Goal: Task Accomplishment & Management: Use online tool/utility

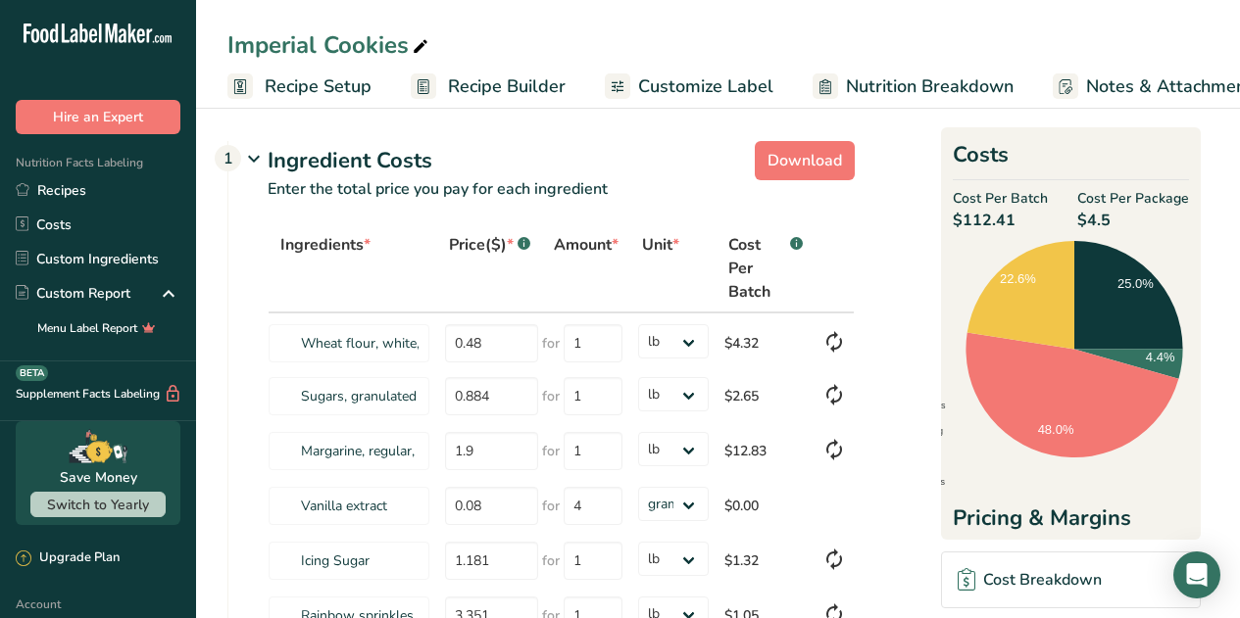
select select "12"
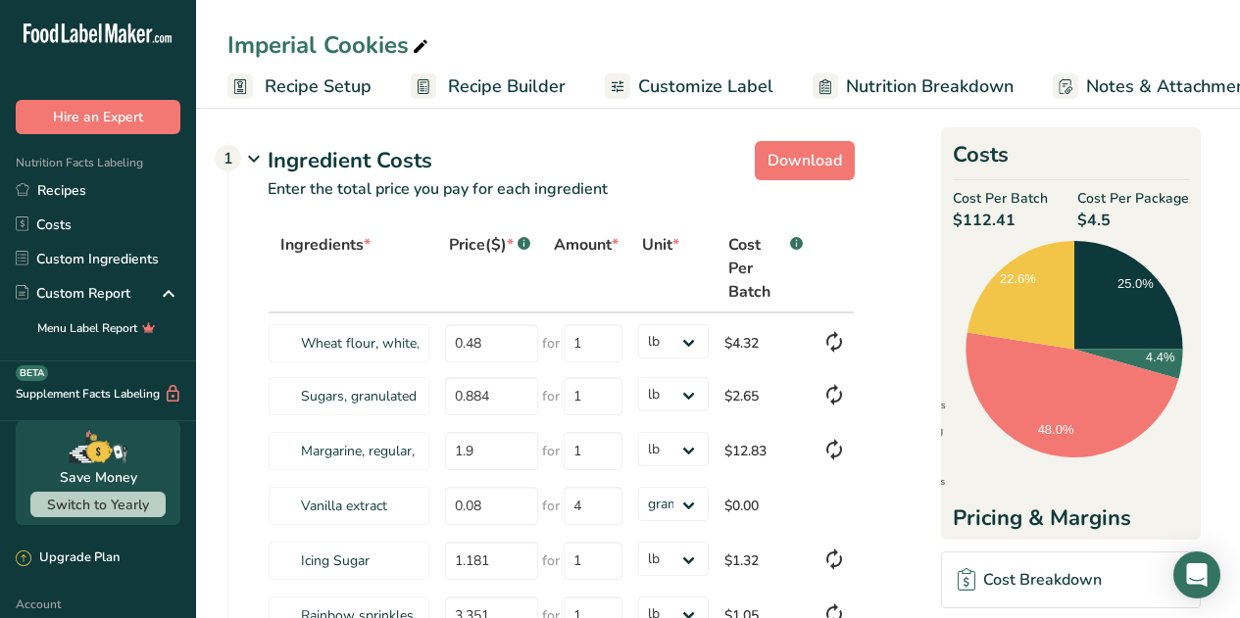
select select "12"
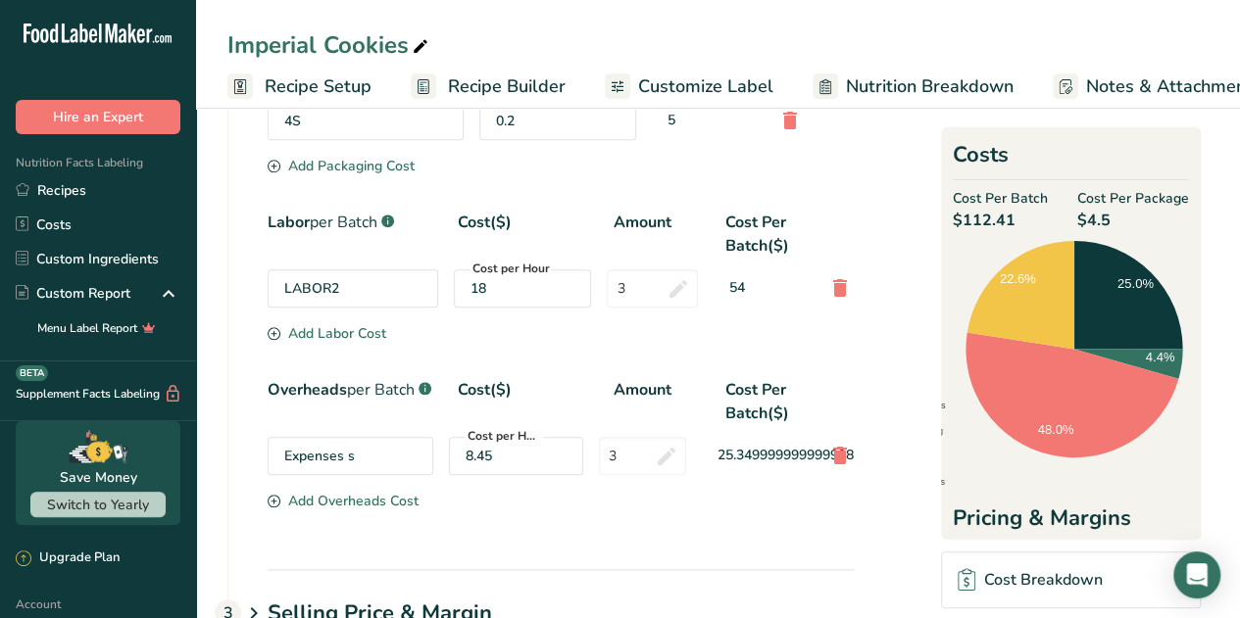
scroll to position [116, 0]
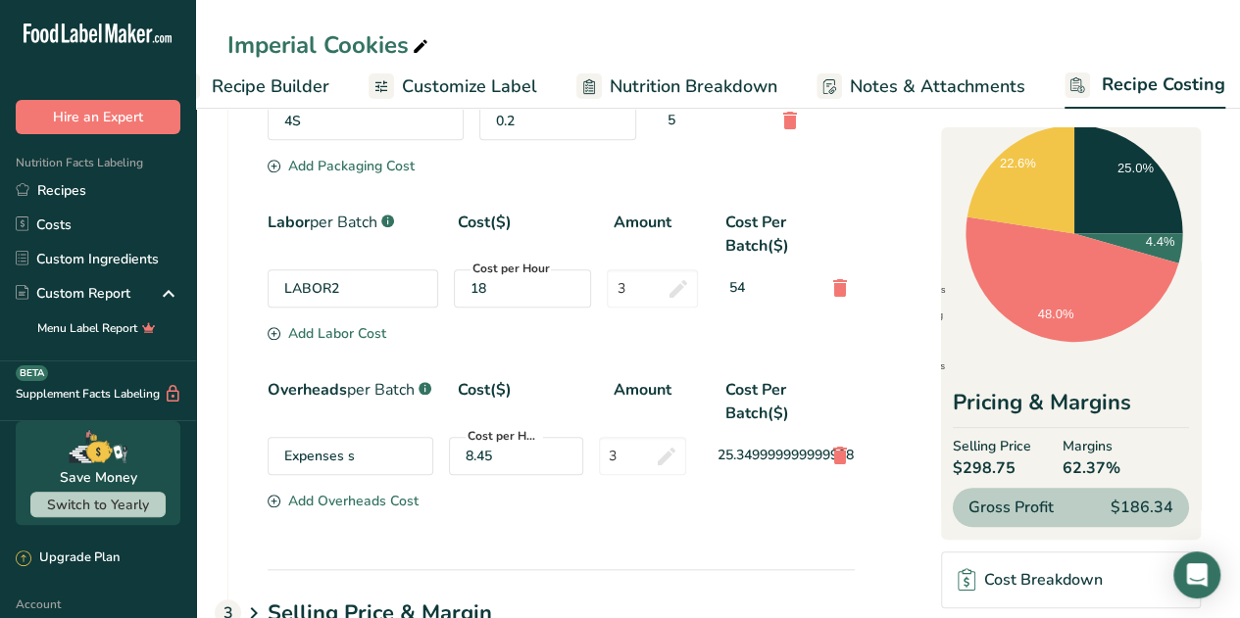
click at [488, 454] on div "8.45" at bounding box center [516, 456] width 101 height 21
drag, startPoint x: 494, startPoint y: 454, endPoint x: 452, endPoint y: 460, distance: 42.6
click at [452, 460] on div "Cost per Hour 8.45" at bounding box center [516, 456] width 134 height 38
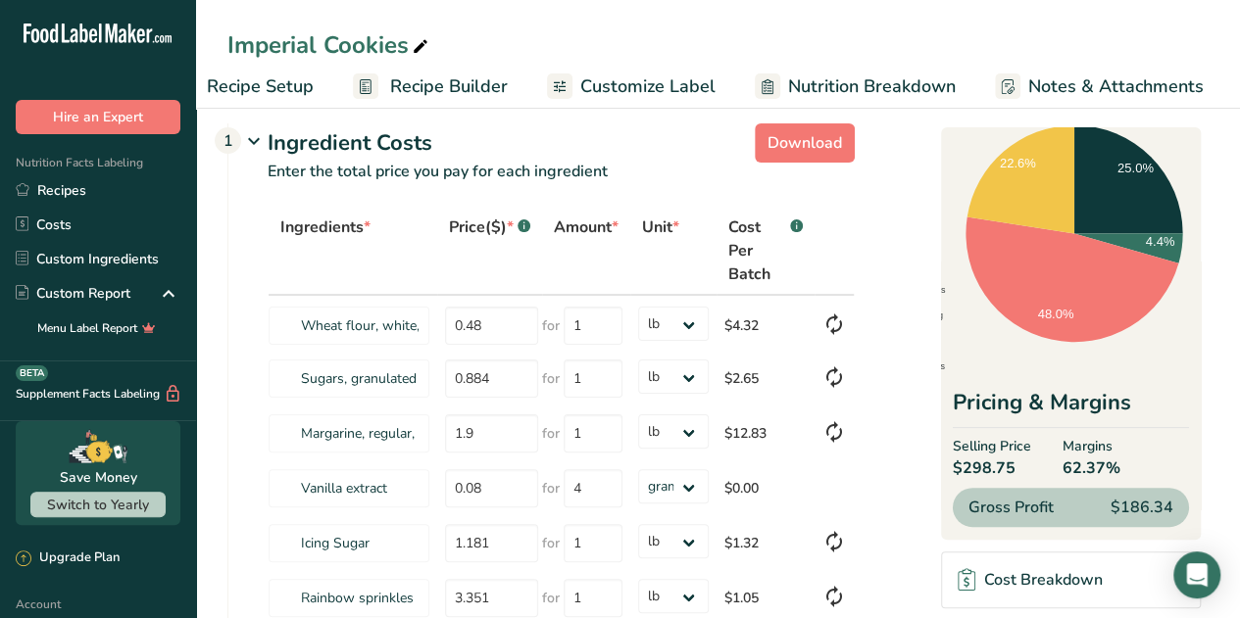
scroll to position [0, 40]
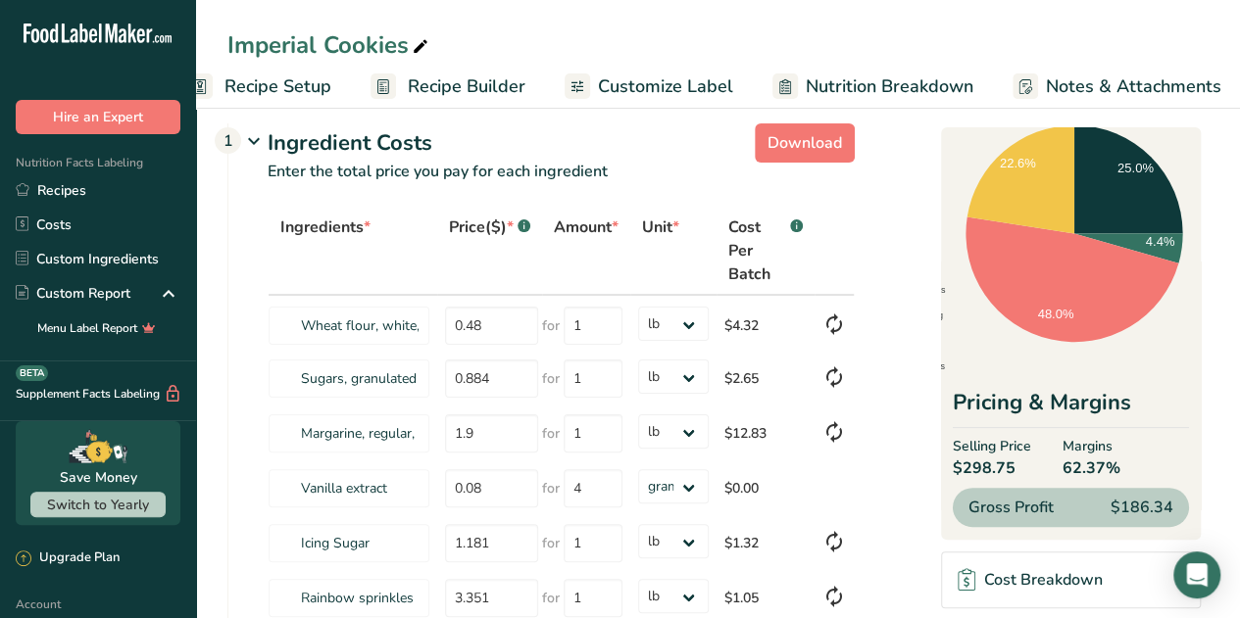
click at [420, 84] on span "Recipe Builder" at bounding box center [467, 87] width 118 height 26
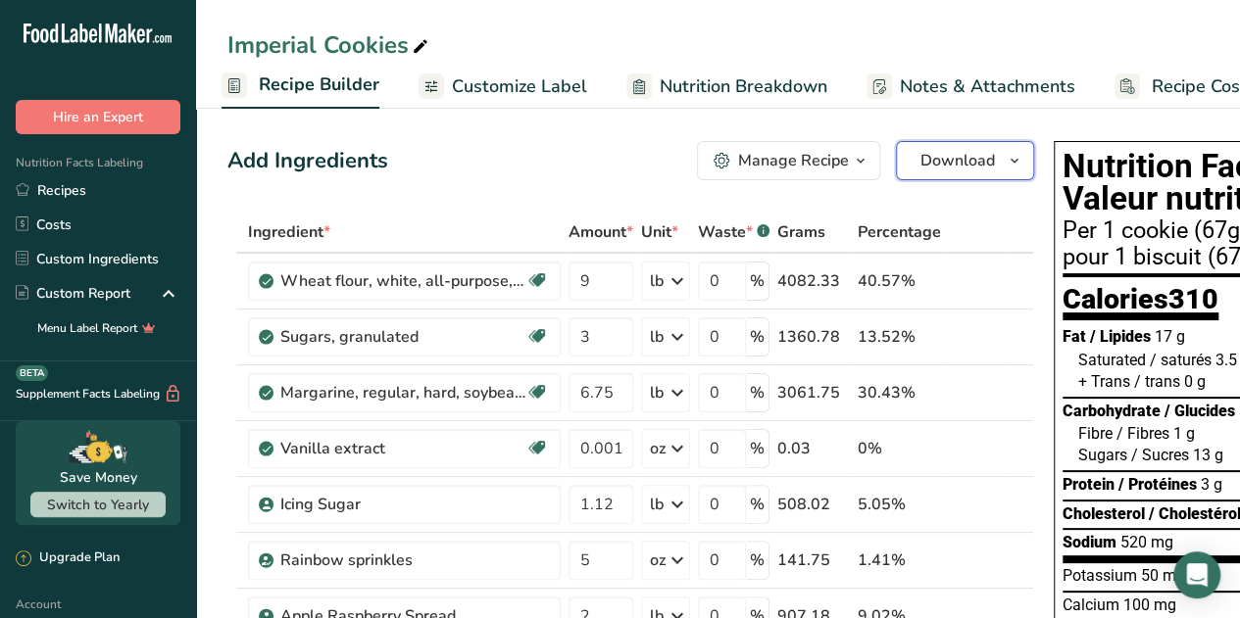
click at [992, 158] on button "Download" at bounding box center [965, 160] width 138 height 39
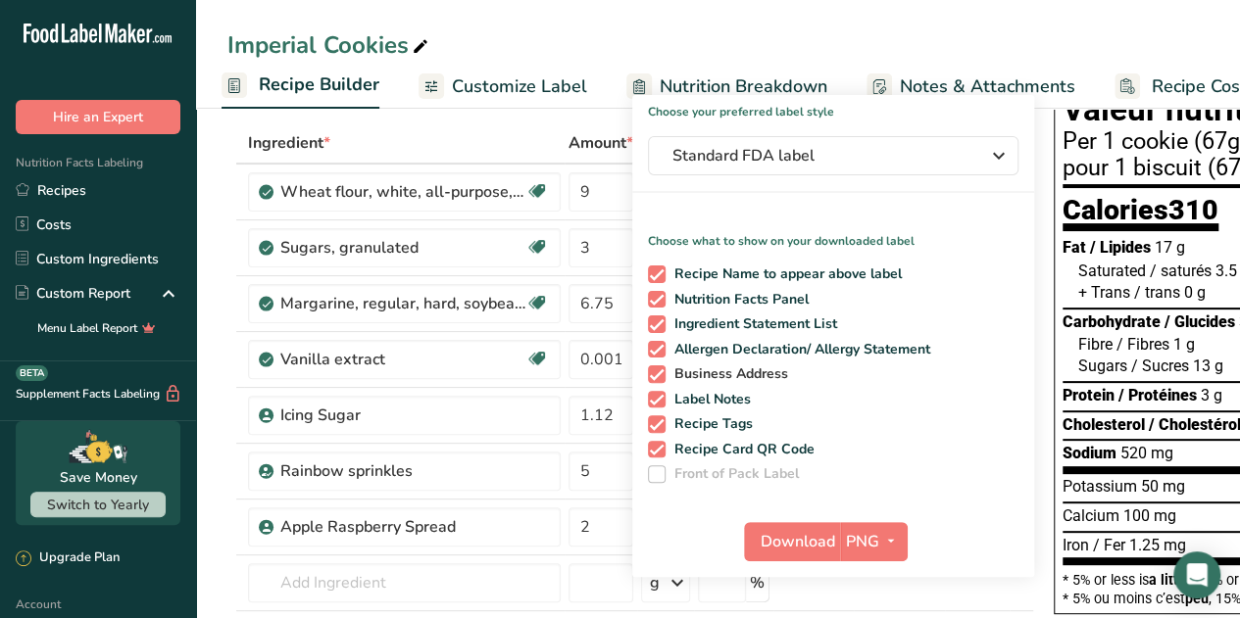
scroll to position [113, 0]
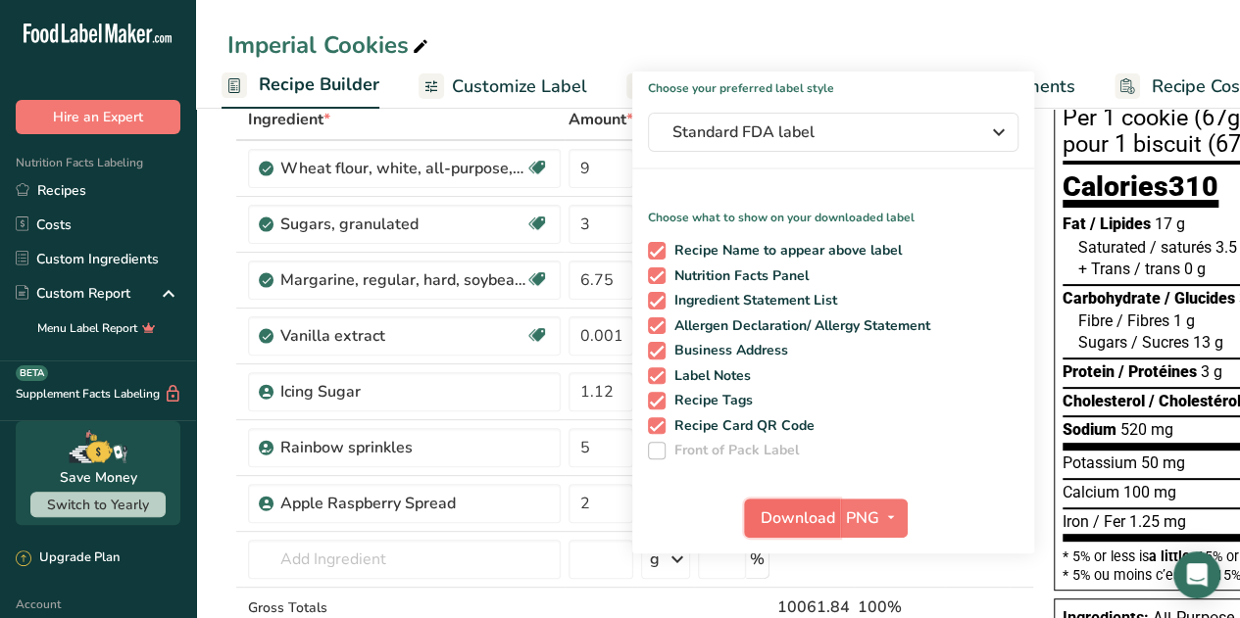
click at [809, 517] on span "Download" at bounding box center [798, 519] width 74 height 24
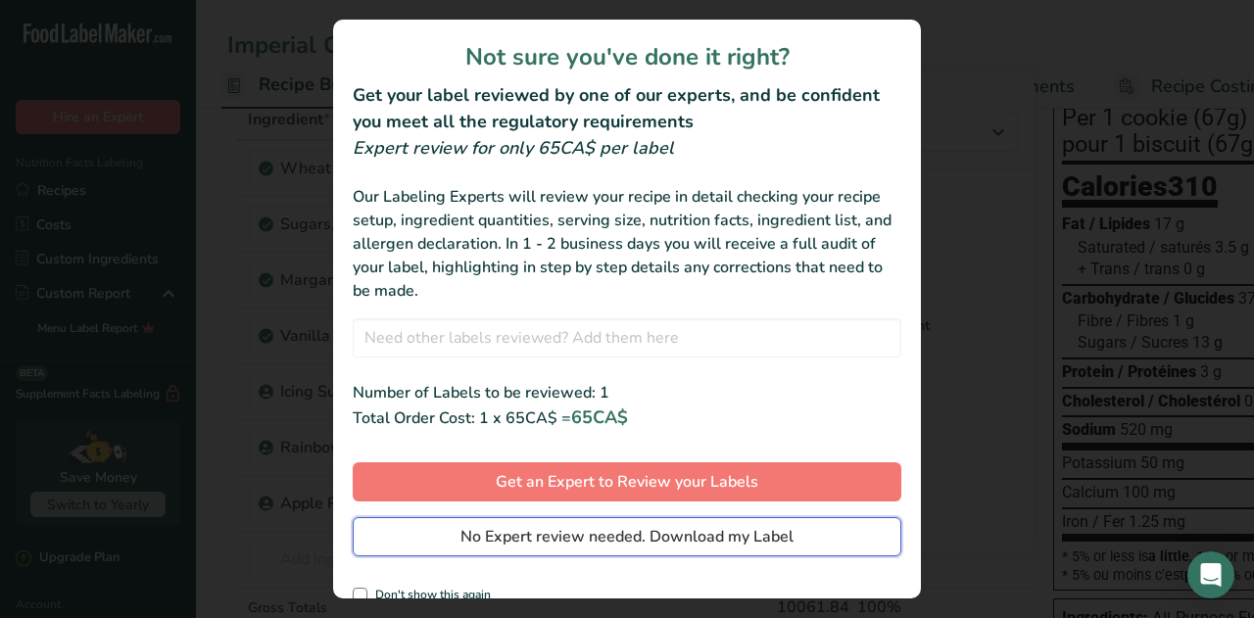
click at [631, 527] on span "No Expert review needed. Download my Label" at bounding box center [627, 537] width 333 height 24
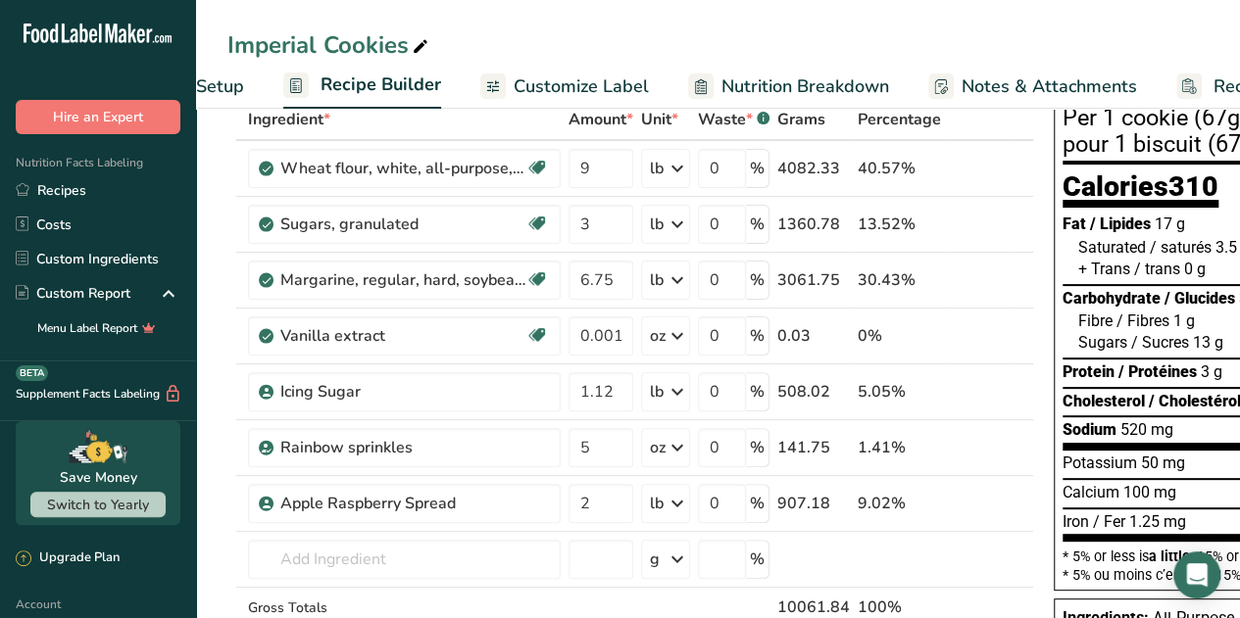
scroll to position [0, 111]
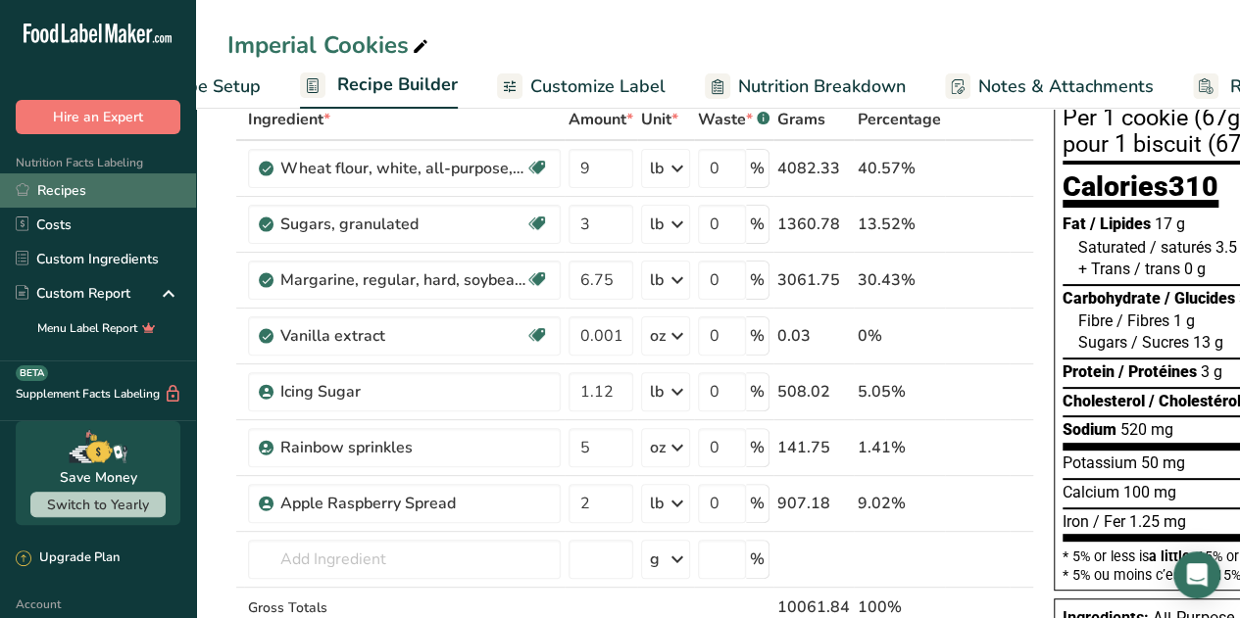
click at [78, 184] on link "Recipes" at bounding box center [98, 190] width 196 height 34
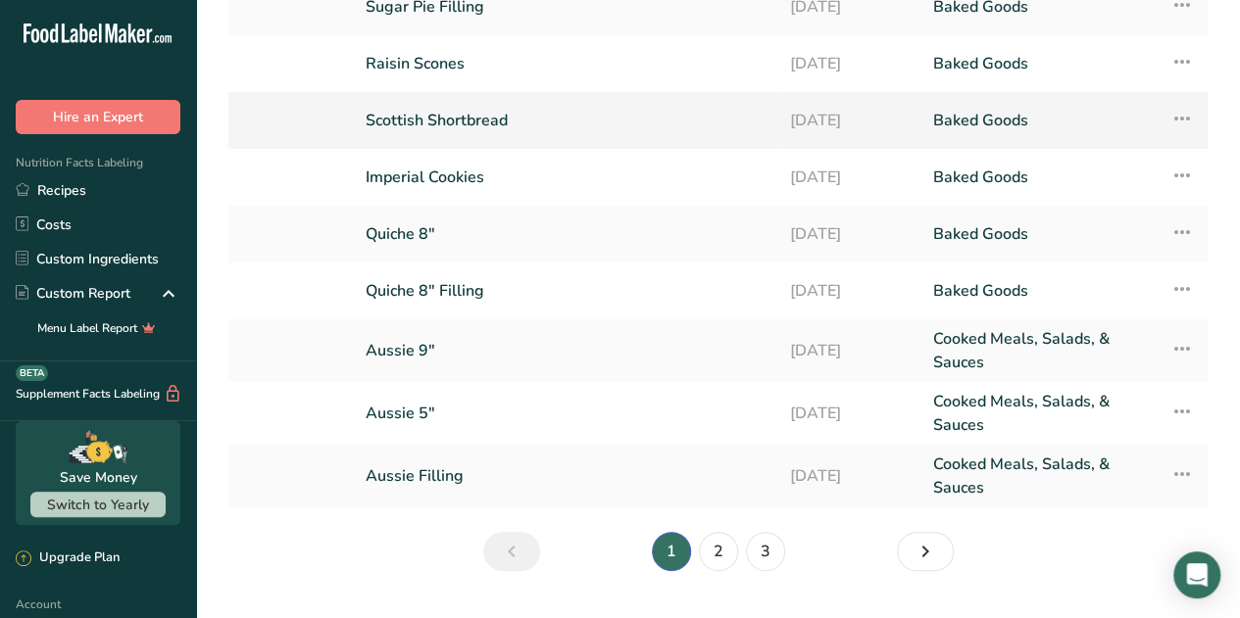
scroll to position [258, 0]
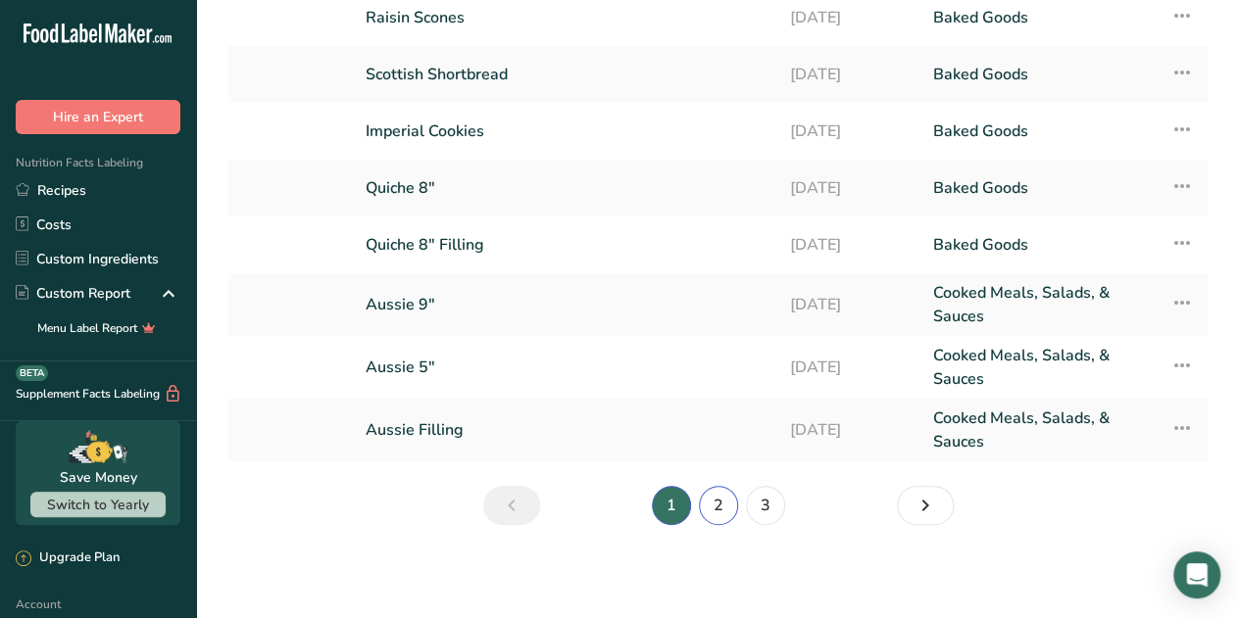
click at [720, 497] on link "2" at bounding box center [718, 505] width 39 height 39
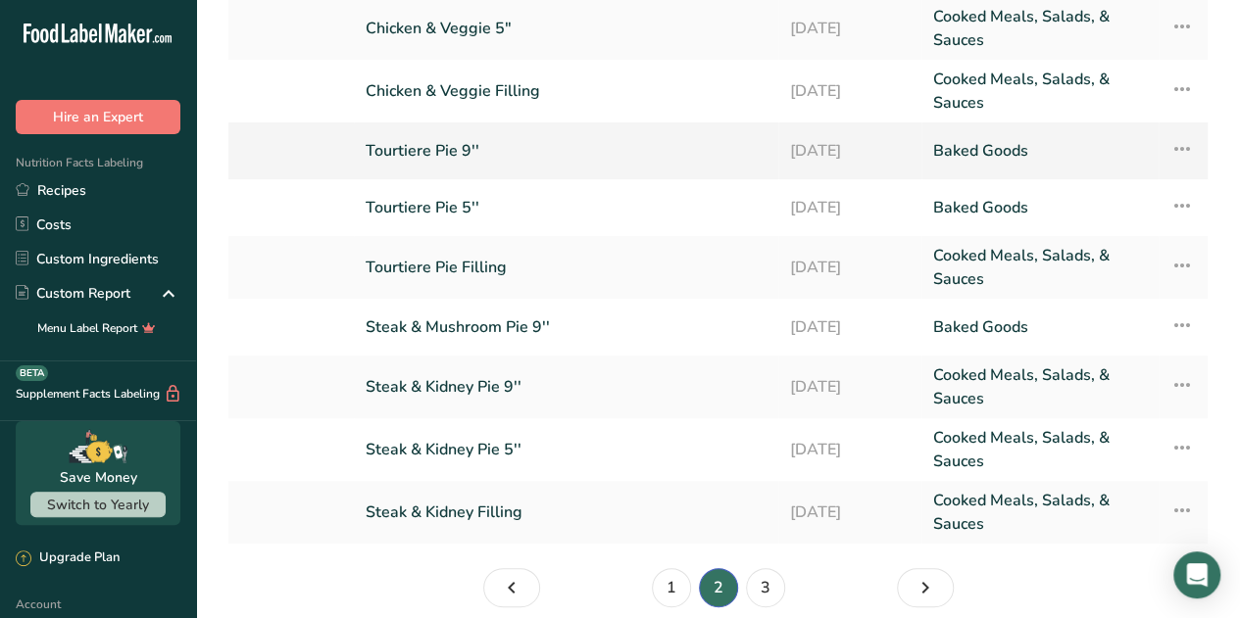
scroll to position [196, 0]
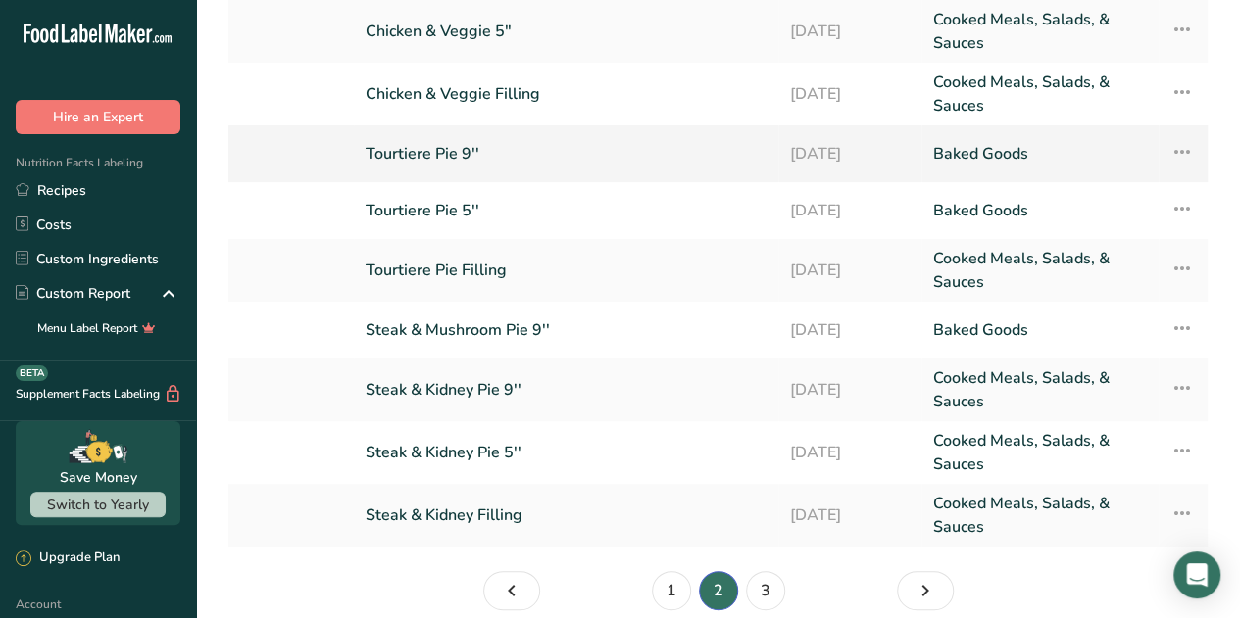
click at [459, 148] on link "Tourtiere Pie 9''" at bounding box center [566, 153] width 401 height 41
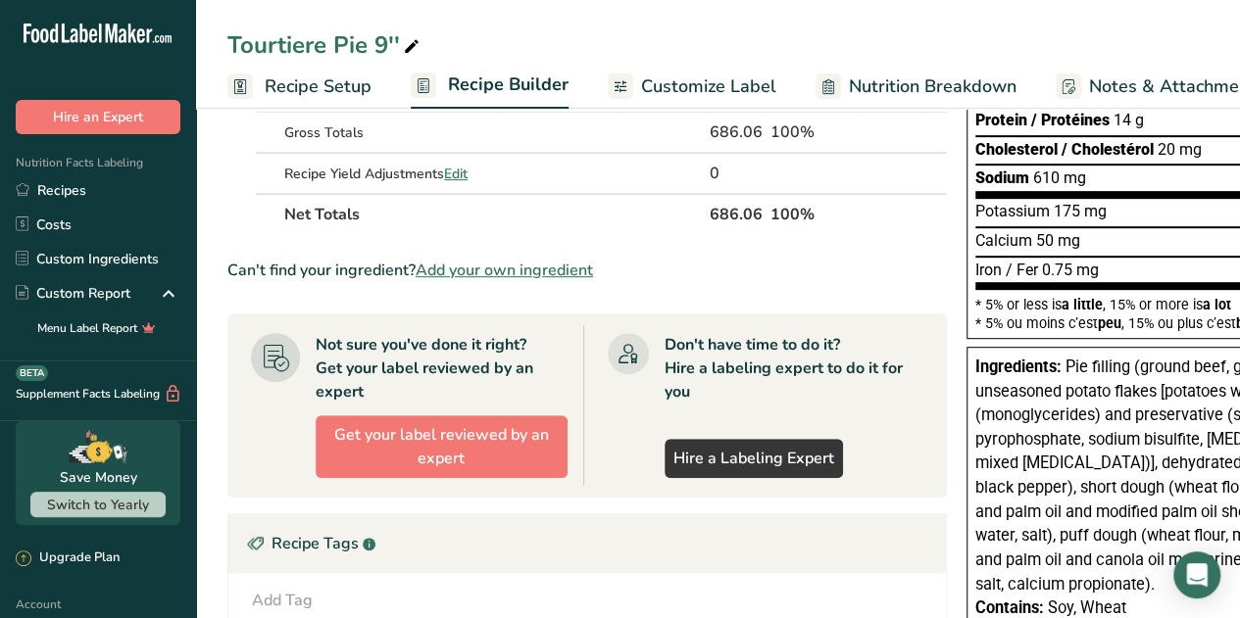
scroll to position [366, 0]
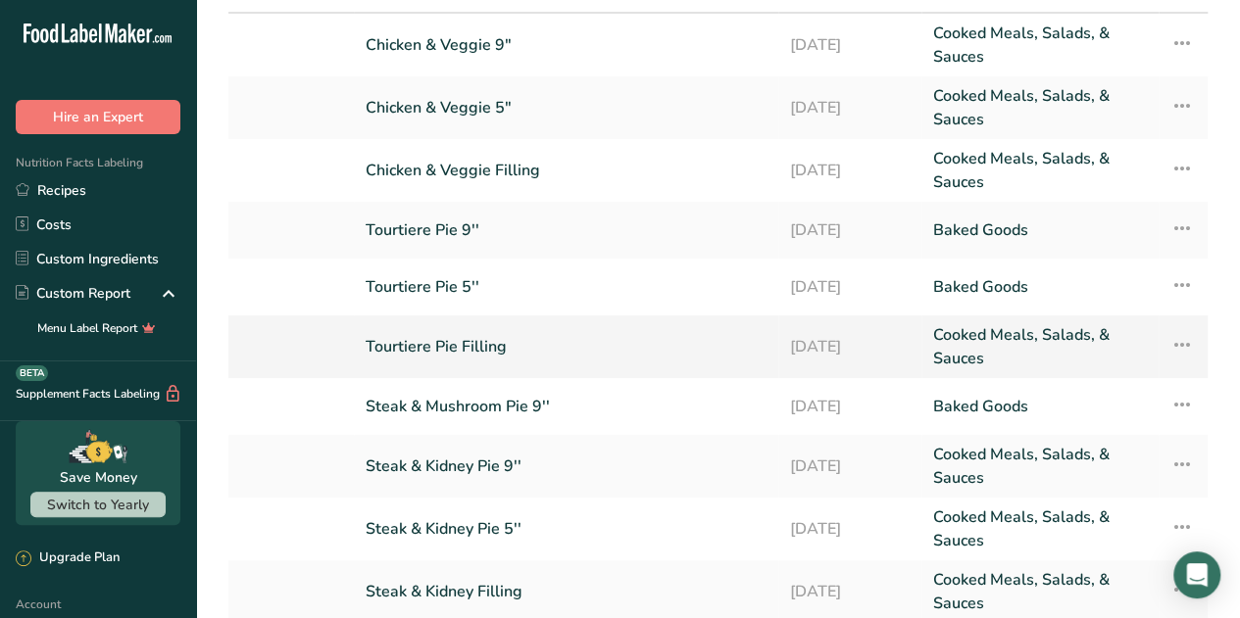
scroll to position [123, 0]
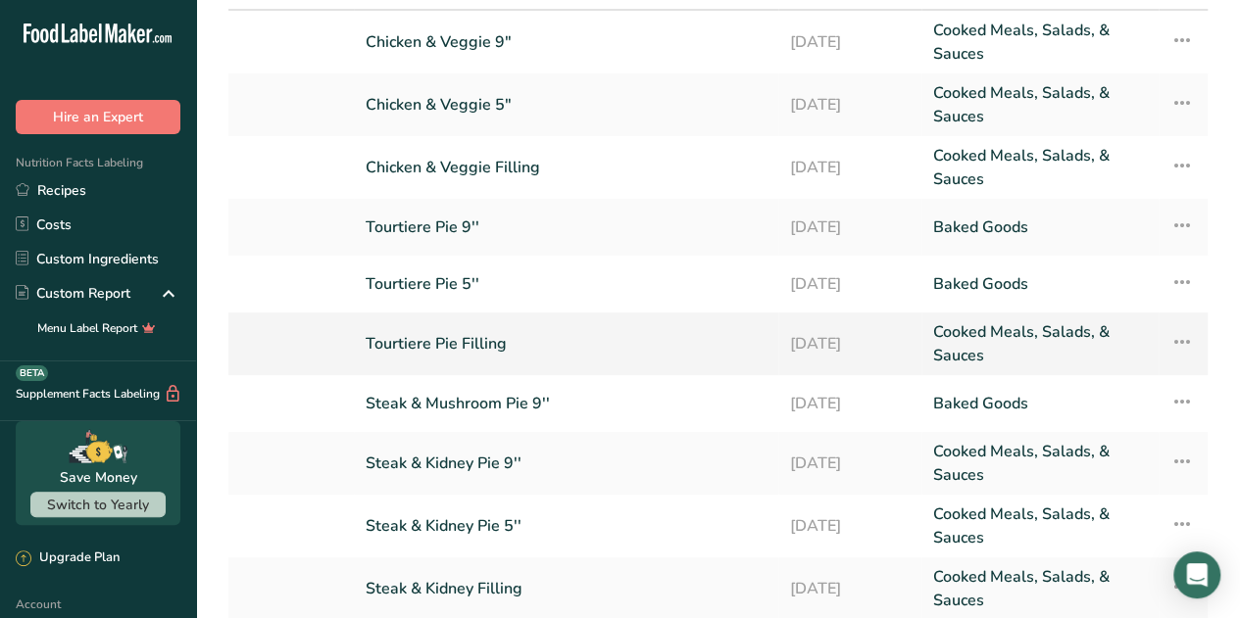
click at [449, 345] on link "Tourtiere Pie Filling" at bounding box center [566, 343] width 401 height 47
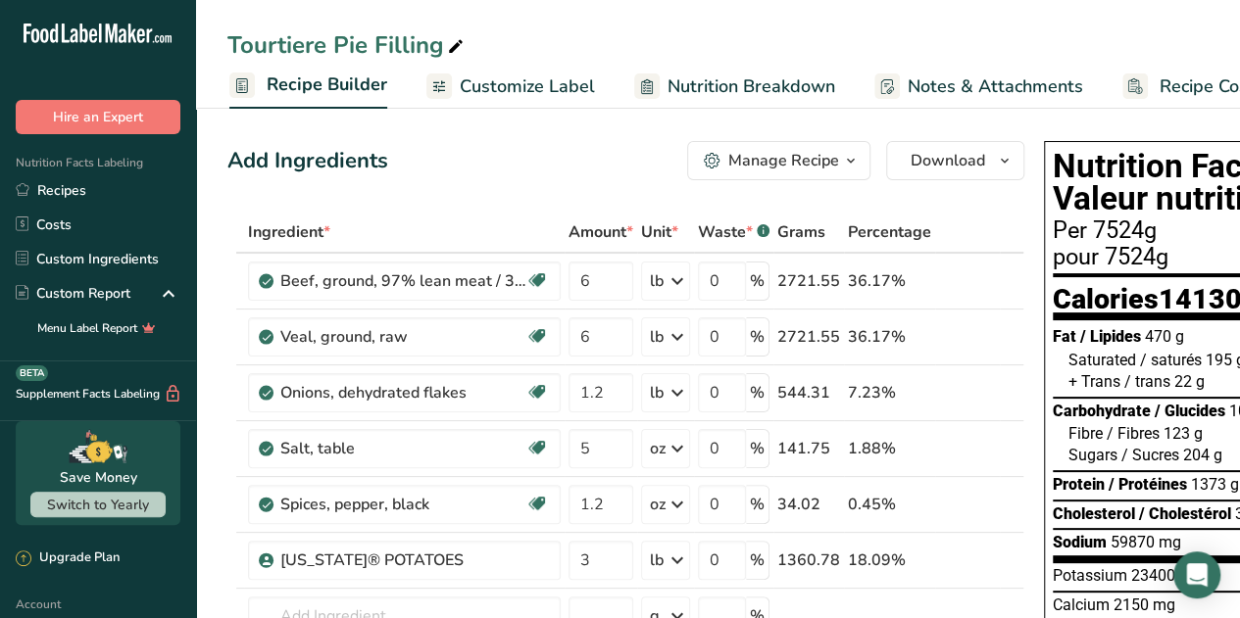
scroll to position [0, 251]
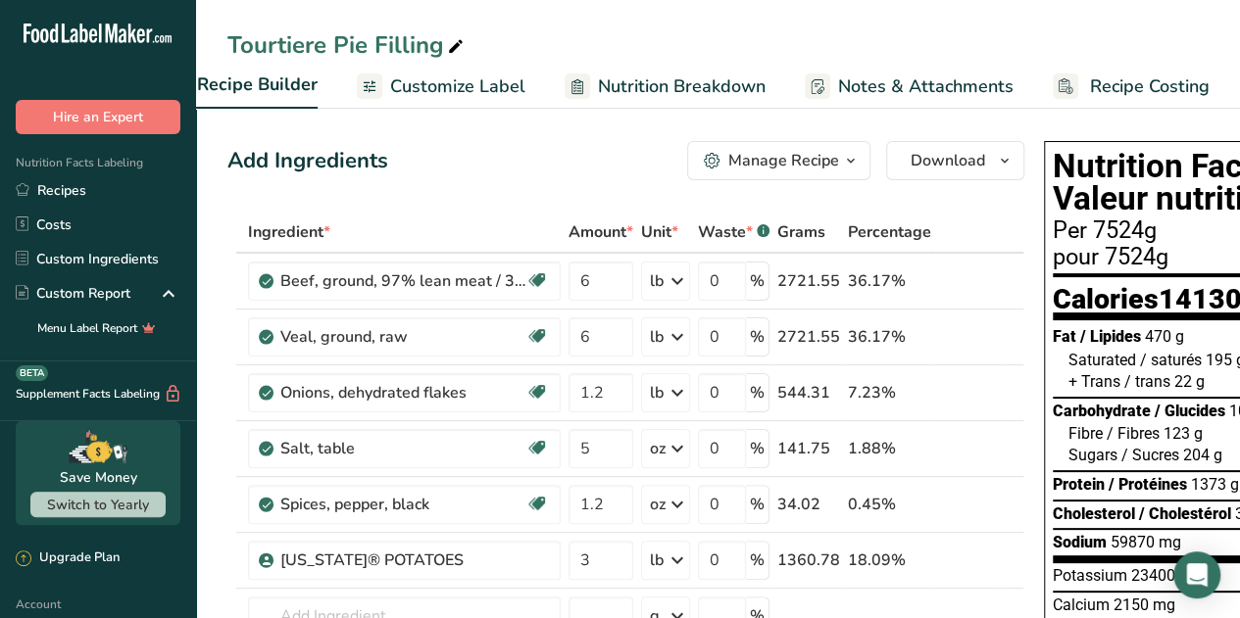
click at [1151, 79] on span "Recipe Costing" at bounding box center [1150, 87] width 120 height 26
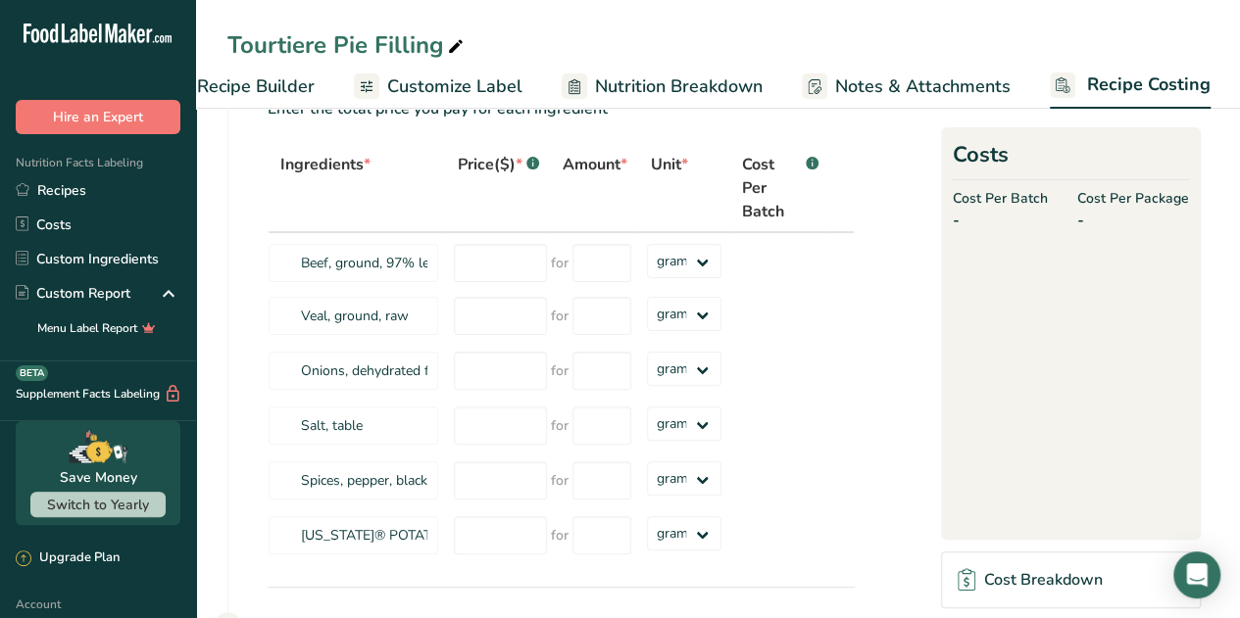
scroll to position [79, 0]
click at [698, 262] on select "grams kg mg mcg lb oz" at bounding box center [684, 262] width 75 height 34
select select "12"
click at [647, 245] on select "grams kg mg mcg lb oz" at bounding box center [684, 262] width 75 height 34
click at [613, 253] on input "number" at bounding box center [601, 264] width 59 height 38
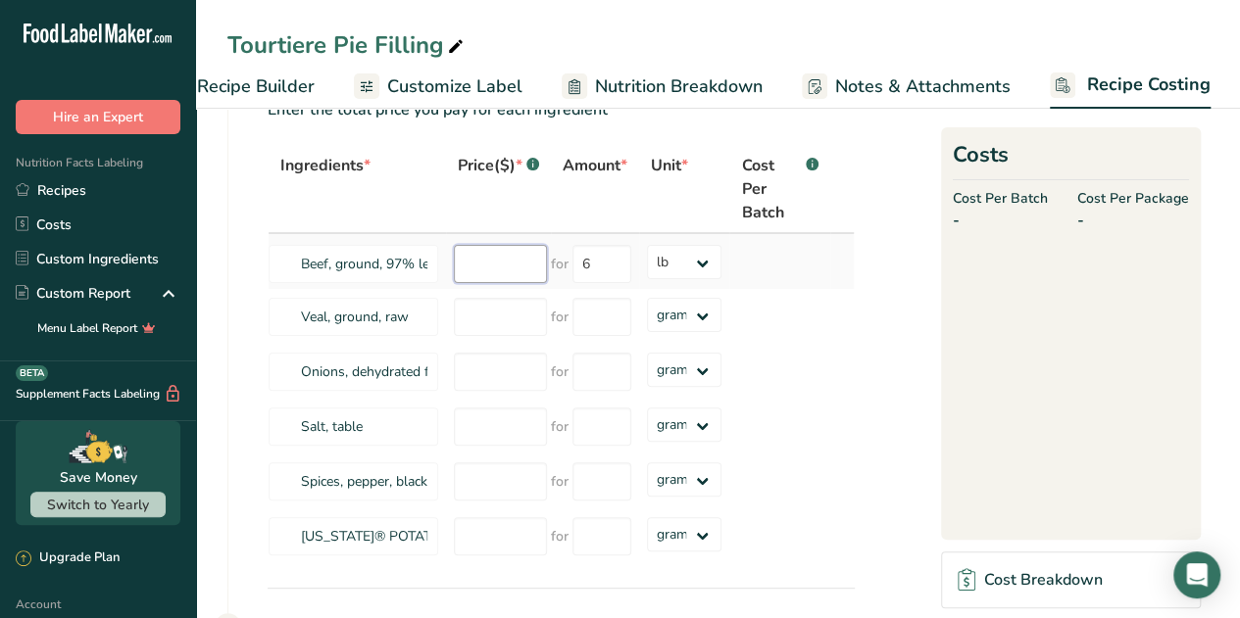
click at [505, 269] on input "number" at bounding box center [500, 264] width 93 height 38
drag, startPoint x: 593, startPoint y: 264, endPoint x: 577, endPoint y: 263, distance: 15.7
click at [577, 263] on input "6" at bounding box center [601, 264] width 59 height 38
type input "1"
click at [470, 266] on input "number" at bounding box center [500, 264] width 93 height 38
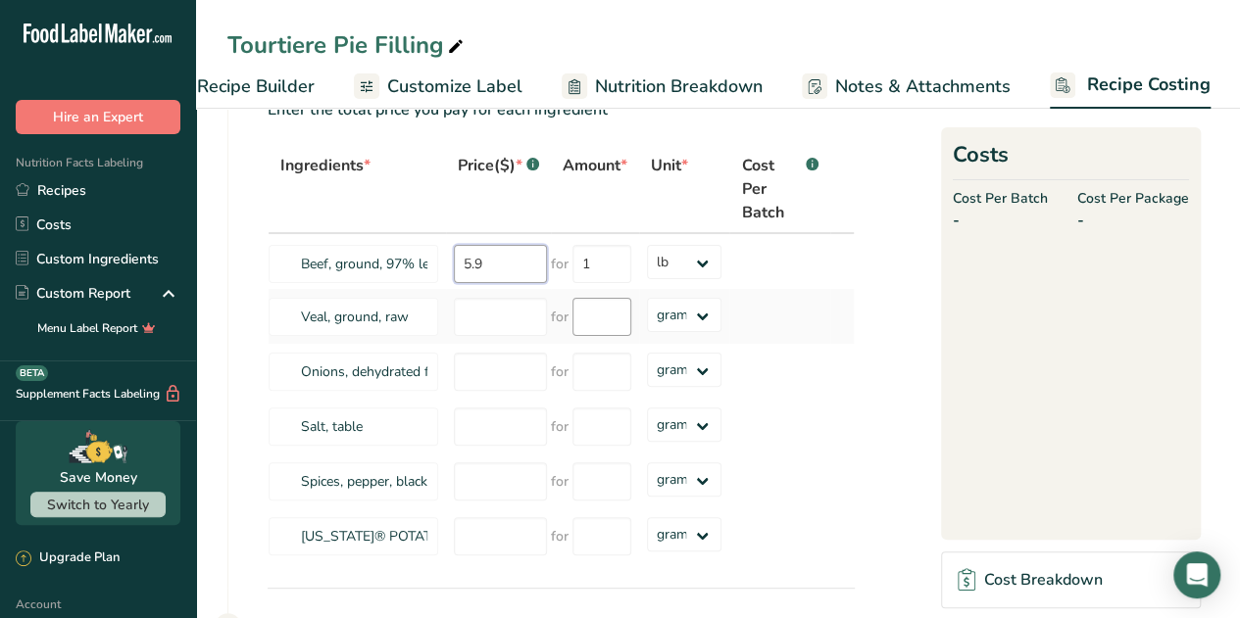
type input "5.9"
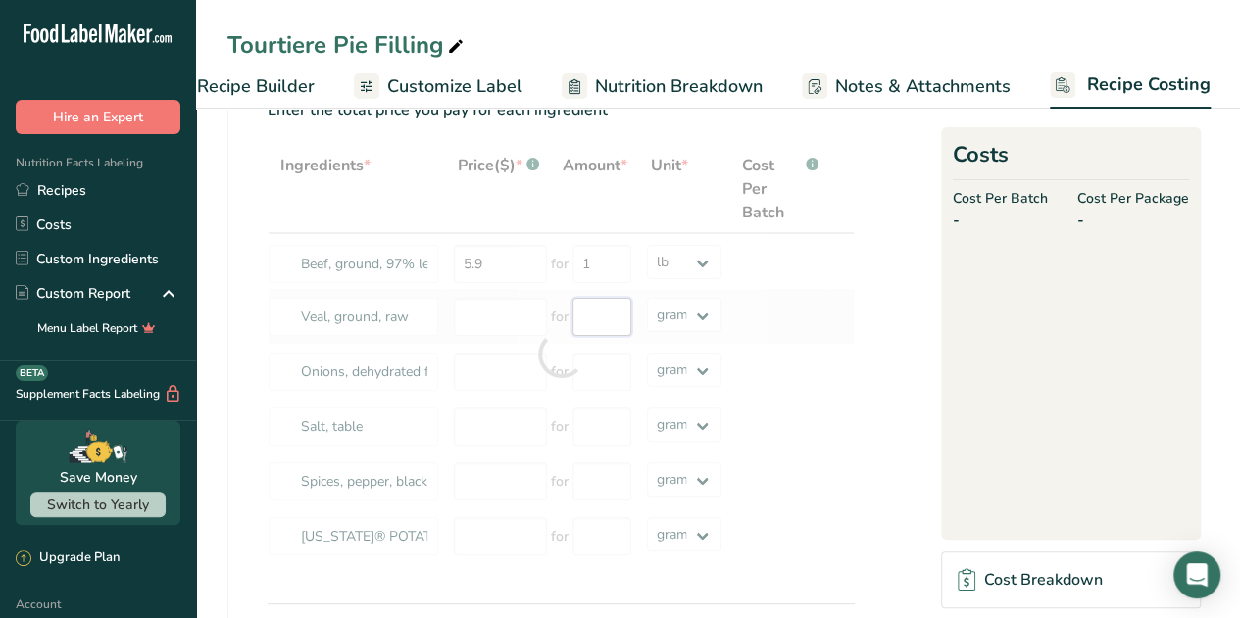
click at [614, 317] on div "Ingredients * Price($) * .a-a{fill:#347362;}.b-a{fill:#fff;} Amount * Unit * Co…" at bounding box center [561, 354] width 587 height 419
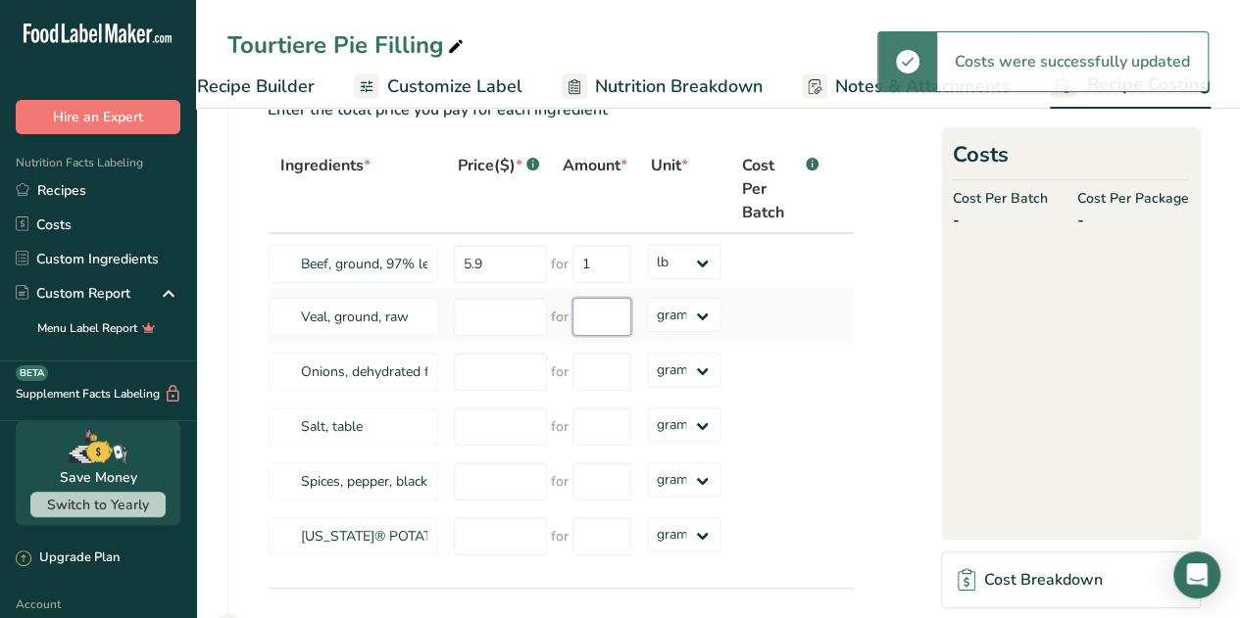
type input "1"
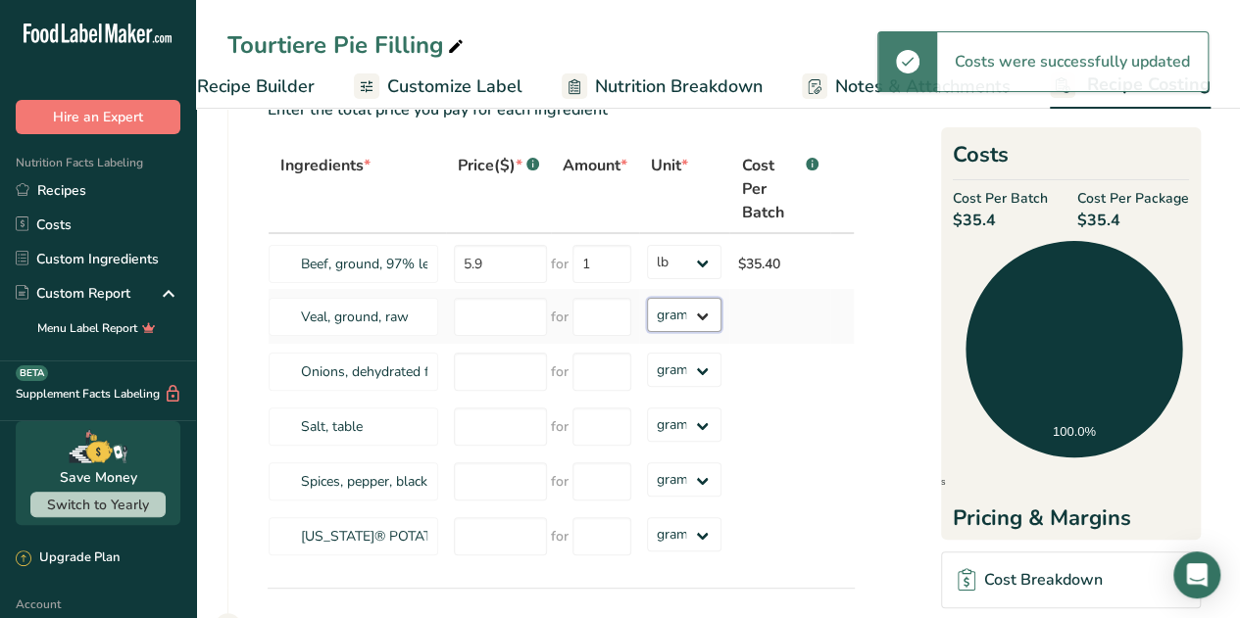
click at [708, 319] on select "grams kg mg mcg lb oz" at bounding box center [684, 315] width 75 height 34
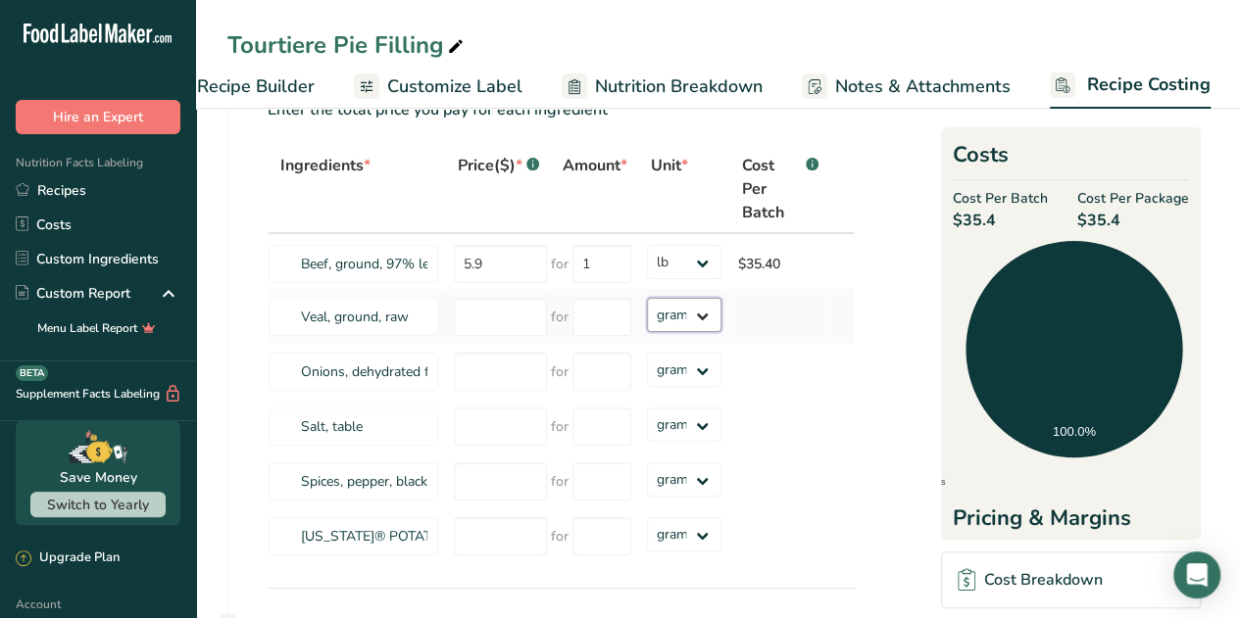
select select "1"
click at [647, 298] on select "grams kg mg mcg lb oz" at bounding box center [684, 315] width 75 height 34
click at [517, 320] on input "number" at bounding box center [500, 317] width 93 height 38
click at [618, 329] on input "number" at bounding box center [601, 317] width 59 height 38
type input "21"
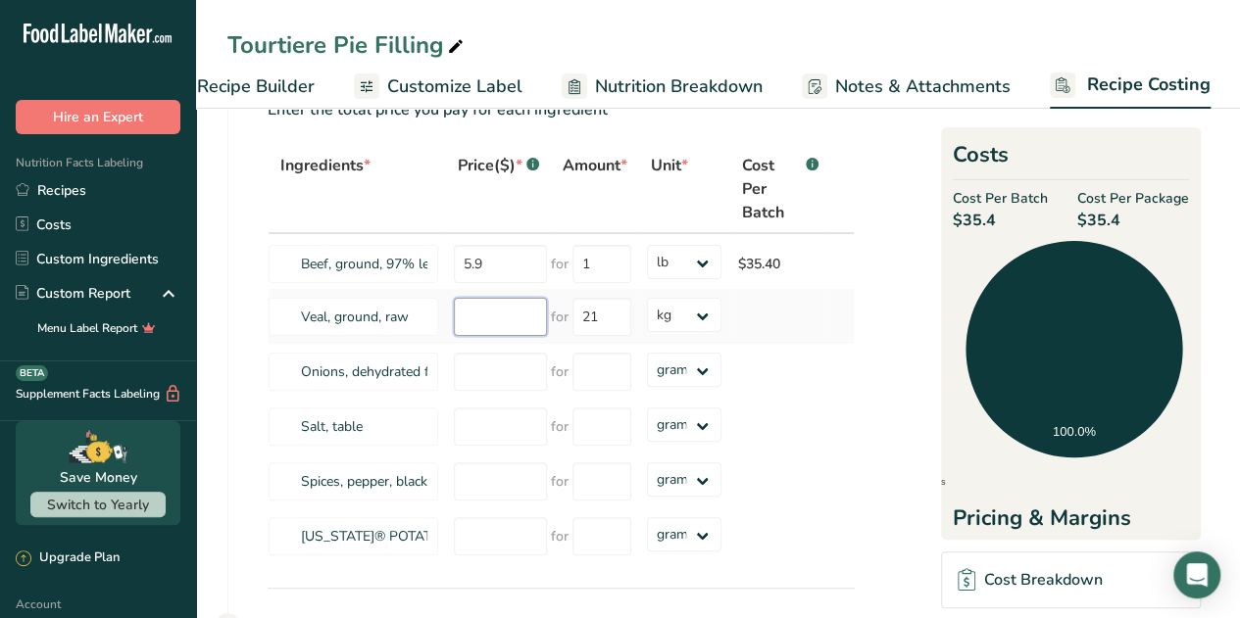
click at [499, 326] on input "number" at bounding box center [500, 317] width 93 height 38
type input "6.66"
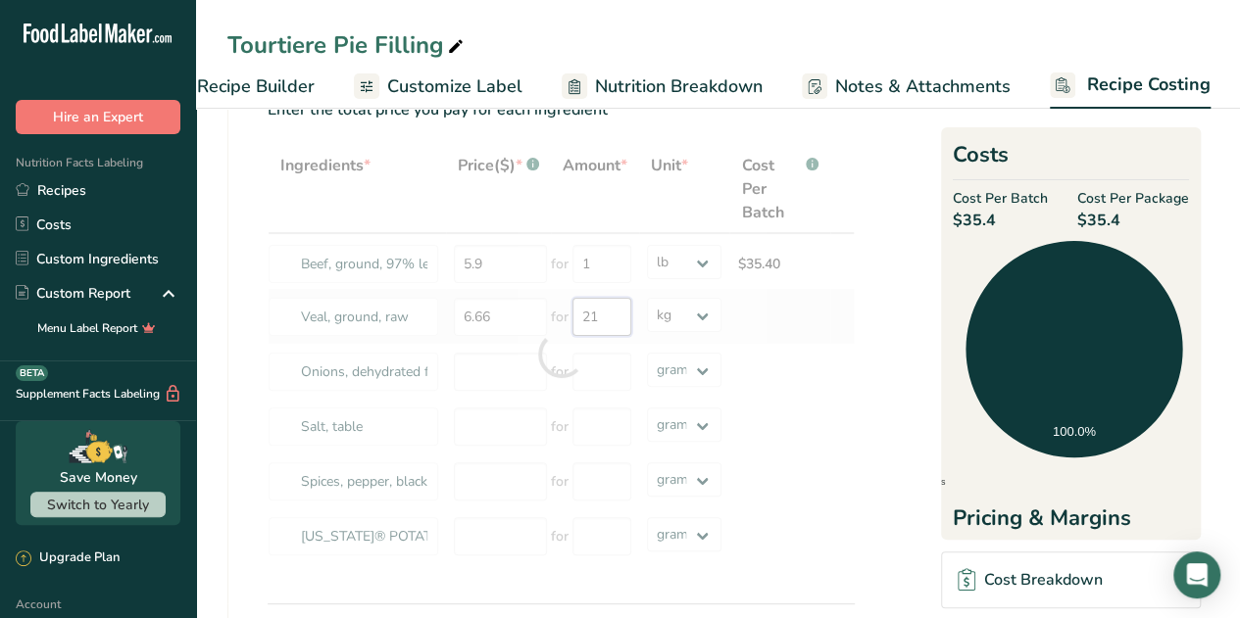
click at [596, 319] on div "Ingredients * Price($) * .a-a{fill:#347362;}.b-a{fill:#fff;} Amount * Unit * Co…" at bounding box center [561, 354] width 587 height 419
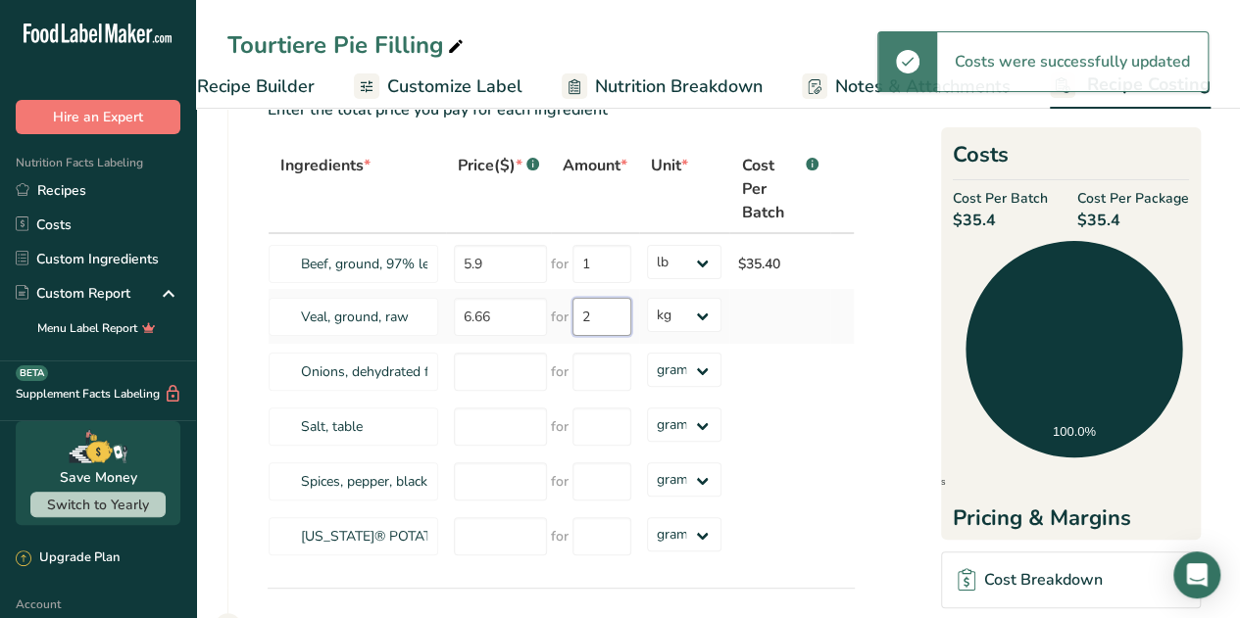
type input "21"
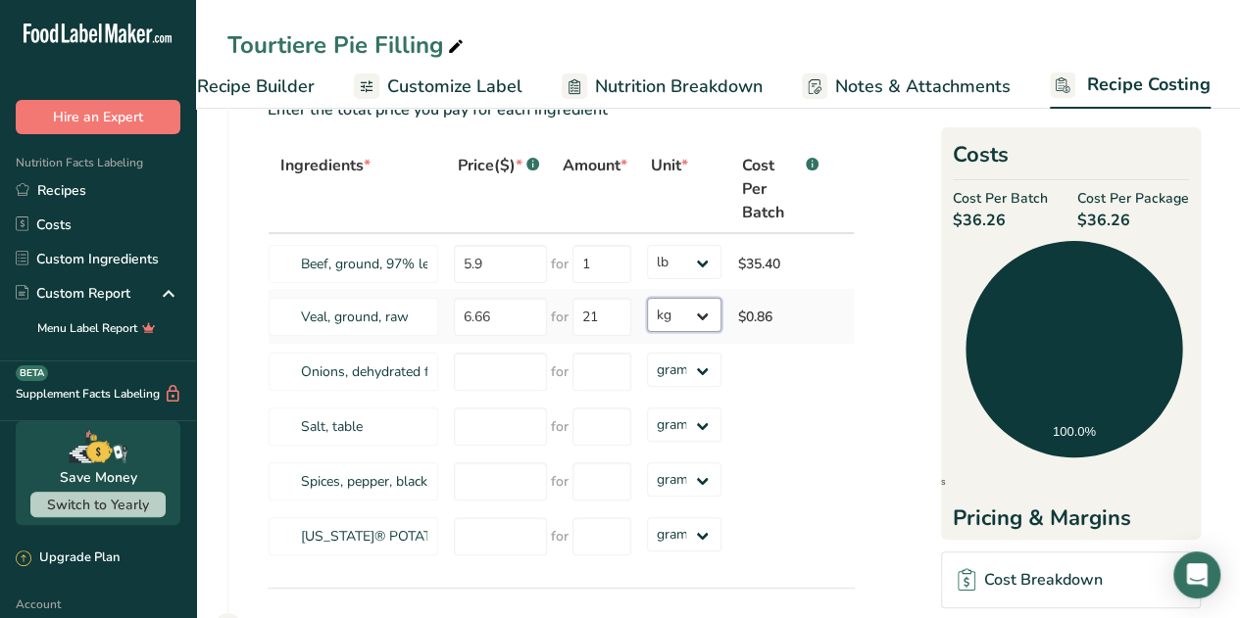
click at [691, 314] on select "grams kg mg mcg lb oz" at bounding box center [684, 315] width 75 height 34
select select "12"
click at [647, 298] on select "grams kg mg mcg lb oz" at bounding box center [684, 315] width 75 height 34
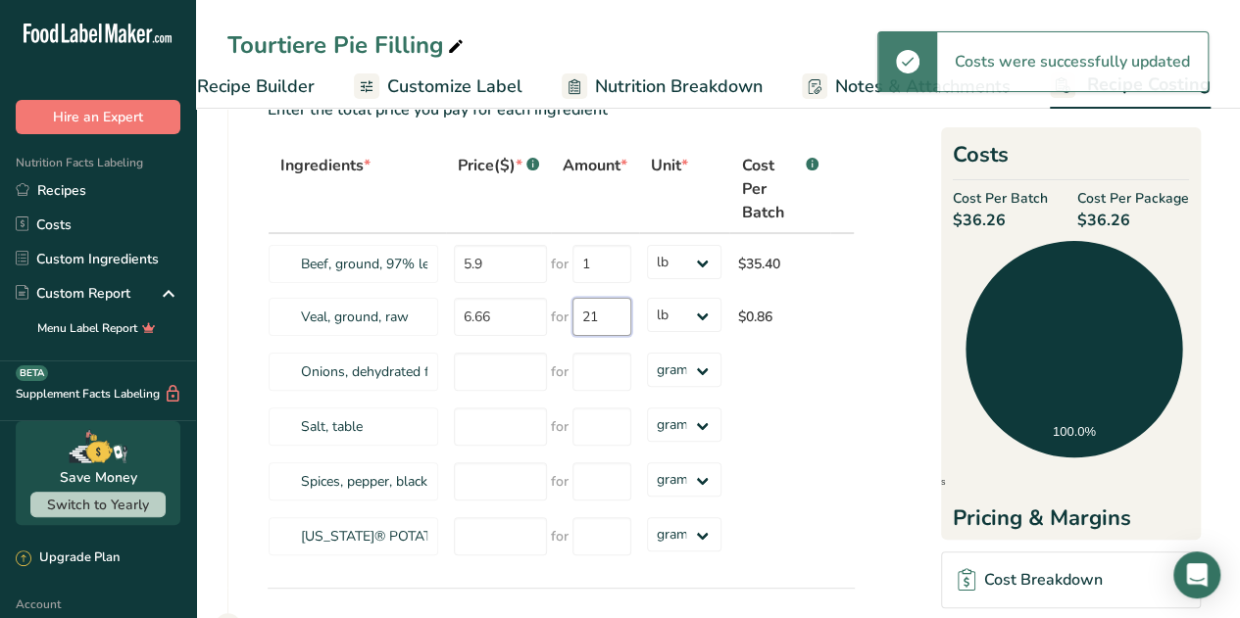
click at [600, 319] on input "21" at bounding box center [601, 317] width 59 height 38
type input "2"
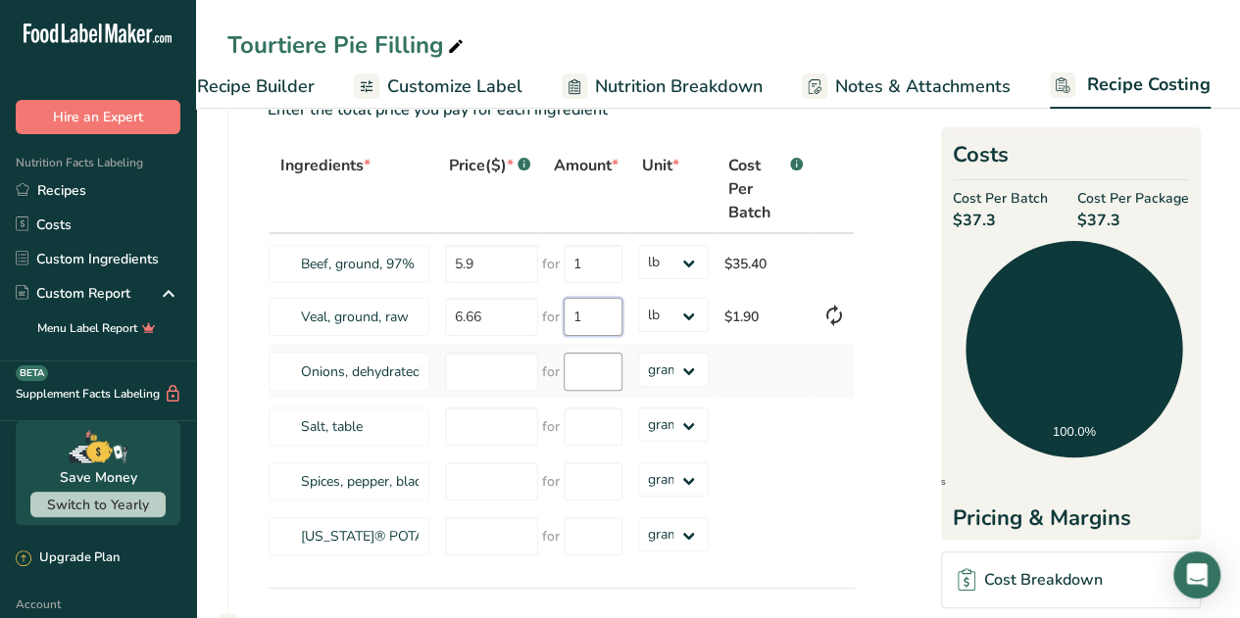
type input "1"
click at [578, 377] on div "Ingredients * Price($) * .a-a{fill:#347362;}.b-a{fill:#fff;} Amount * Unit * Co…" at bounding box center [561, 354] width 587 height 419
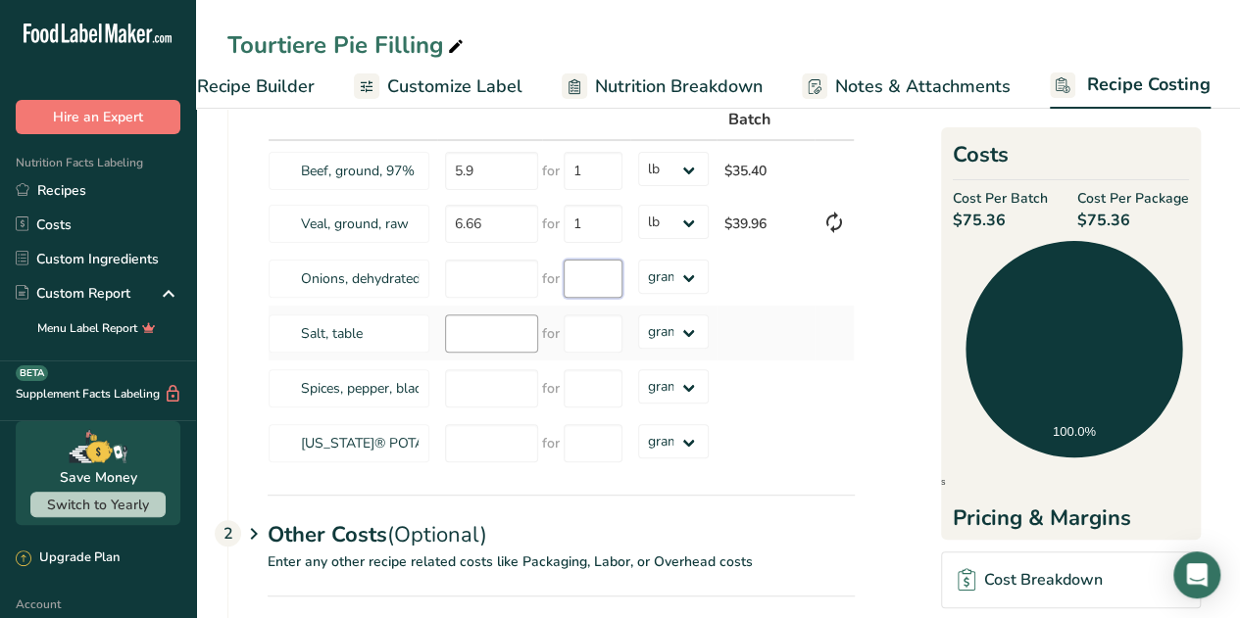
scroll to position [171, 0]
click at [687, 275] on select "grams kg mg mcg lb oz" at bounding box center [673, 279] width 71 height 34
select select "12"
click at [638, 262] on select "grams kg mg mcg lb oz" at bounding box center [673, 279] width 71 height 34
click at [602, 284] on input "number" at bounding box center [593, 281] width 59 height 38
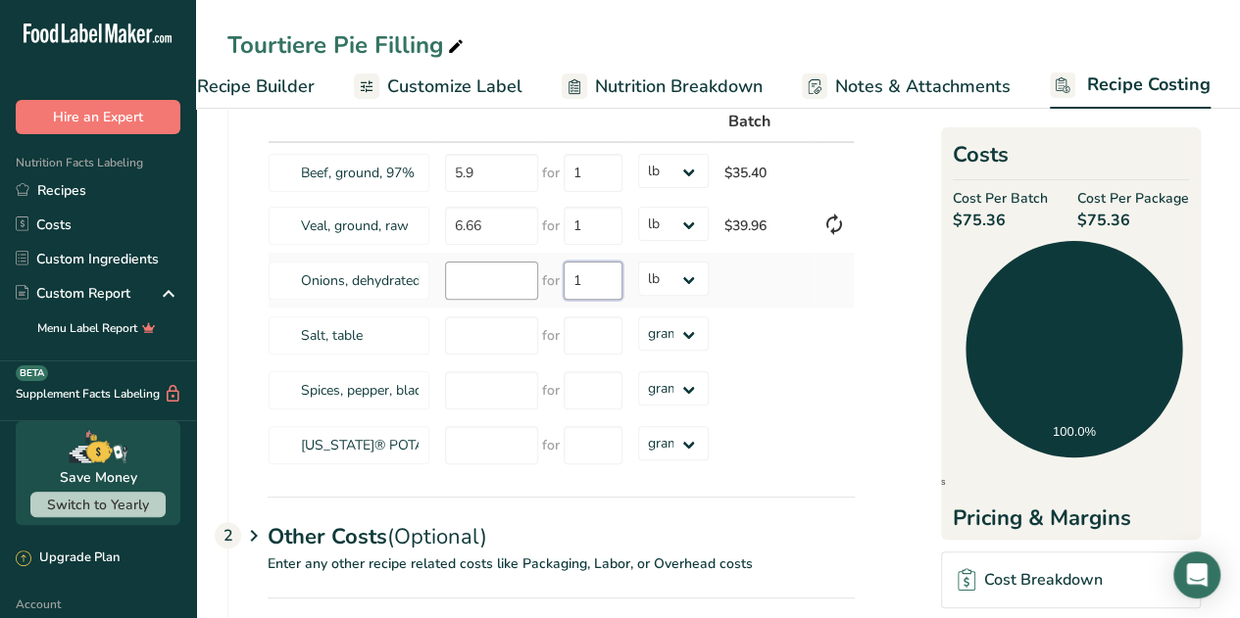
type input "1"
click at [496, 283] on input "number" at bounding box center [491, 281] width 93 height 38
type input "5.447"
click at [929, 317] on section "Download Ingredient Costs 1 Enter the total price you pay for each ingredient I…" at bounding box center [717, 346] width 981 height 766
click at [250, 75] on span "Recipe Builder" at bounding box center [256, 87] width 118 height 26
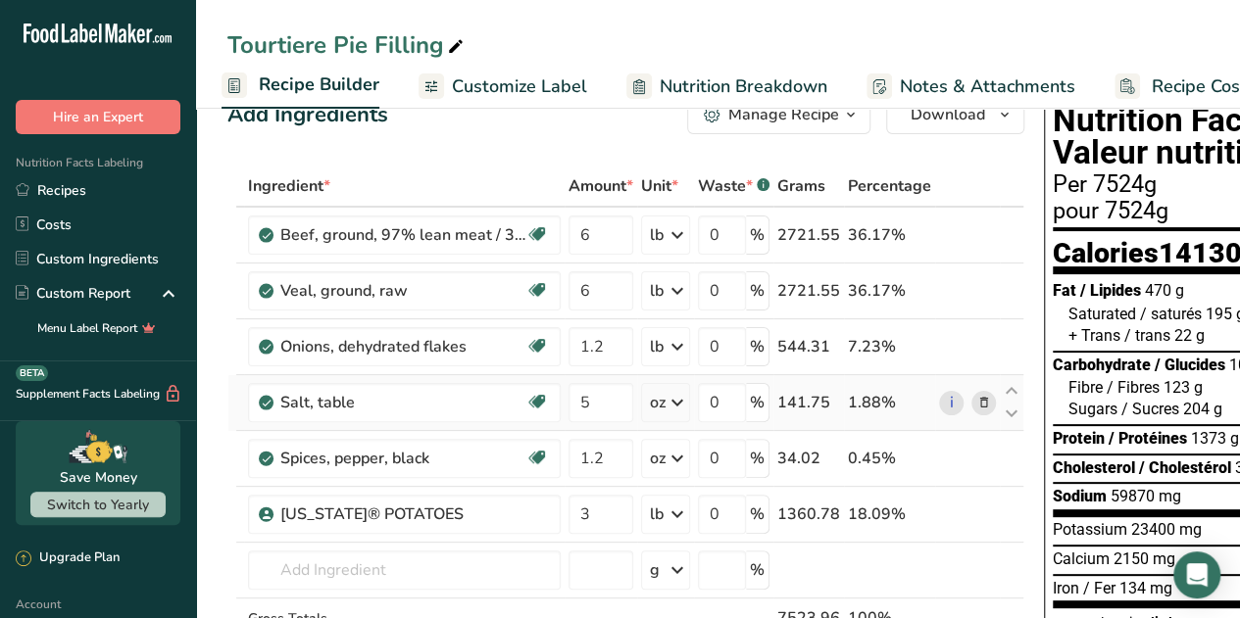
scroll to position [45, 0]
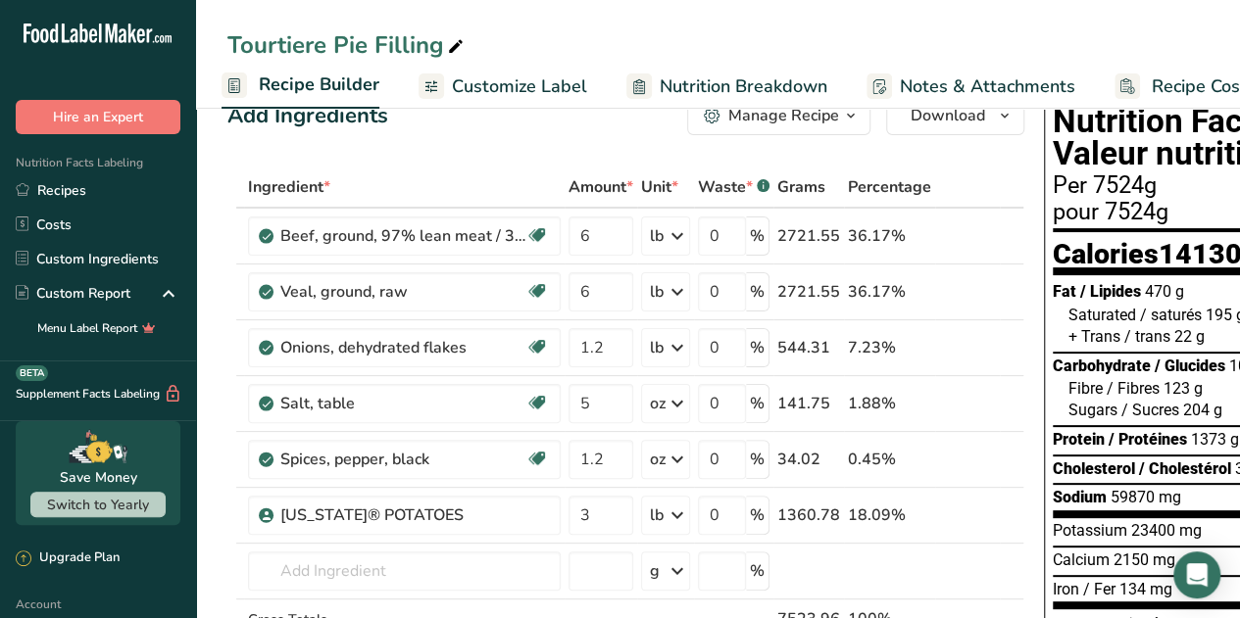
click at [1204, 77] on span "Recipe Costing" at bounding box center [1212, 87] width 120 height 26
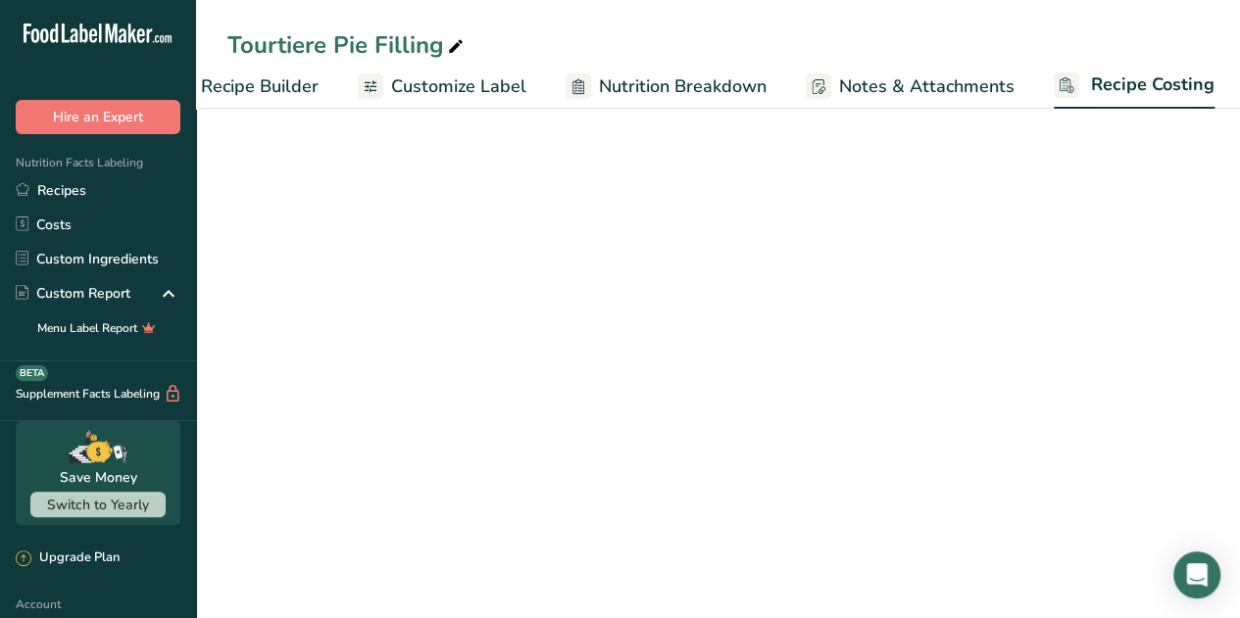
select select "12"
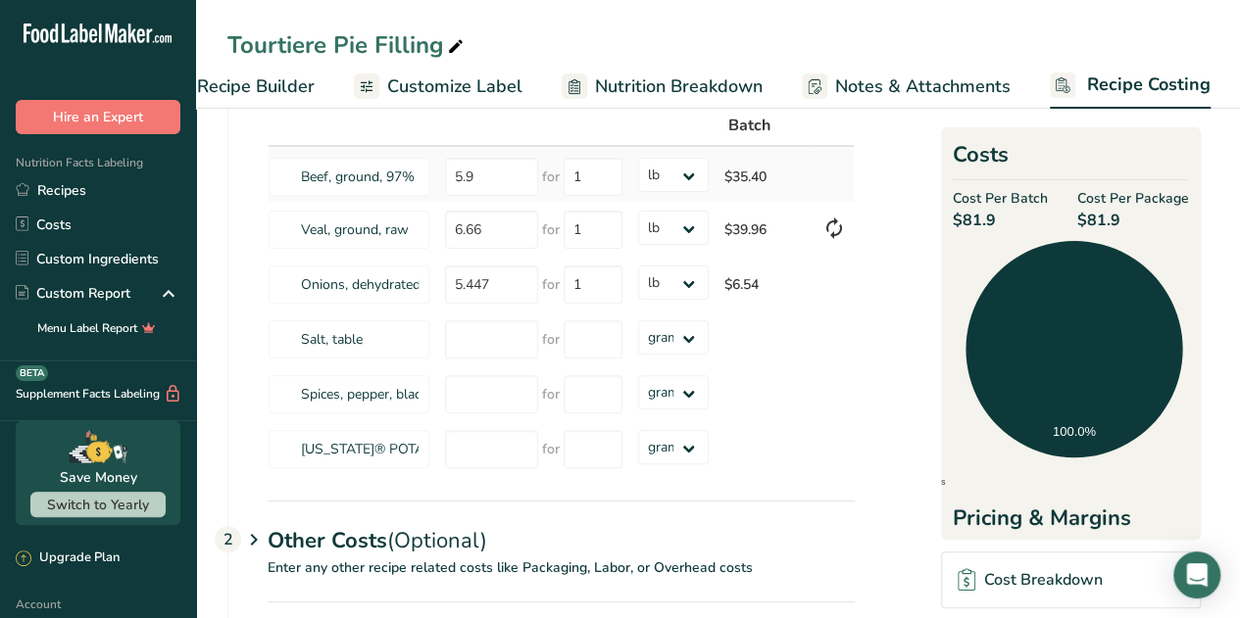
scroll to position [172, 0]
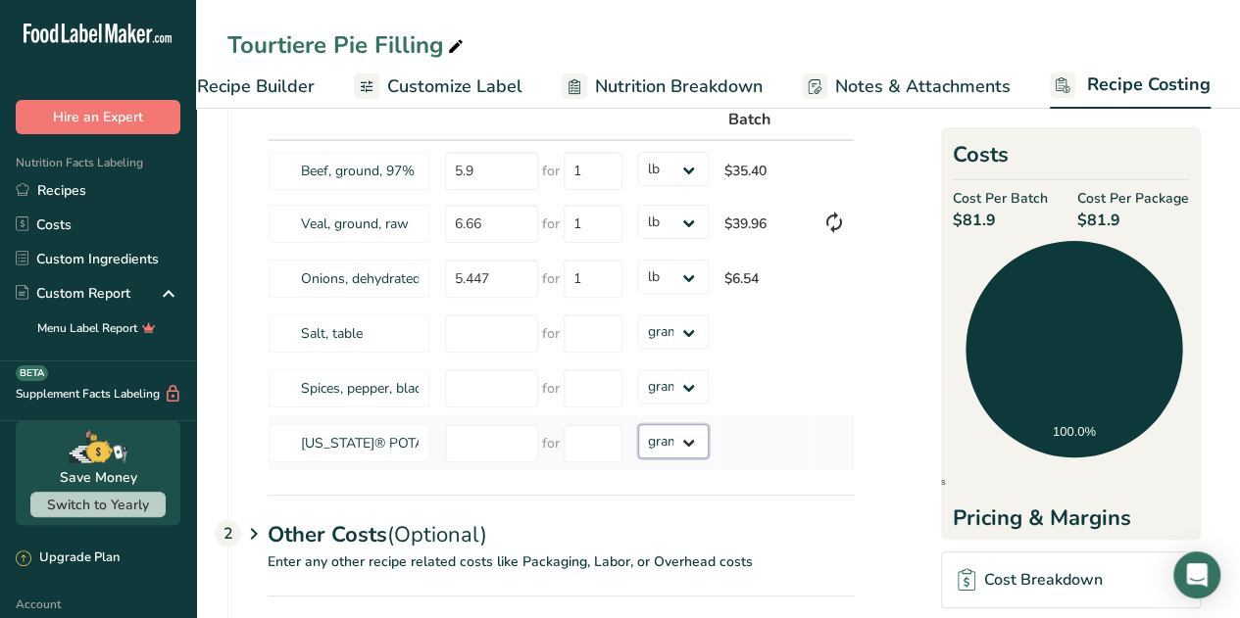
click at [668, 450] on select "grams kg mg mcg lb oz" at bounding box center [673, 441] width 71 height 34
select select "12"
click at [638, 424] on select "grams kg mg mcg lb oz" at bounding box center [673, 441] width 71 height 34
click at [596, 446] on input "number" at bounding box center [593, 443] width 59 height 38
type input "1"
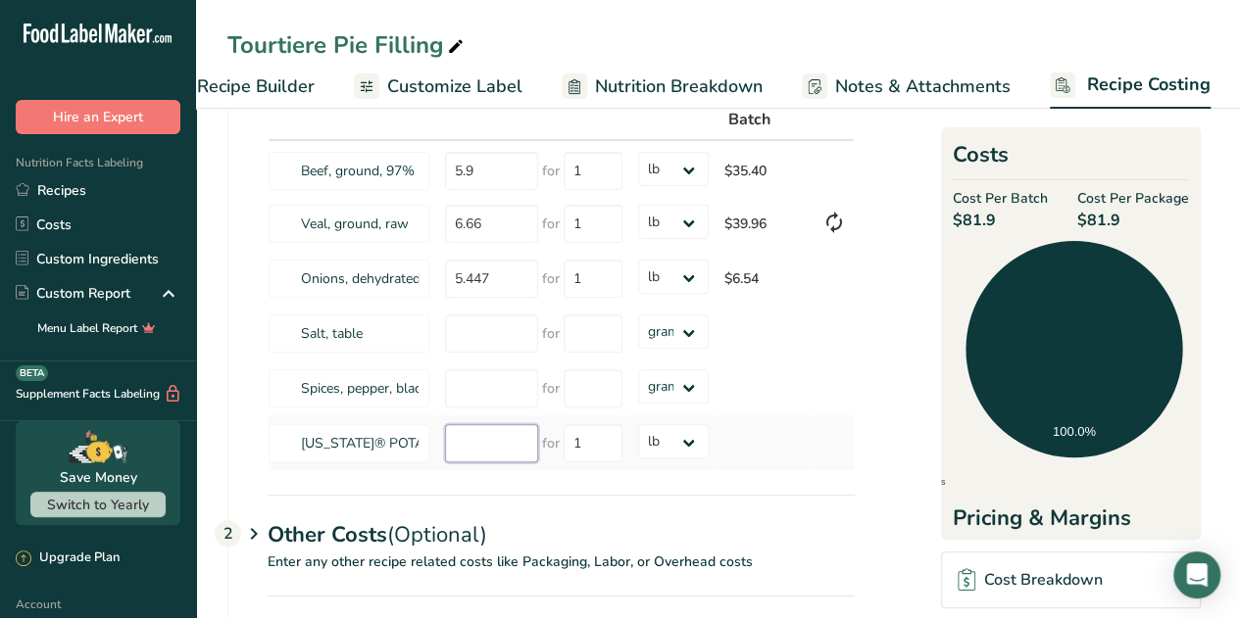
type input "2"
click at [502, 453] on input "2" at bounding box center [491, 443] width 93 height 38
type input "5.447"
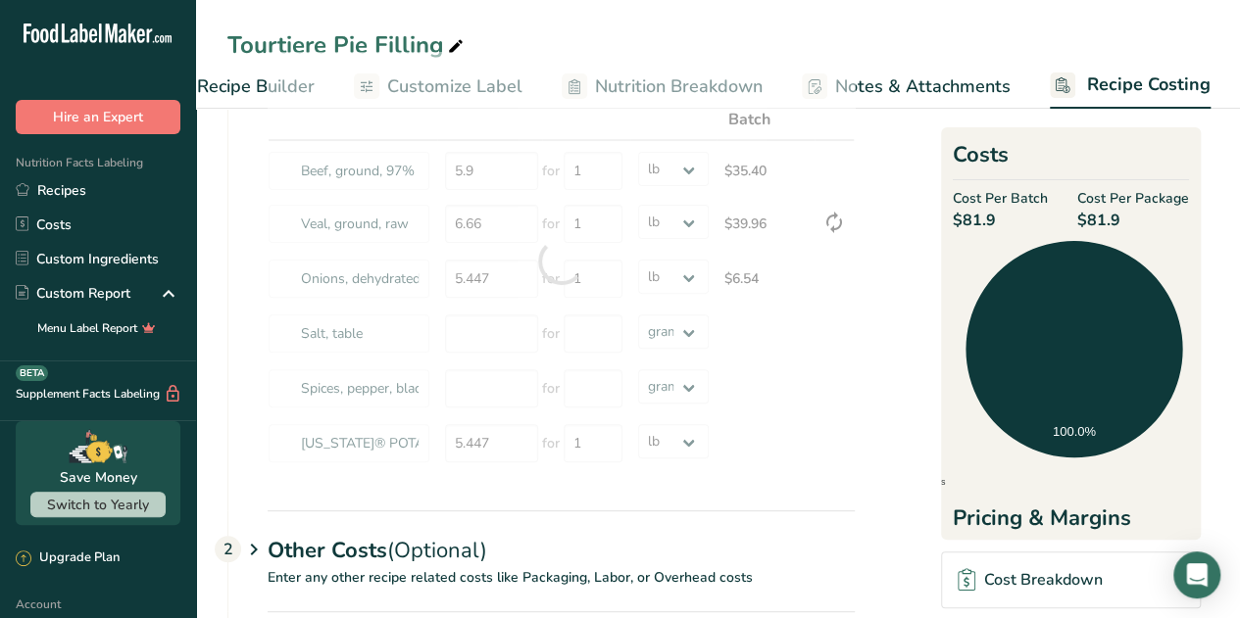
click at [792, 512] on div "Other Costs (Optional) 2" at bounding box center [561, 539] width 587 height 57
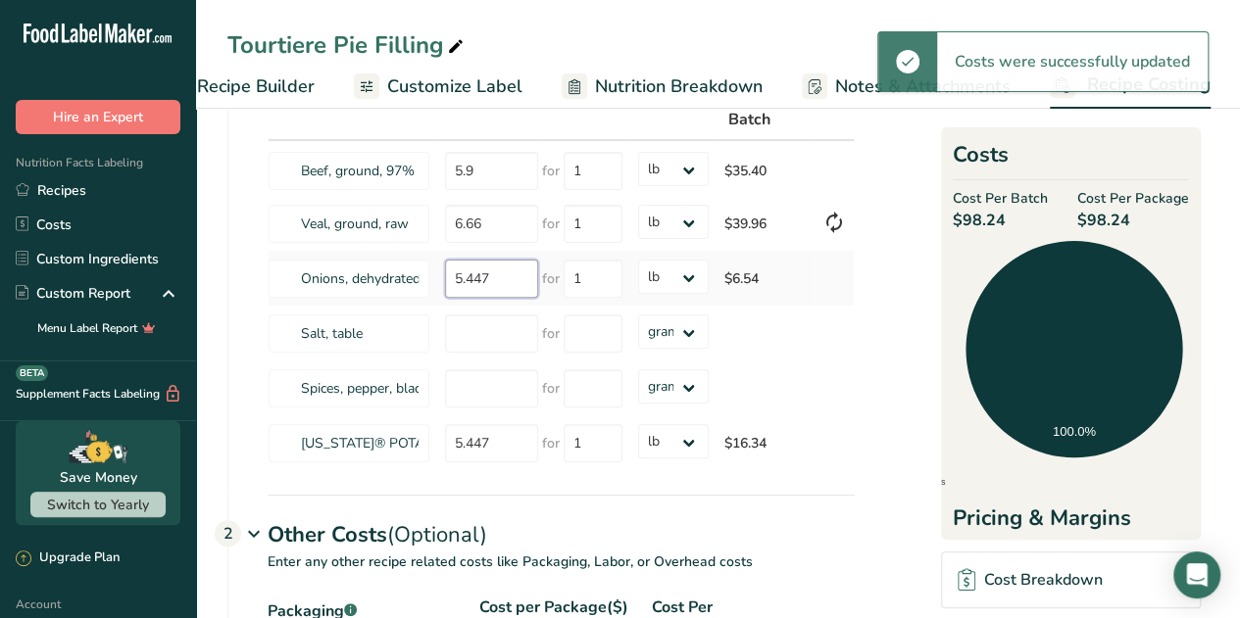
drag, startPoint x: 510, startPoint y: 282, endPoint x: 435, endPoint y: 287, distance: 74.6
click at [437, 287] on td "5.447" at bounding box center [489, 278] width 105 height 55
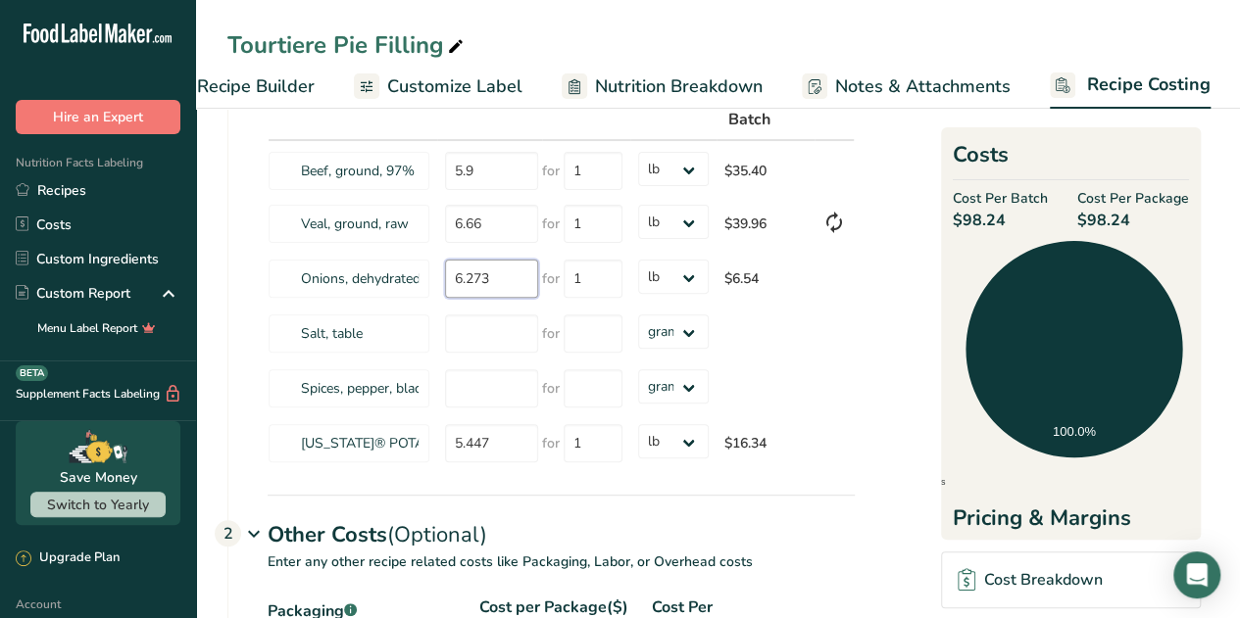
type input "6.273"
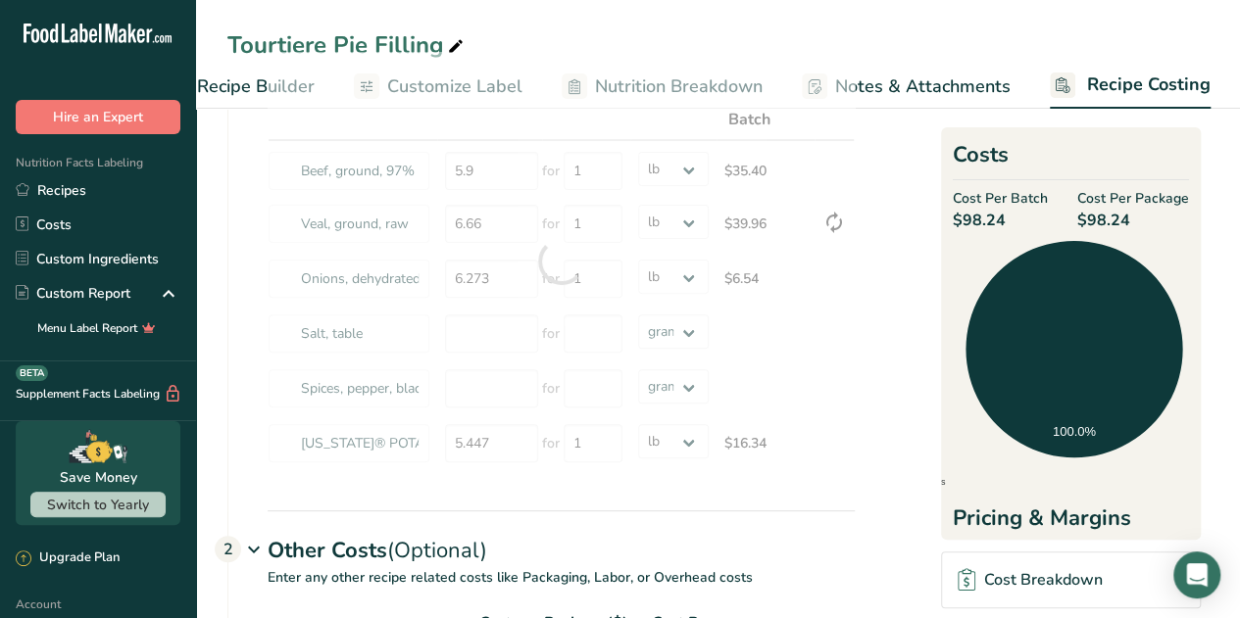
click at [890, 317] on section "Download Ingredient Costs 1 Enter the total price you pay for each ingredient I…" at bounding box center [717, 544] width 981 height 1166
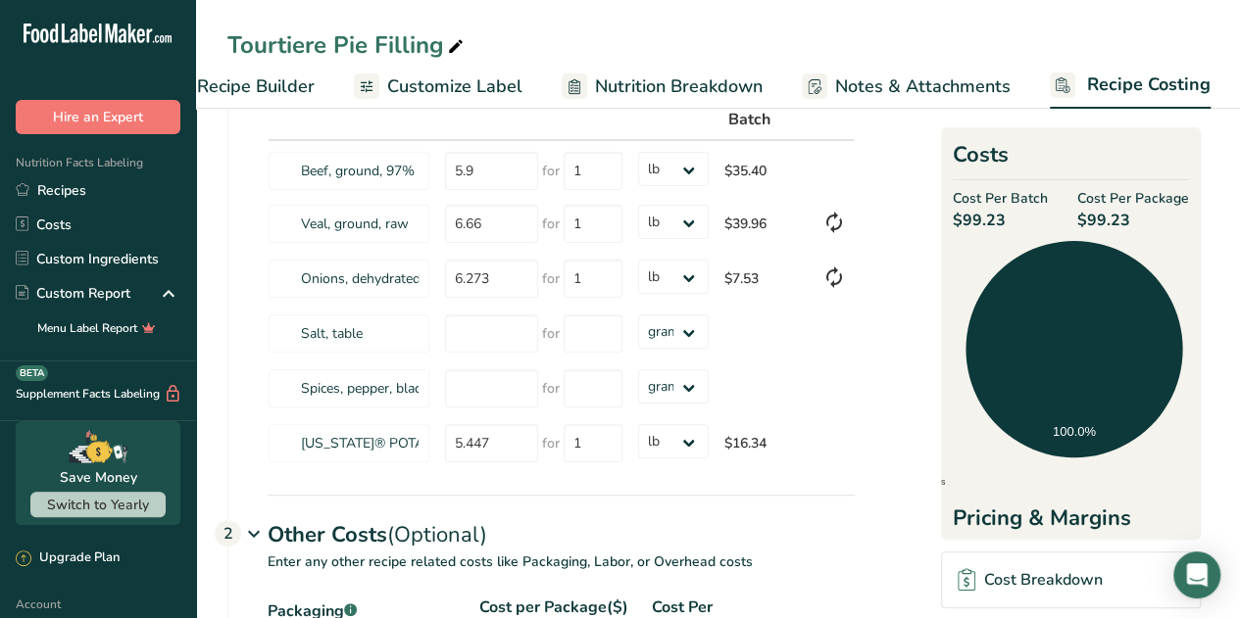
click at [214, 84] on span "Recipe Builder" at bounding box center [256, 87] width 118 height 26
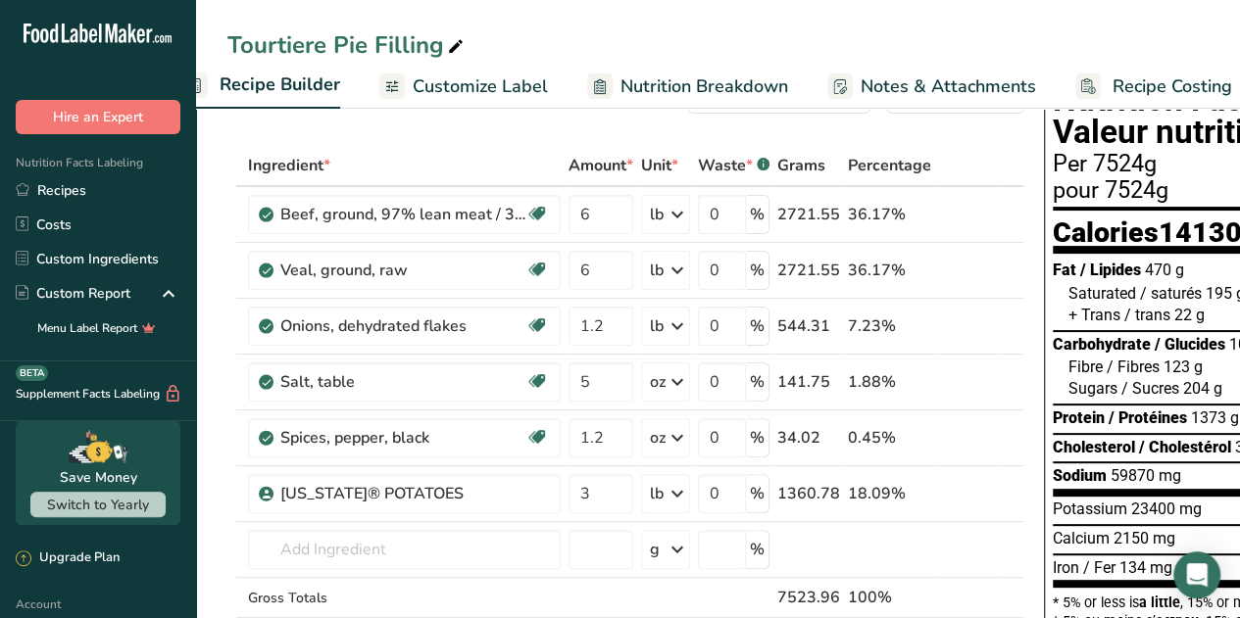
scroll to position [0, 251]
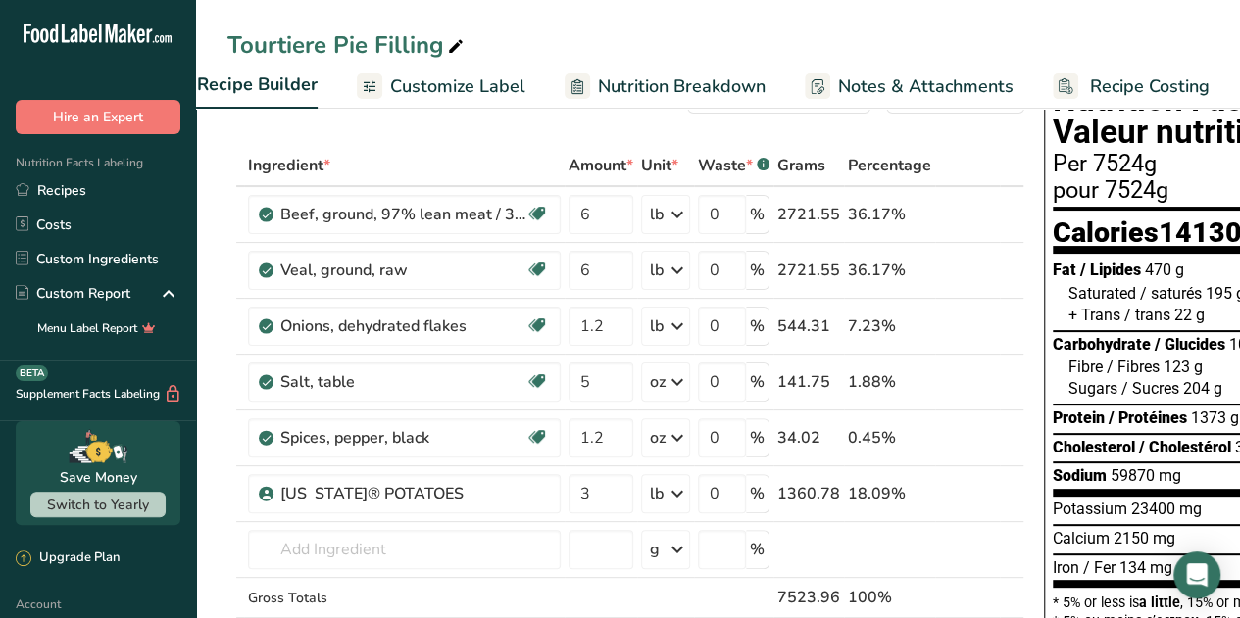
click at [1164, 79] on span "Recipe Costing" at bounding box center [1150, 87] width 120 height 26
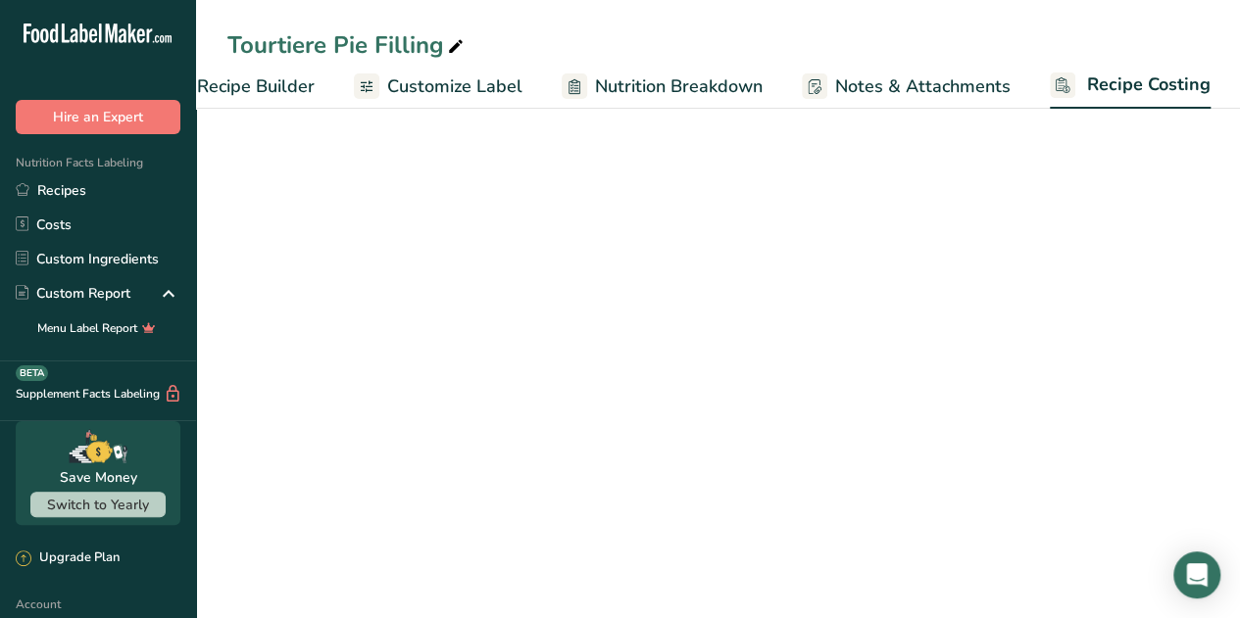
select select "12"
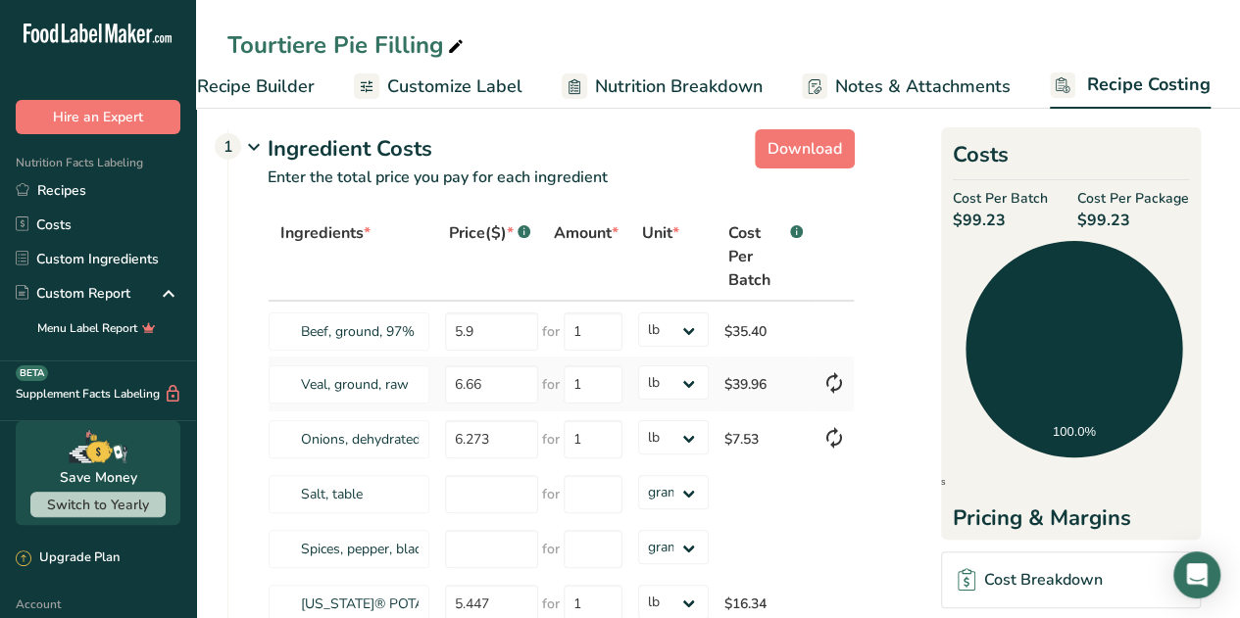
scroll to position [16, 0]
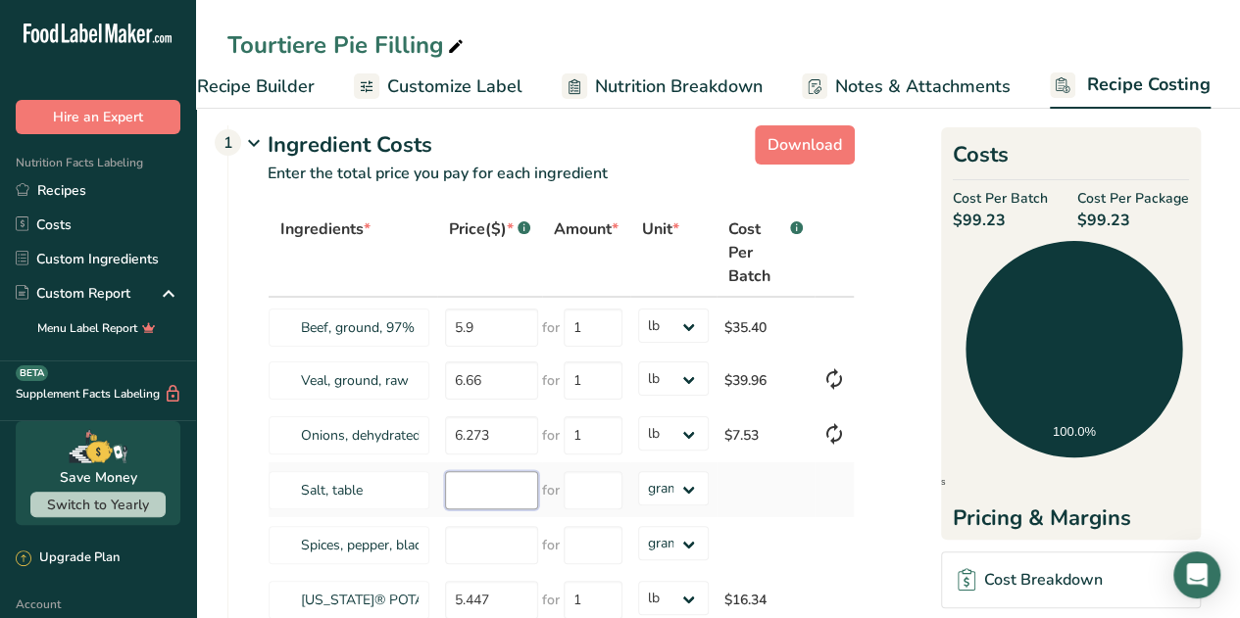
click at [496, 490] on input "number" at bounding box center [491, 490] width 93 height 38
type input "0.050"
click at [671, 487] on select "grams kg mg mcg lb oz" at bounding box center [673, 488] width 71 height 34
select select "5"
click at [638, 471] on select "grams kg mg mcg lb oz" at bounding box center [673, 488] width 71 height 34
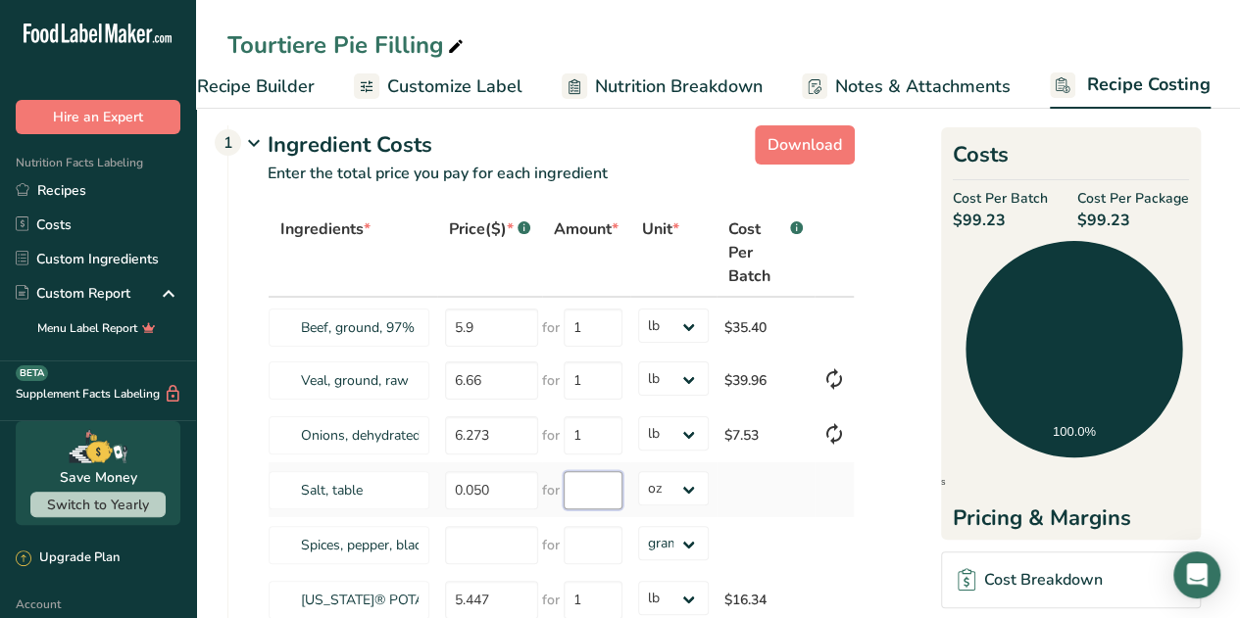
click at [620, 497] on input "number" at bounding box center [593, 490] width 59 height 38
type input "1"
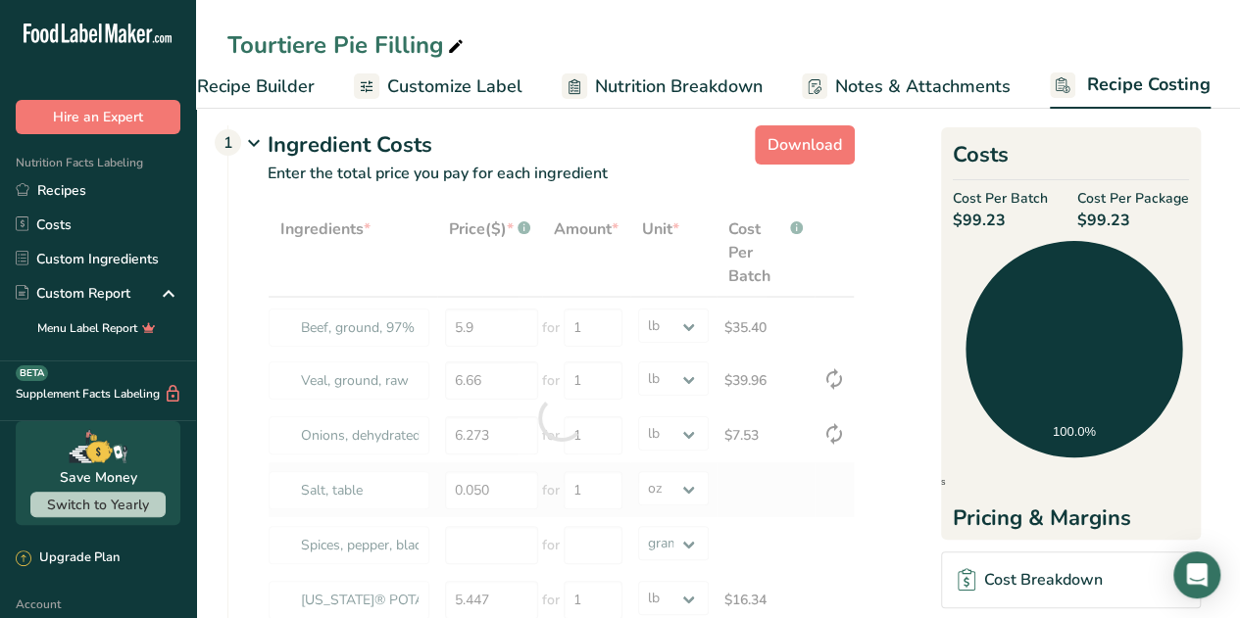
click at [852, 480] on div "Ingredients * Price($) * .a-a{fill:#347362;}.b-a{fill:#fff;} Amount * Unit * Co…" at bounding box center [561, 418] width 587 height 419
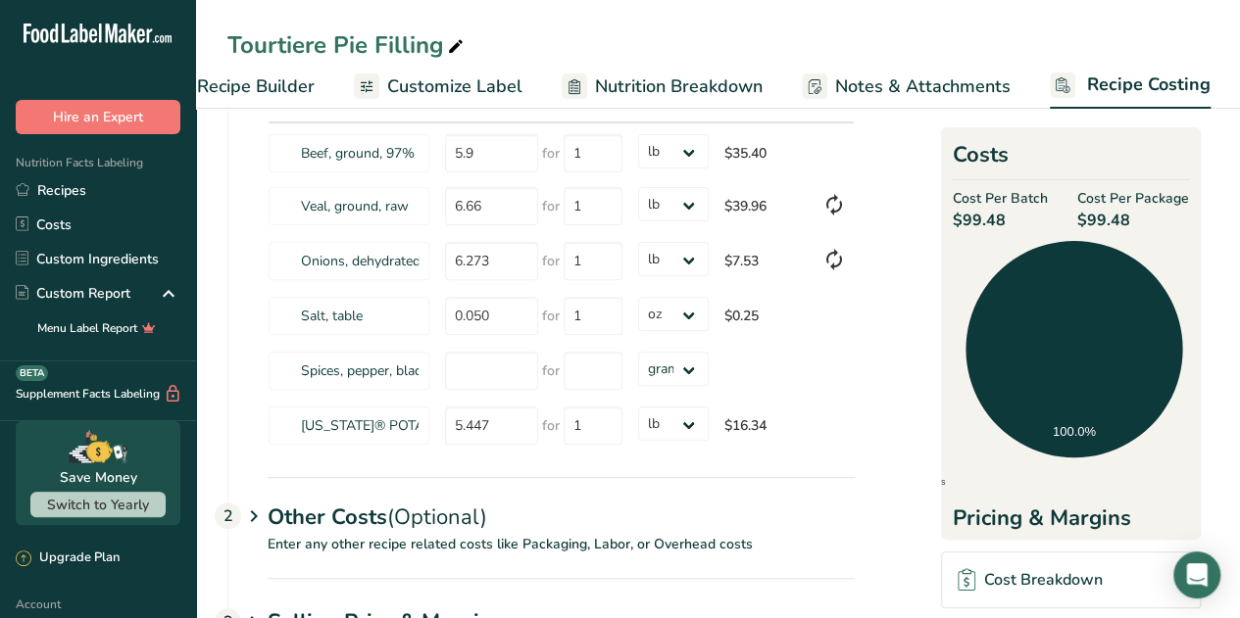
scroll to position [192, 0]
click at [686, 371] on select "grams kg mg mcg lb oz" at bounding box center [673, 367] width 71 height 34
select select "5"
click at [638, 350] on select "grams kg mg mcg lb oz" at bounding box center [673, 367] width 71 height 34
click at [598, 371] on input "number" at bounding box center [593, 369] width 59 height 38
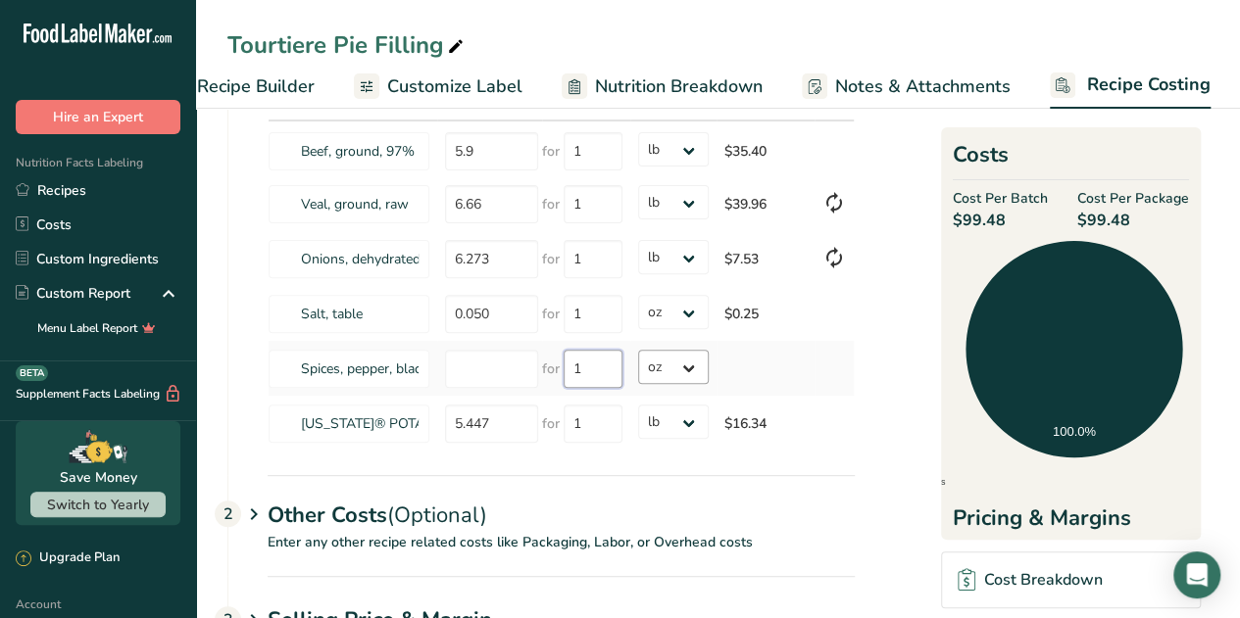
type input "1"
click at [691, 362] on select "grams kg mg mcg lb oz" at bounding box center [673, 367] width 71 height 34
select select "12"
click at [638, 350] on select "grams kg mg mcg lb oz" at bounding box center [673, 367] width 71 height 34
click at [492, 366] on input "number" at bounding box center [491, 369] width 93 height 38
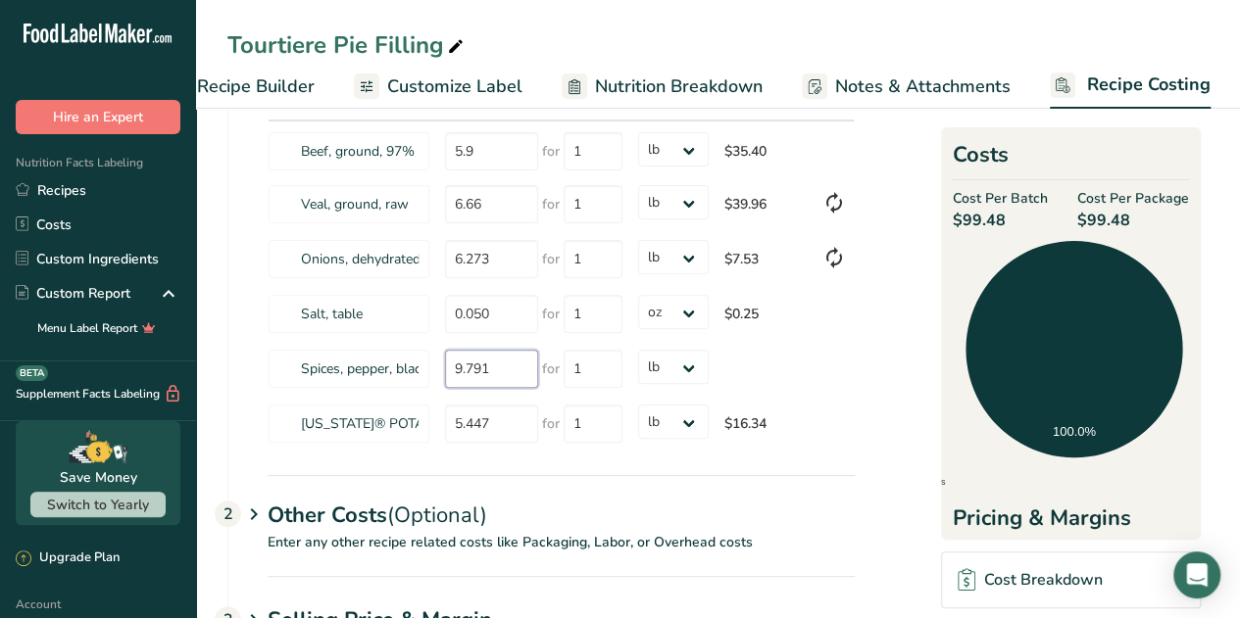
type input "9.791"
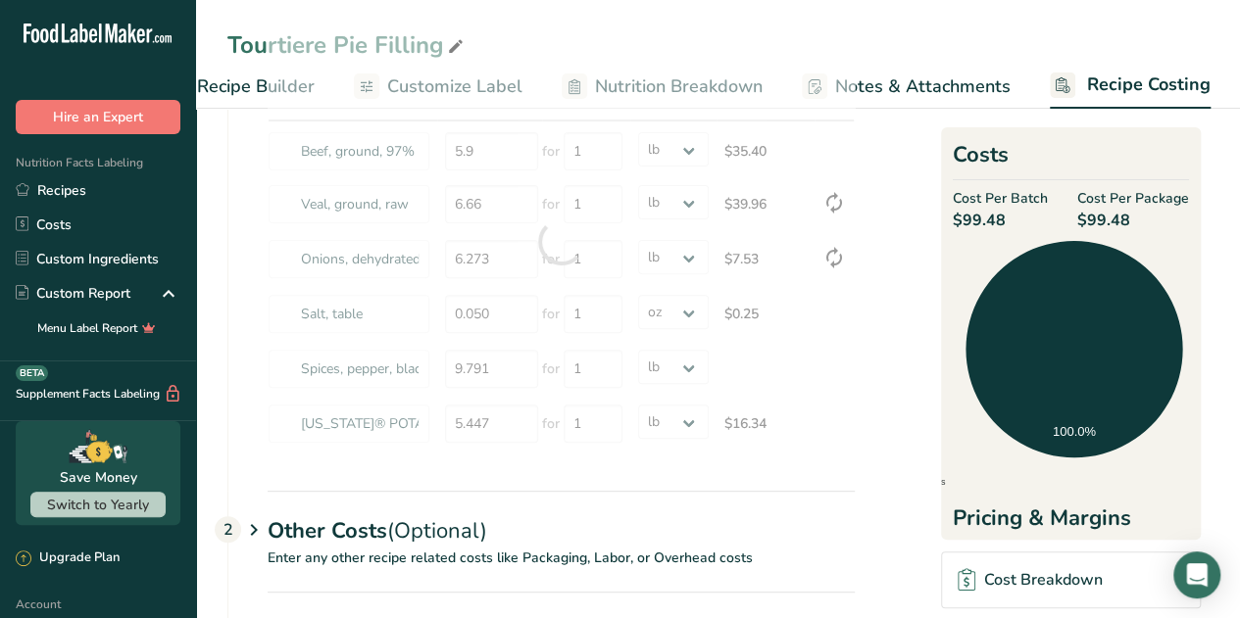
click at [880, 346] on section "Download Ingredient Costs 1 Enter the total price you pay for each ingredient I…" at bounding box center [717, 332] width 981 height 782
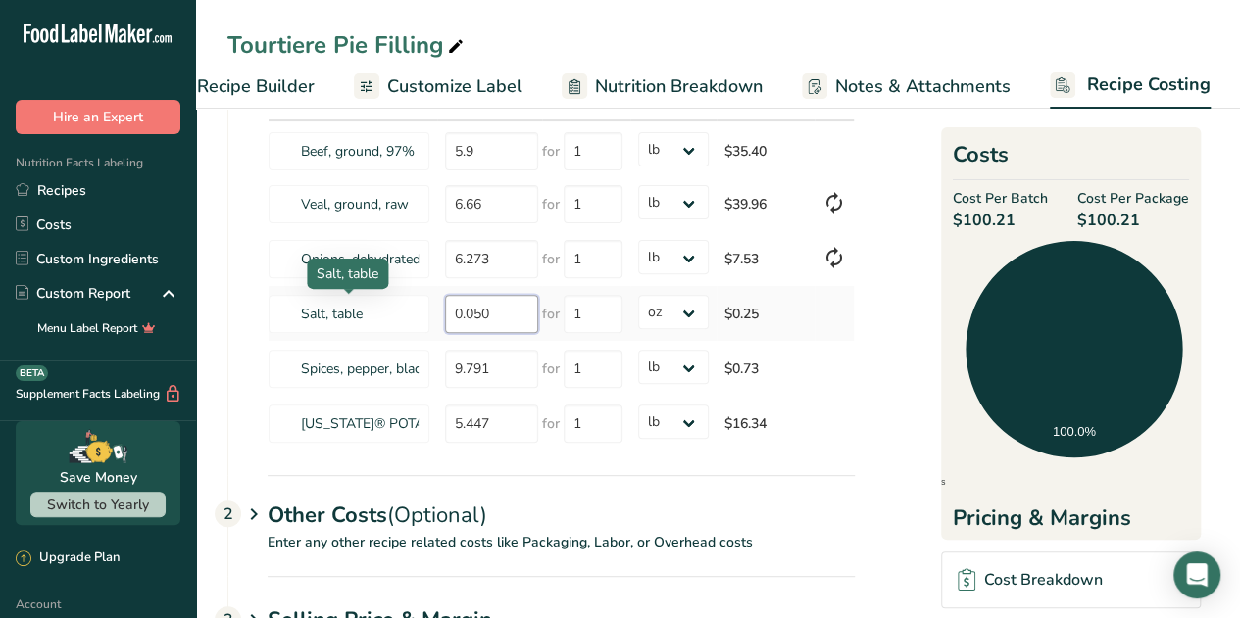
click at [410, 319] on tr "Salt, table 0.050 for 1 grams kg mg mcg lb oz $0.25" at bounding box center [561, 313] width 585 height 55
click at [412, 342] on td "Spices, pepper, black" at bounding box center [353, 368] width 169 height 55
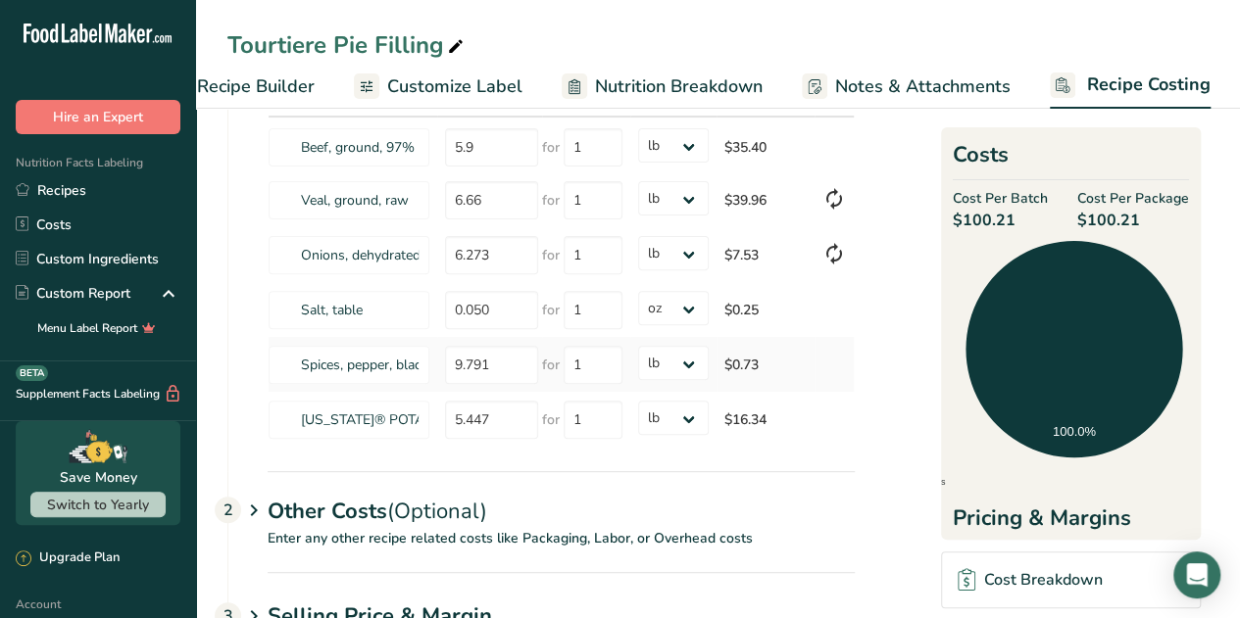
scroll to position [201, 0]
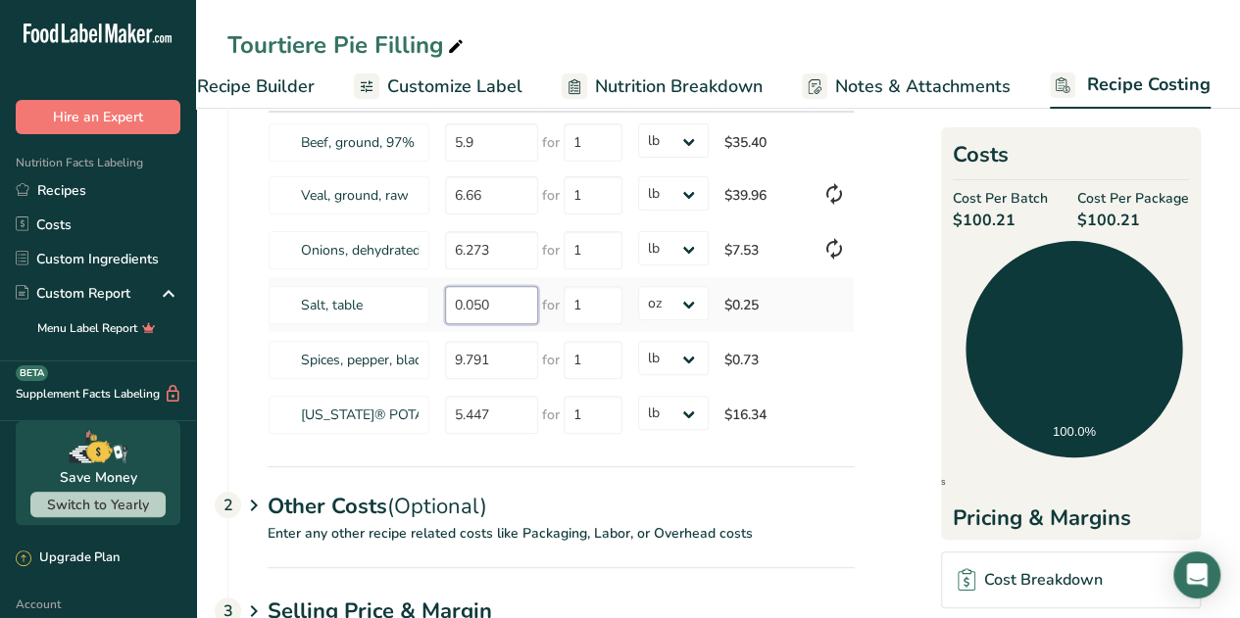
click at [420, 309] on tr "Salt, table 0.050 for 1 grams kg mg mcg lb oz $0.25" at bounding box center [561, 304] width 585 height 55
type input "1"
type input "1.79"
click at [685, 300] on div "Ingredients * Price($) * .a-a{fill:#347362;}.b-a{fill:#fff;} Amount * Unit * Co…" at bounding box center [561, 233] width 587 height 419
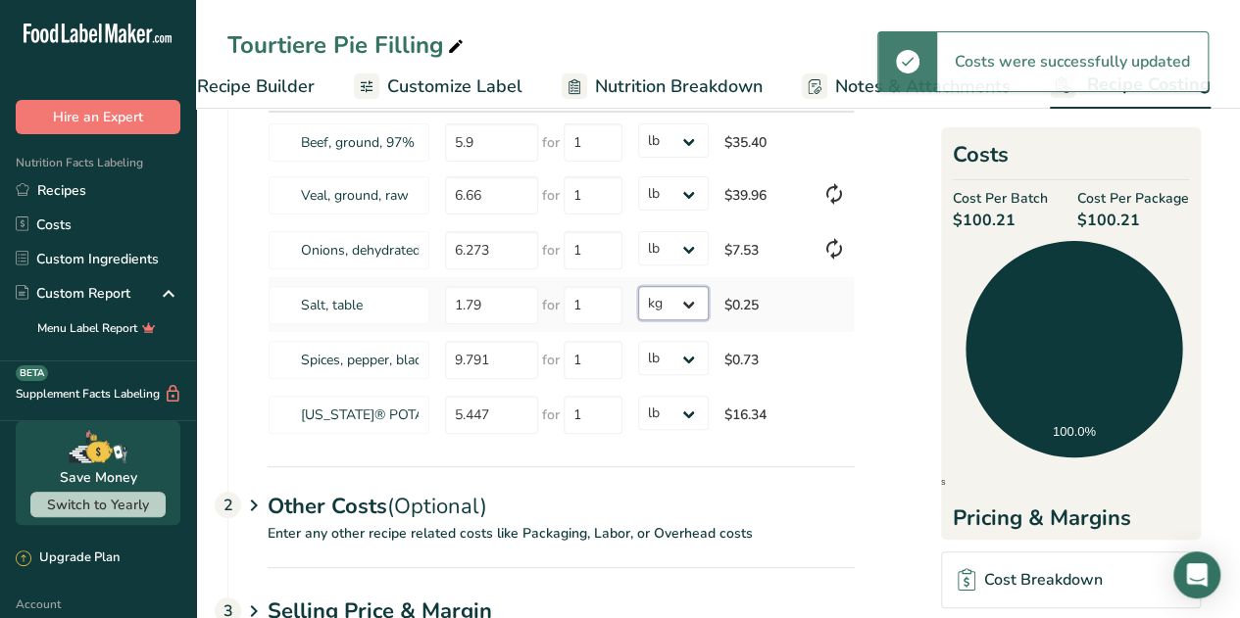
drag, startPoint x: 685, startPoint y: 300, endPoint x: 678, endPoint y: 318, distance: 18.9
click at [638, 286] on select "grams kg mg mcg lb oz" at bounding box center [673, 303] width 71 height 34
select select "1"
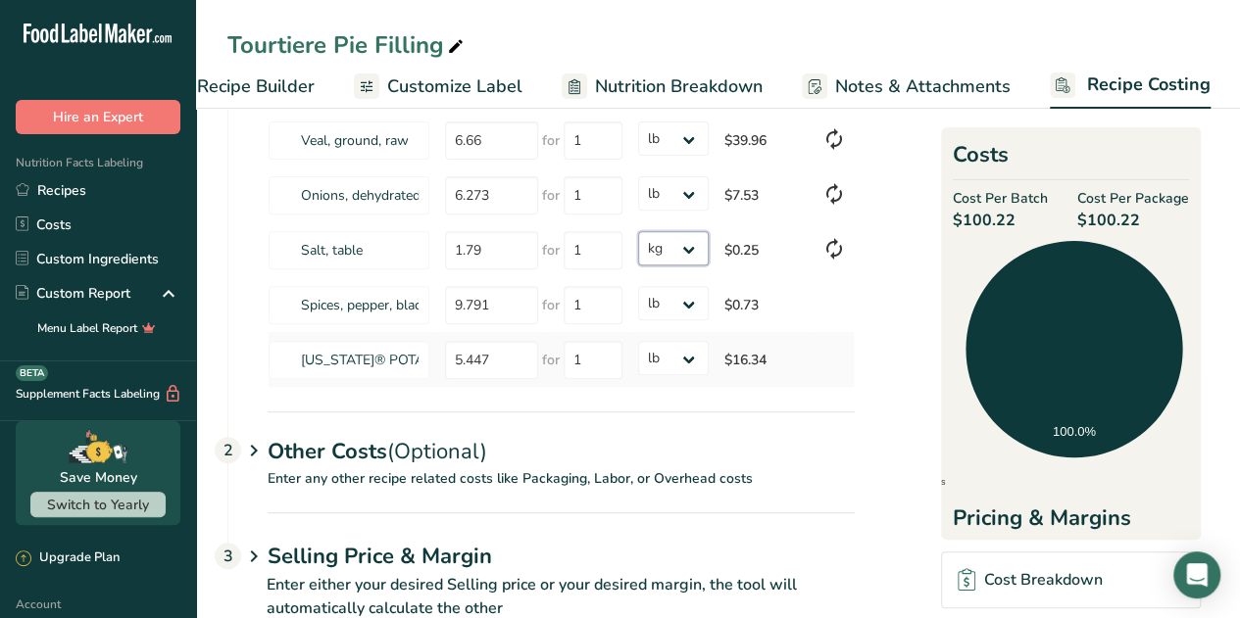
scroll to position [271, 0]
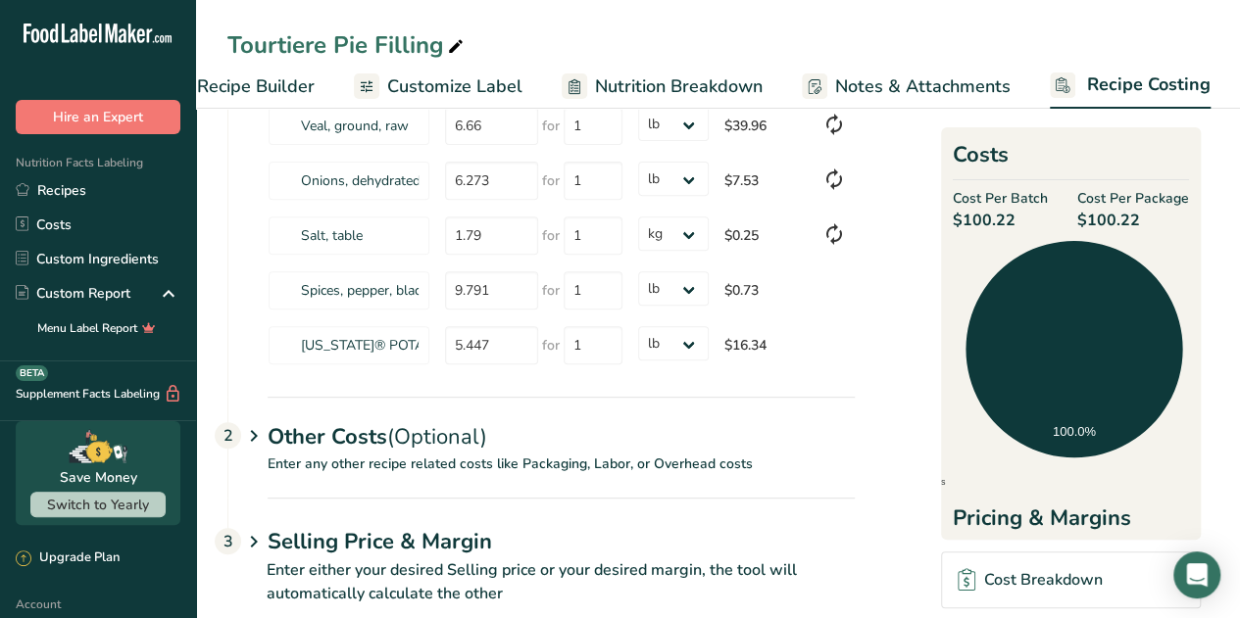
click at [533, 454] on p "Enter any other recipe related costs like Packaging, Labor, or Overhead costs" at bounding box center [541, 476] width 626 height 44
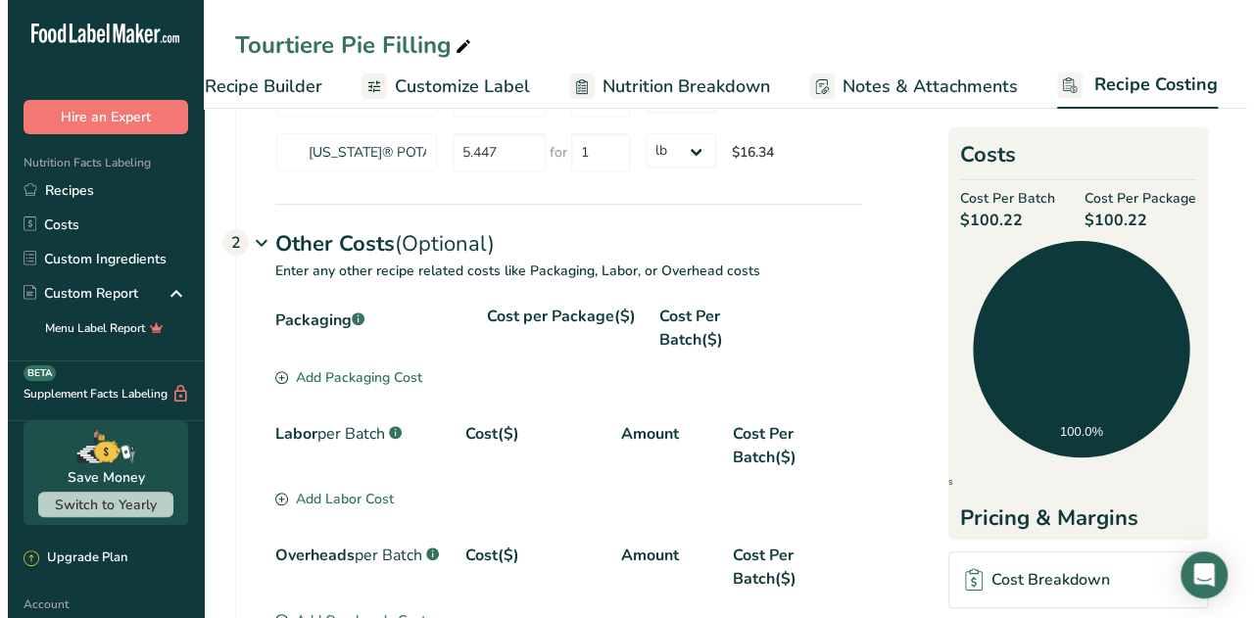
scroll to position [482, 0]
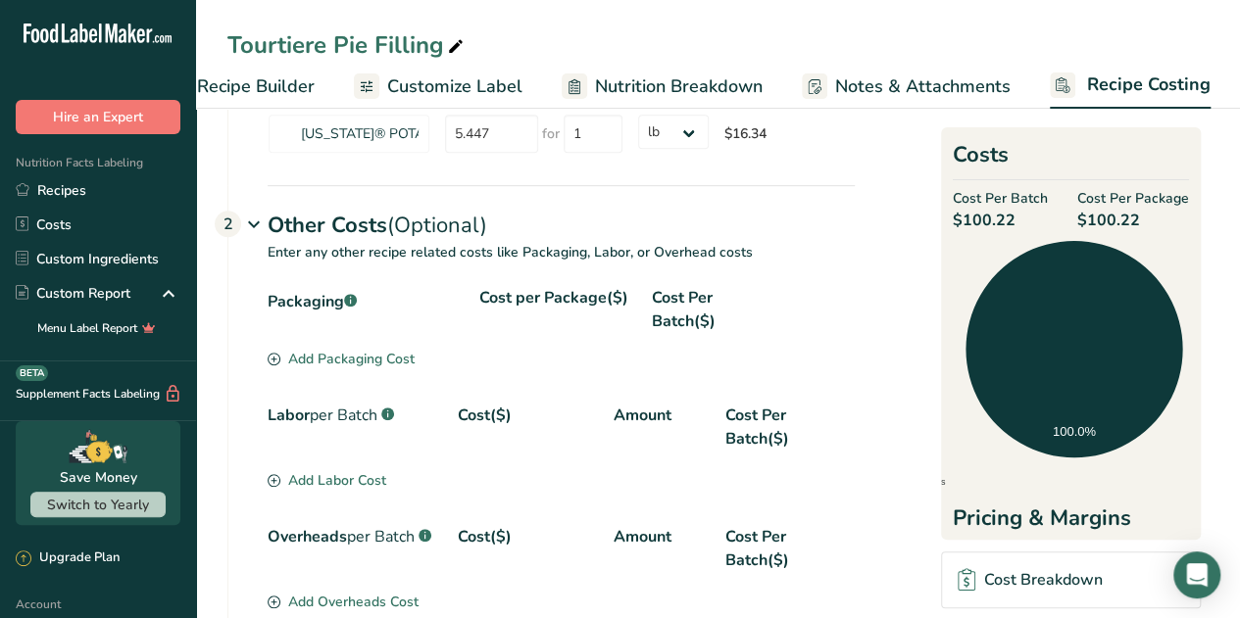
click at [394, 355] on div "Add Packaging Cost" at bounding box center [341, 359] width 147 height 21
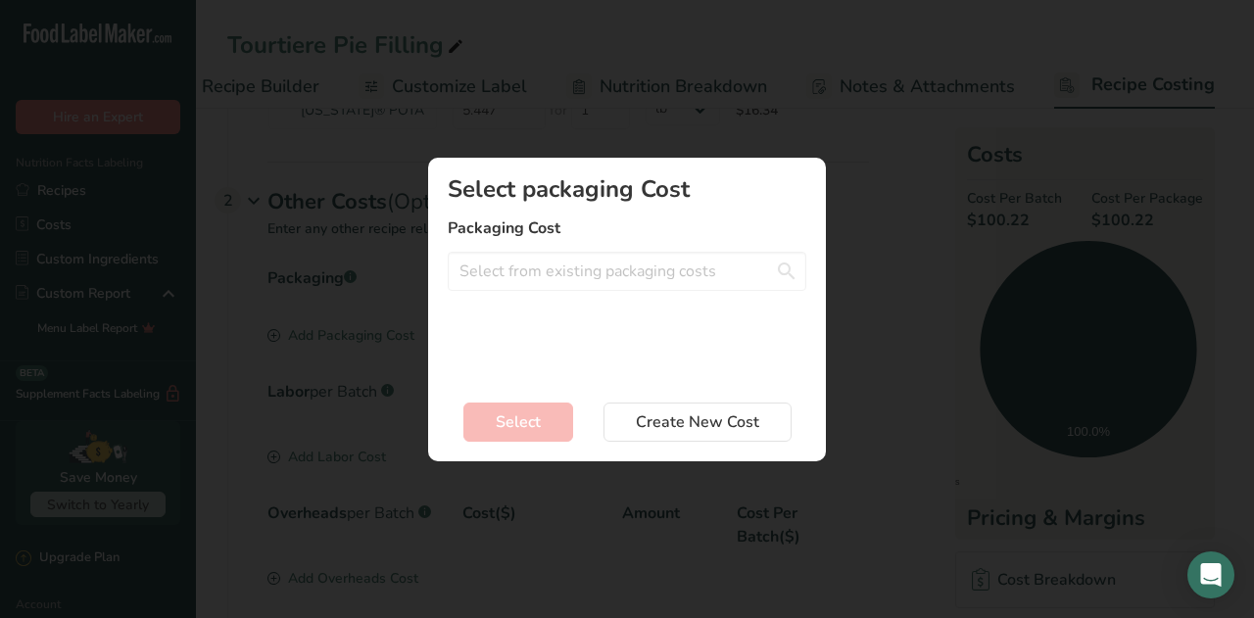
scroll to position [0, 236]
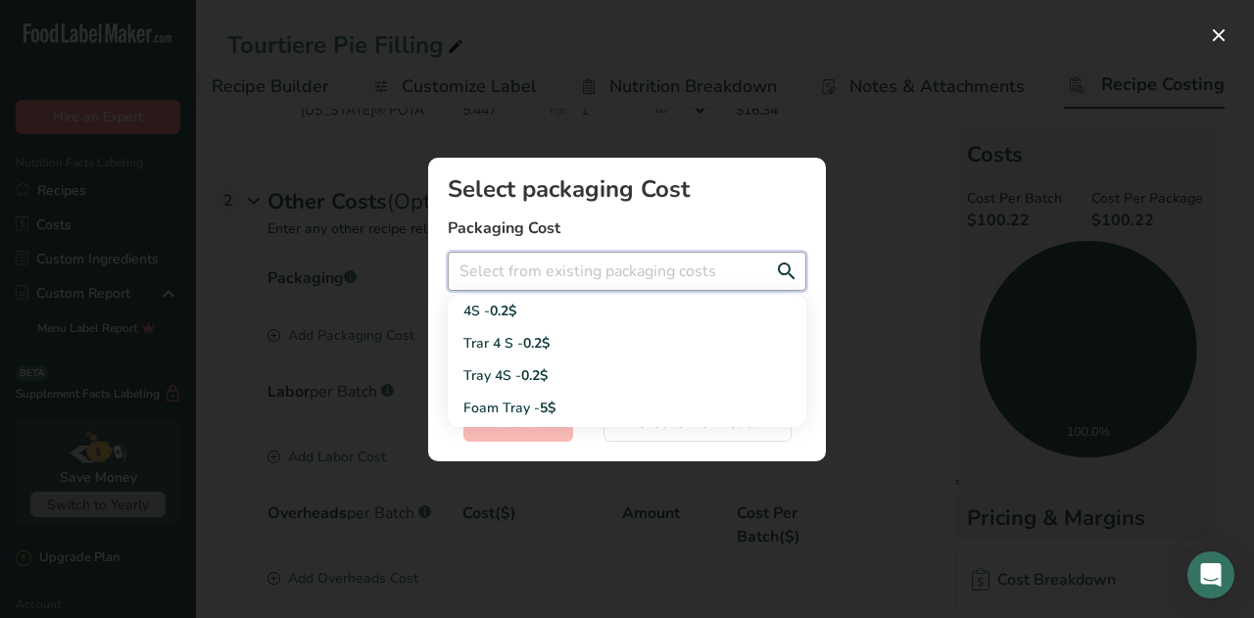
click at [500, 275] on input "Add New Recipe Cost Modal" at bounding box center [627, 271] width 359 height 39
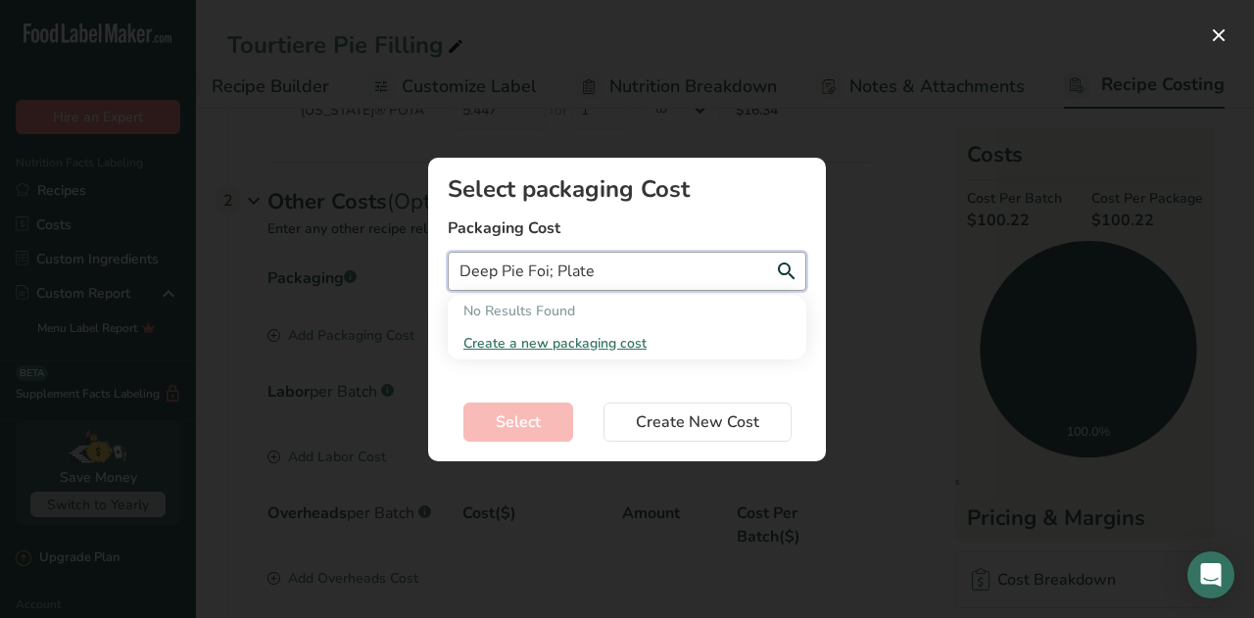
click at [554, 279] on input "Deep Pie Foi; Plate" at bounding box center [627, 271] width 359 height 39
type input "Deep Pie Foil Plate"
click at [663, 415] on span "Create New Cost" at bounding box center [697, 423] width 123 height 24
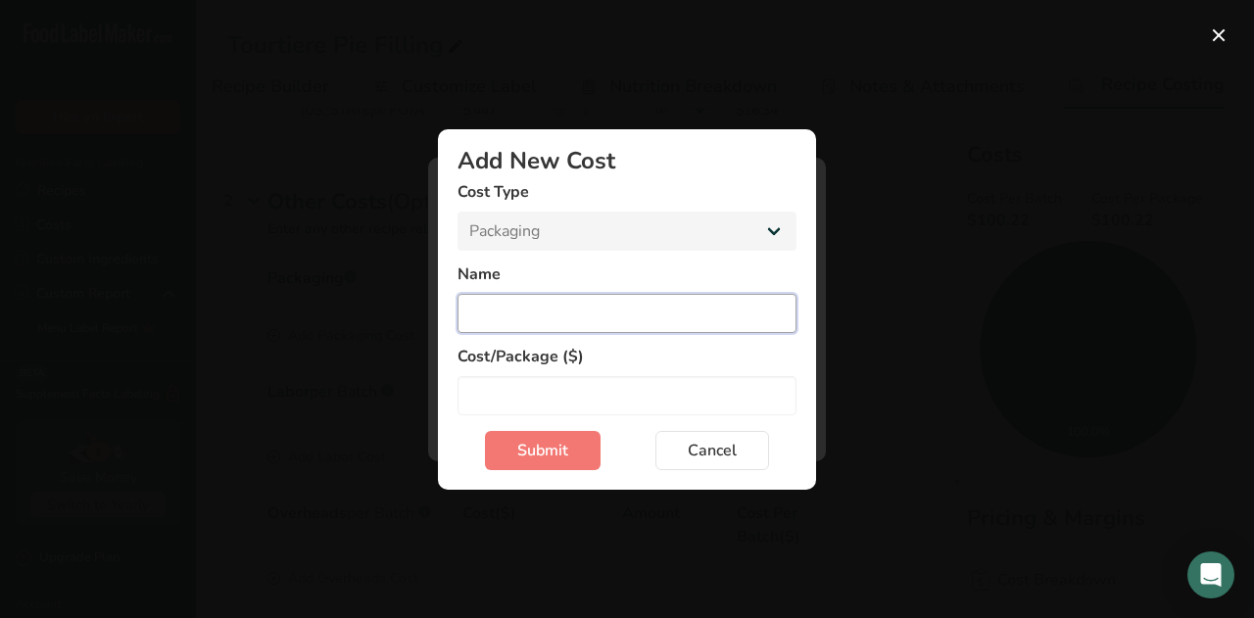
click at [514, 303] on input "Add New Cost Modal" at bounding box center [627, 313] width 339 height 39
type input "Deep Pie Foil Plate 9 in"
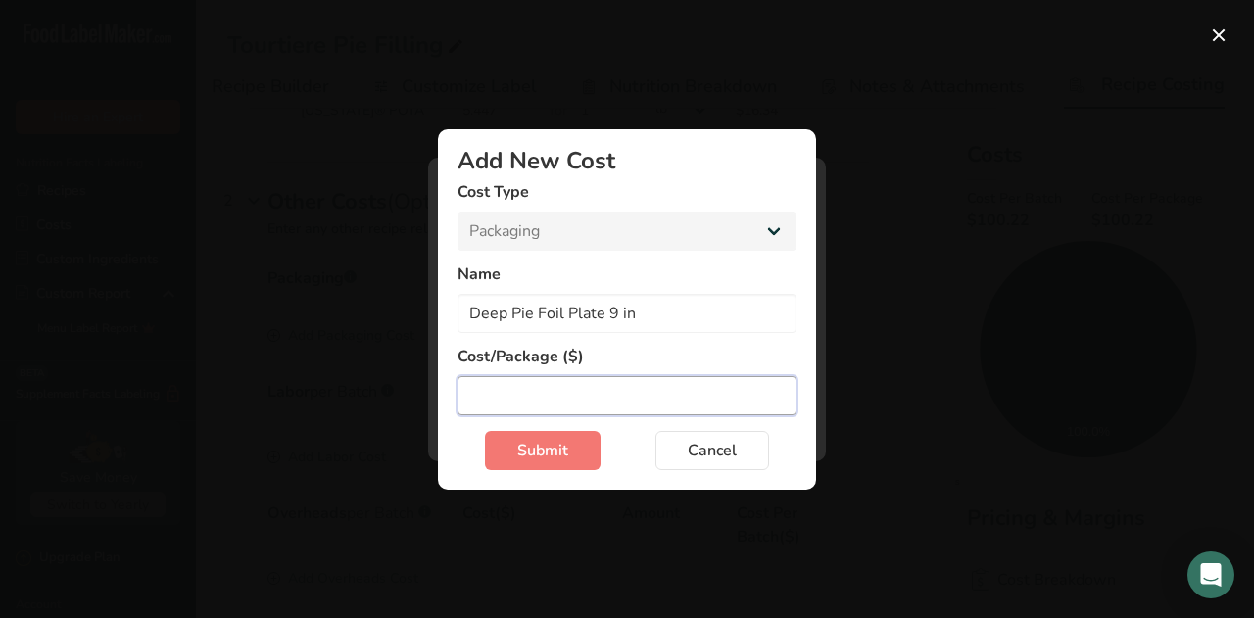
click at [526, 387] on input "Add New Cost Modal" at bounding box center [627, 395] width 339 height 39
type input "4"
type input "0.44"
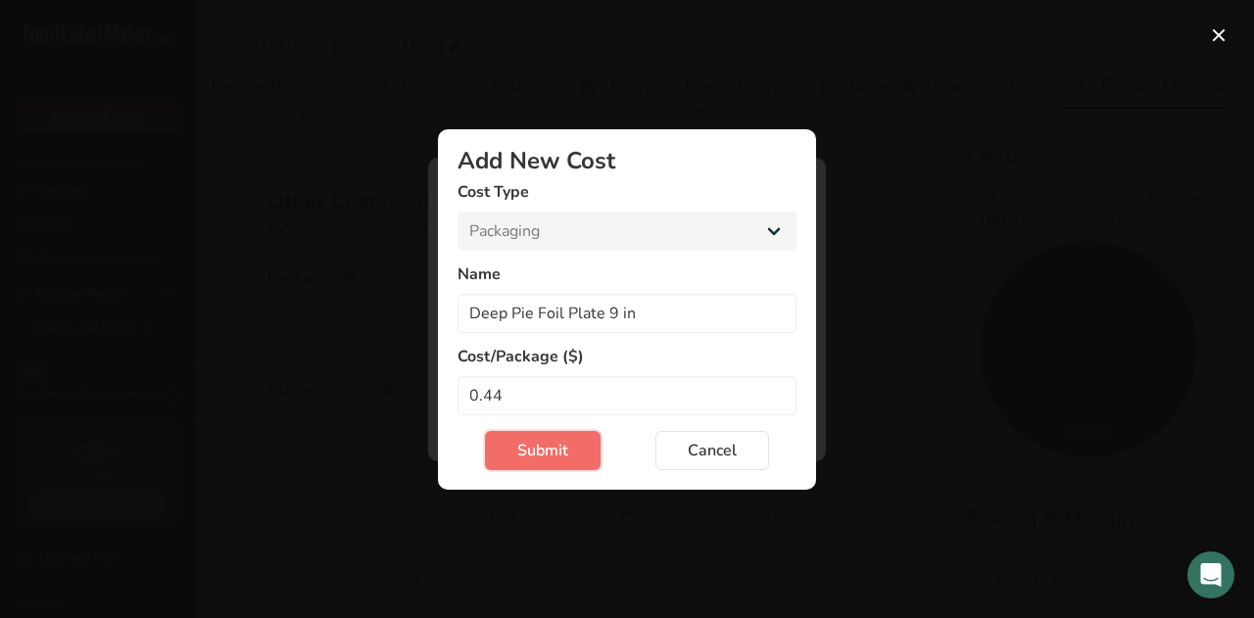
click at [550, 445] on span "Submit" at bounding box center [542, 451] width 51 height 24
select select "Add New Cost Modal"
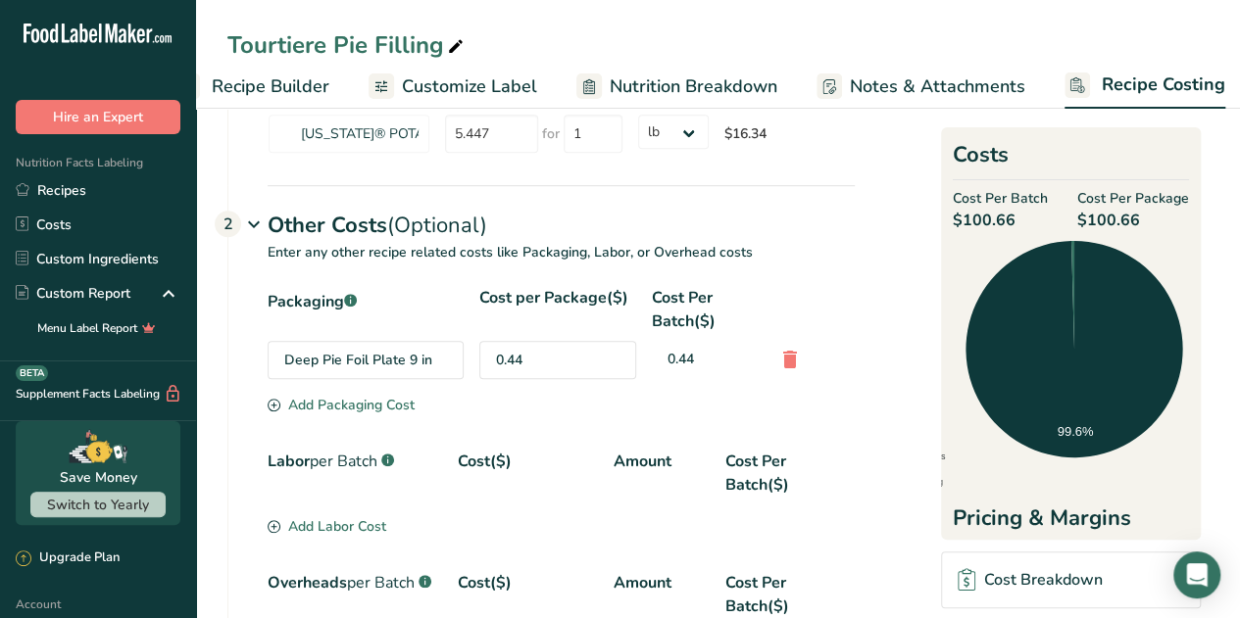
click at [361, 399] on div "Add Packaging Cost" at bounding box center [341, 405] width 147 height 21
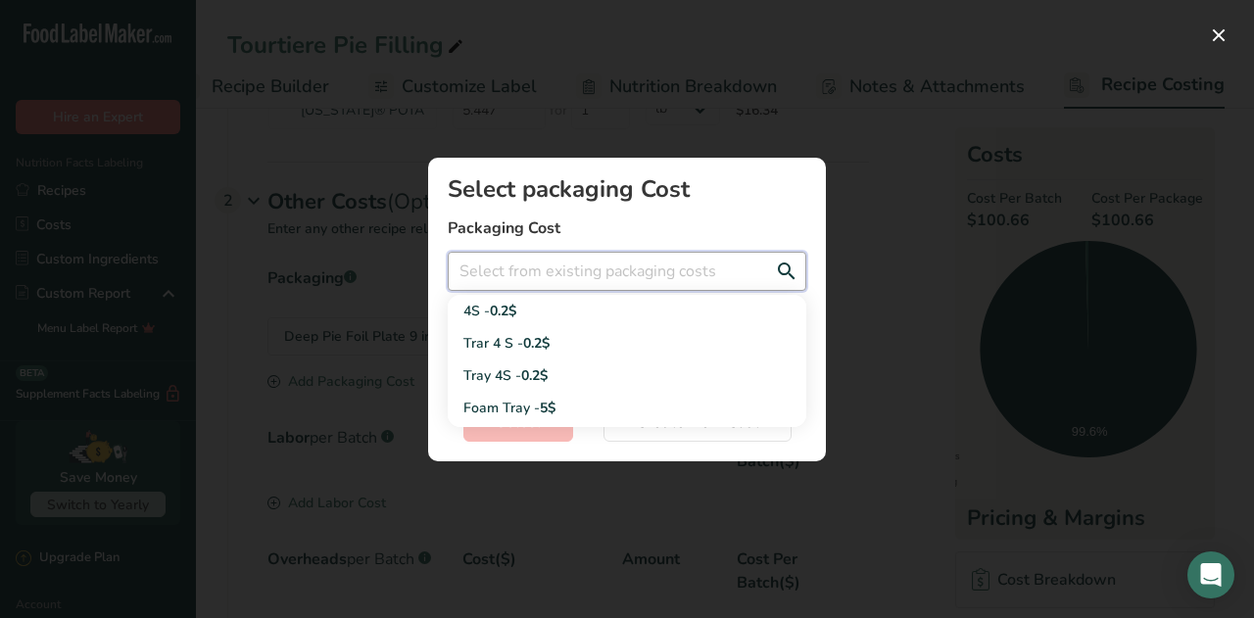
click at [477, 273] on input "Add New Recipe Cost Modal" at bounding box center [627, 271] width 359 height 39
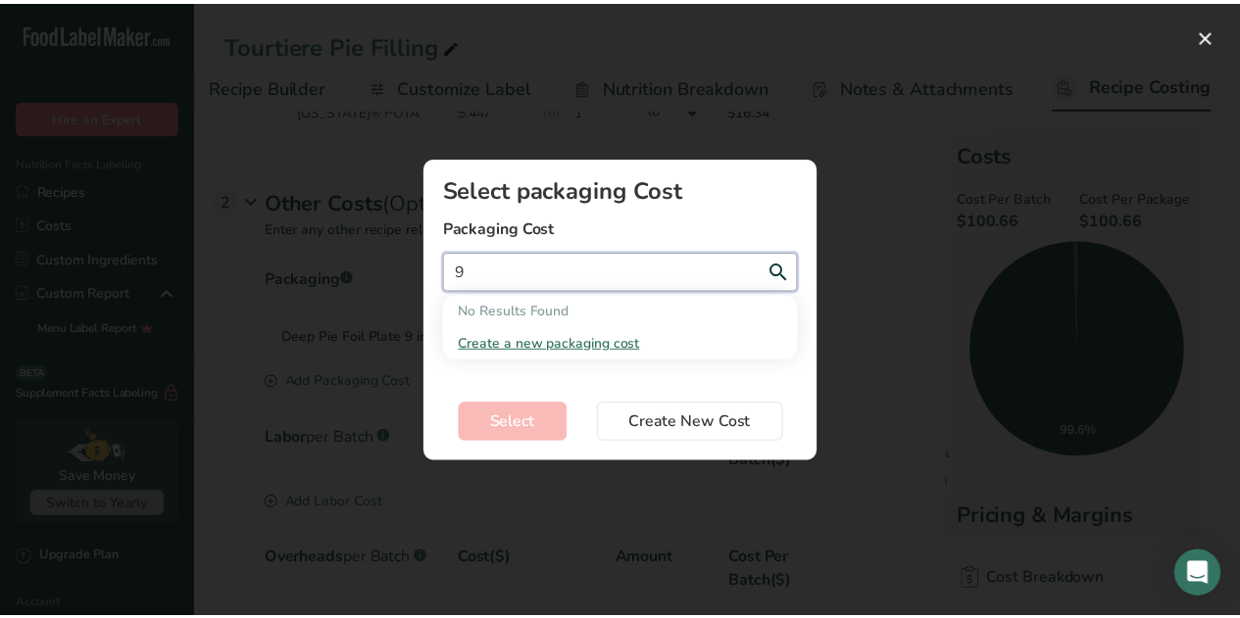
scroll to position [0, 0]
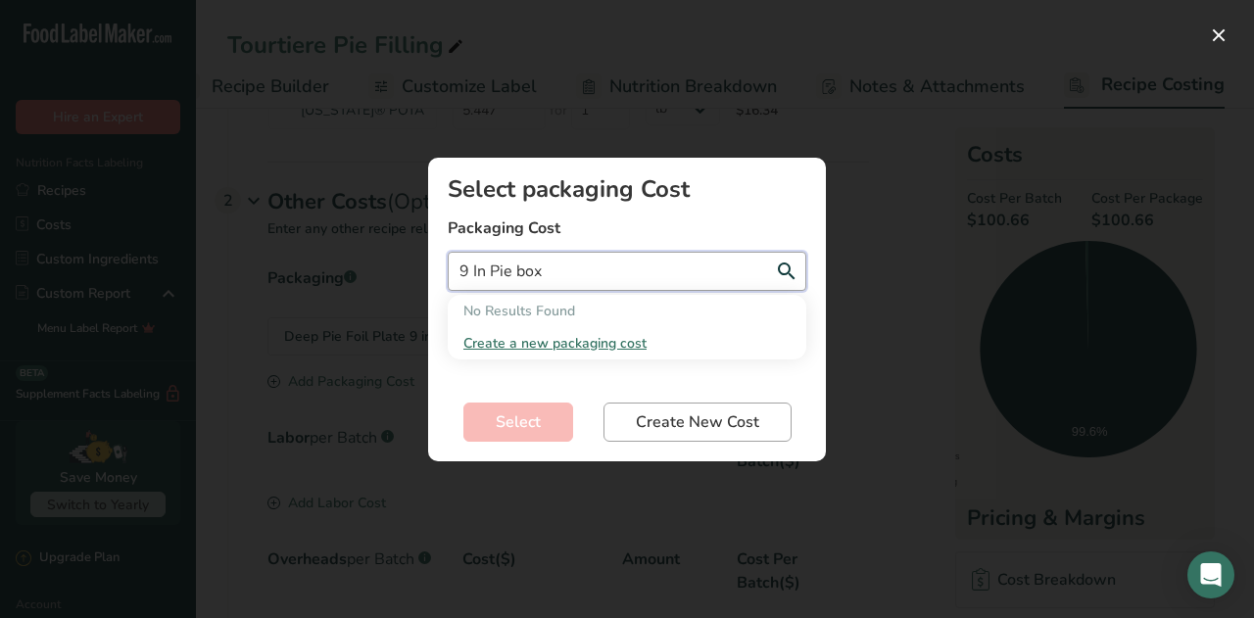
type input "9 In Pie box"
click at [668, 415] on span "Create New Cost" at bounding box center [697, 423] width 123 height 24
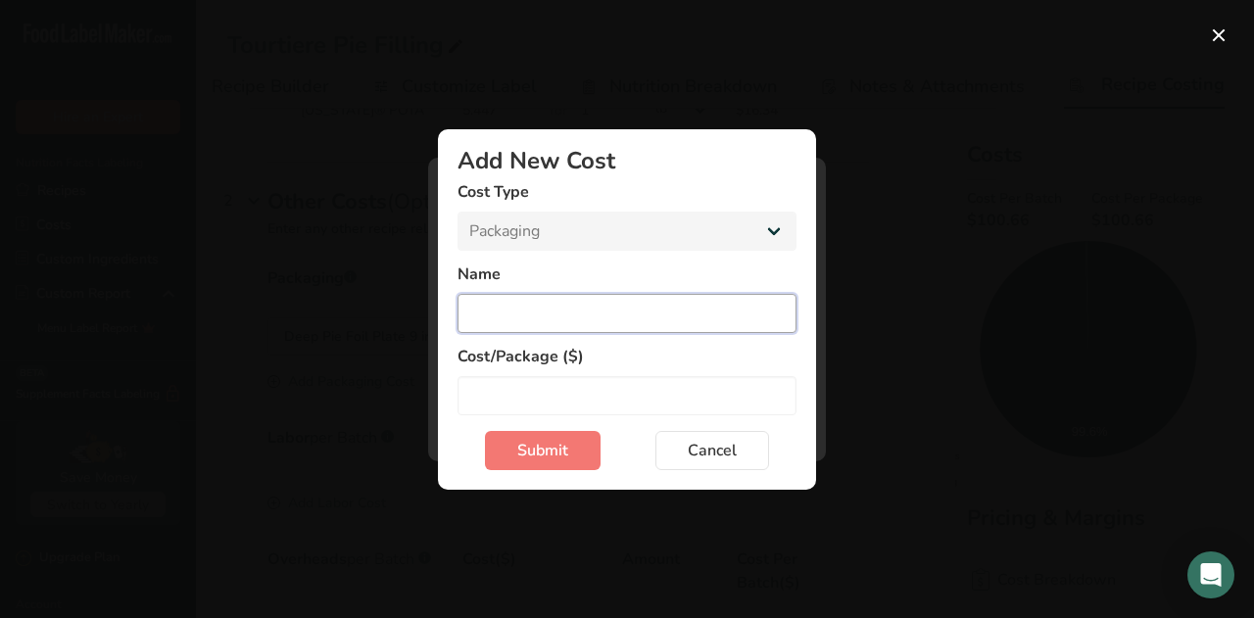
click at [493, 312] on input "Add New Cost Modal" at bounding box center [627, 313] width 339 height 39
type input "9 In Pie Box"
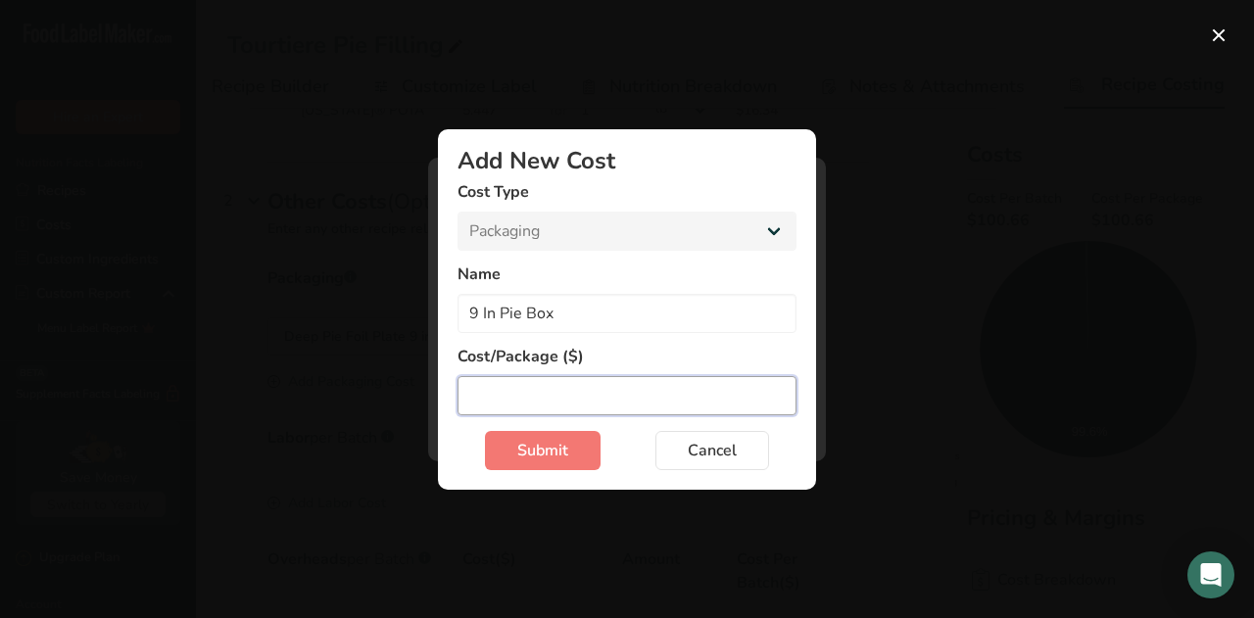
click at [590, 399] on input "Add New Cost Modal" at bounding box center [627, 395] width 339 height 39
type input "4"
type input "0.46"
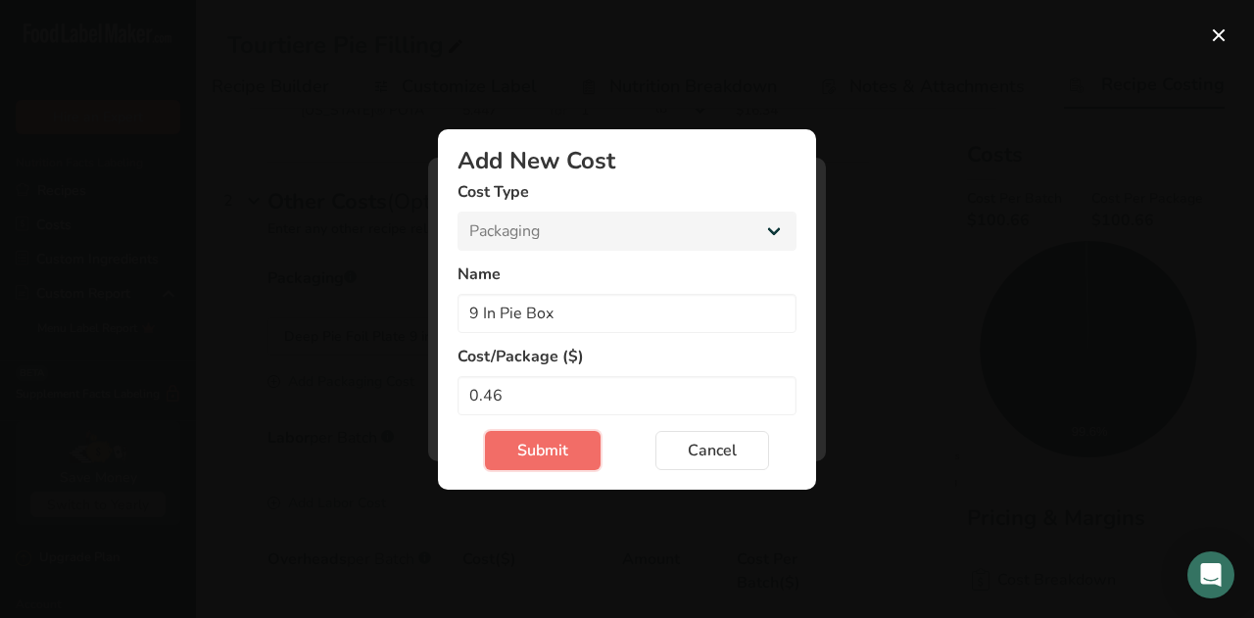
click at [549, 431] on button "Submit" at bounding box center [543, 450] width 116 height 39
select select "Add New Cost Modal"
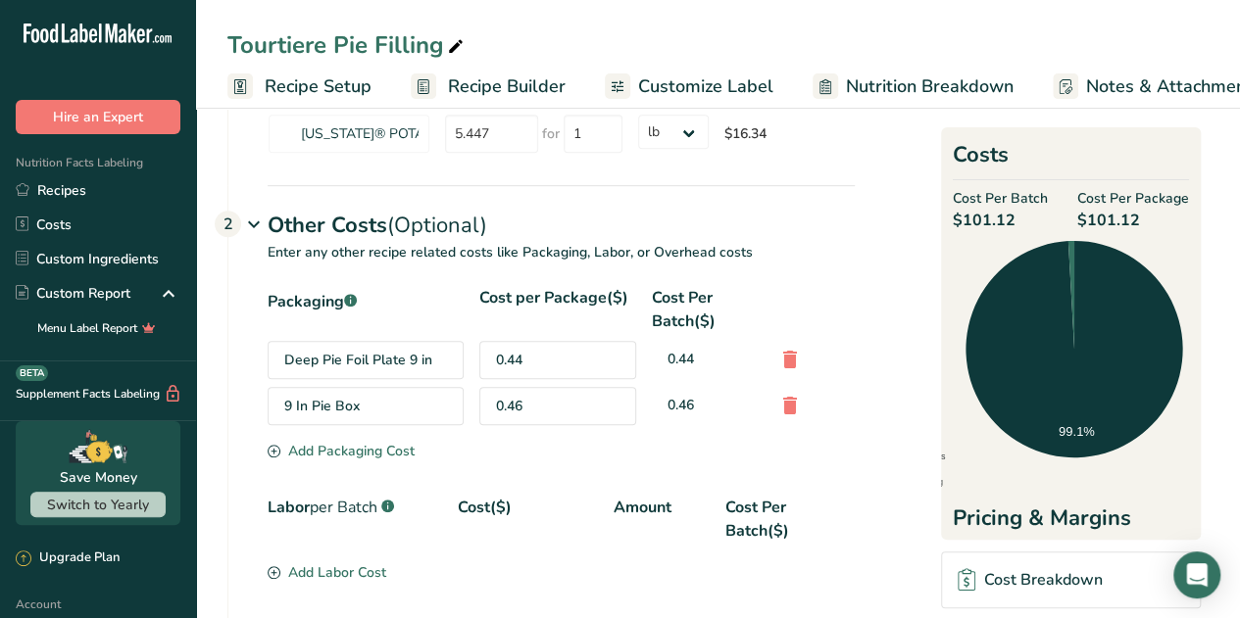
click at [296, 88] on span "Recipe Setup" at bounding box center [318, 87] width 107 height 26
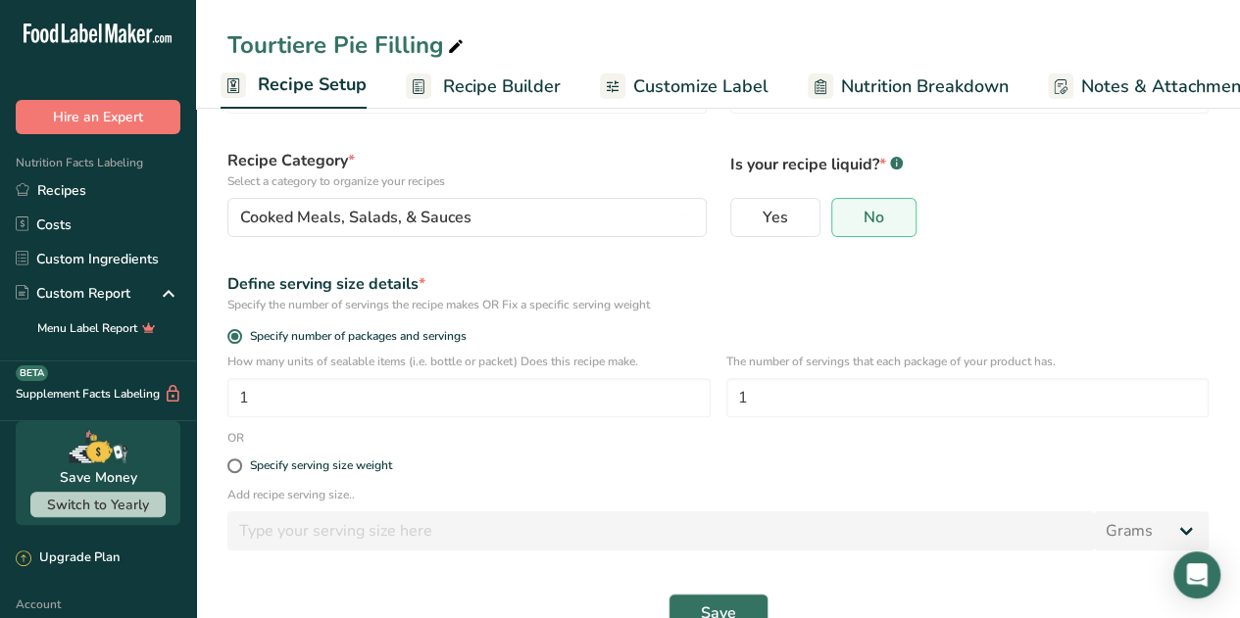
scroll to position [109, 0]
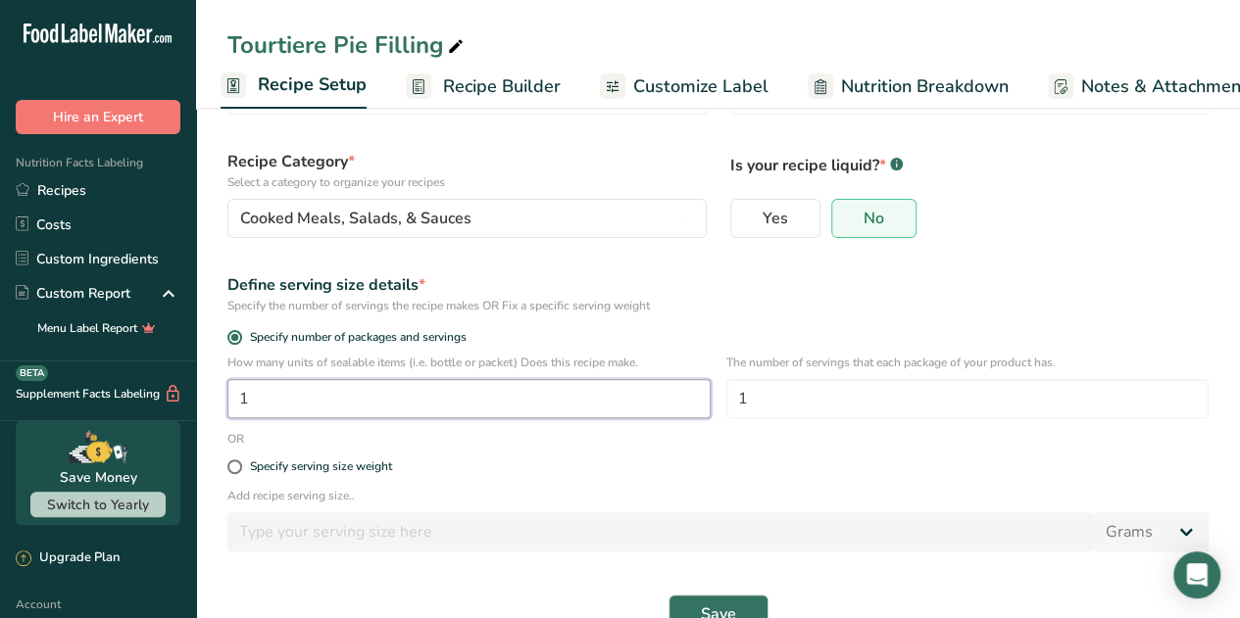
drag, startPoint x: 269, startPoint y: 394, endPoint x: 228, endPoint y: 397, distance: 40.3
click at [228, 397] on input "1" at bounding box center [468, 398] width 483 height 39
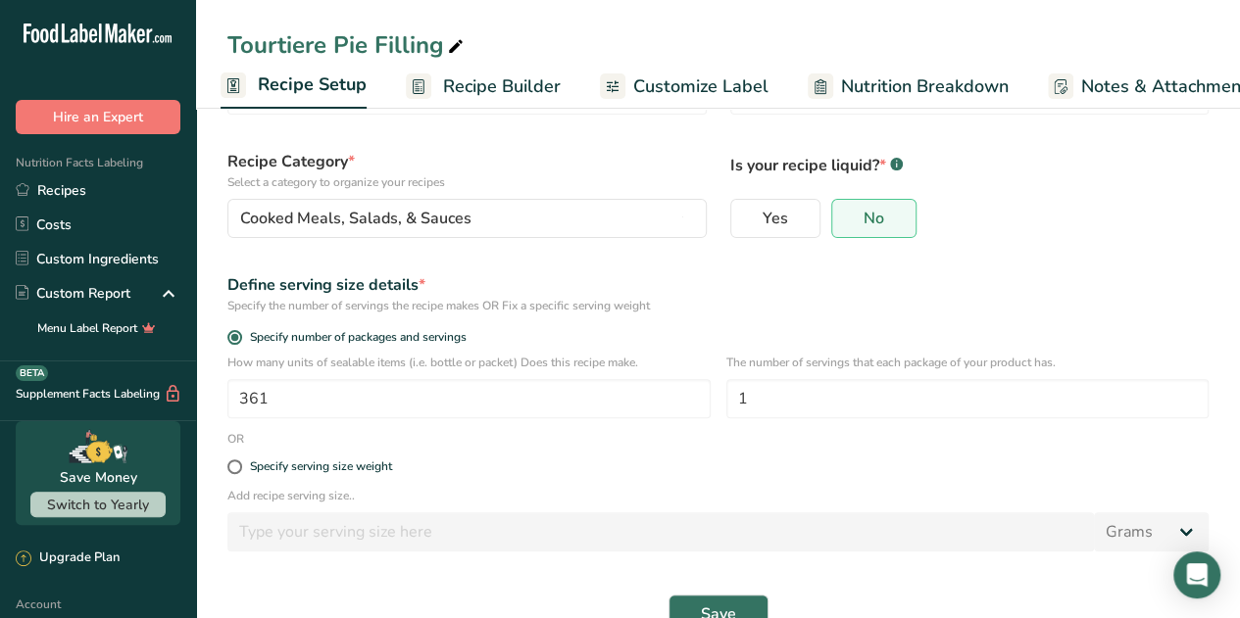
click at [828, 454] on div "Specify serving size weight" at bounding box center [718, 467] width 1005 height 39
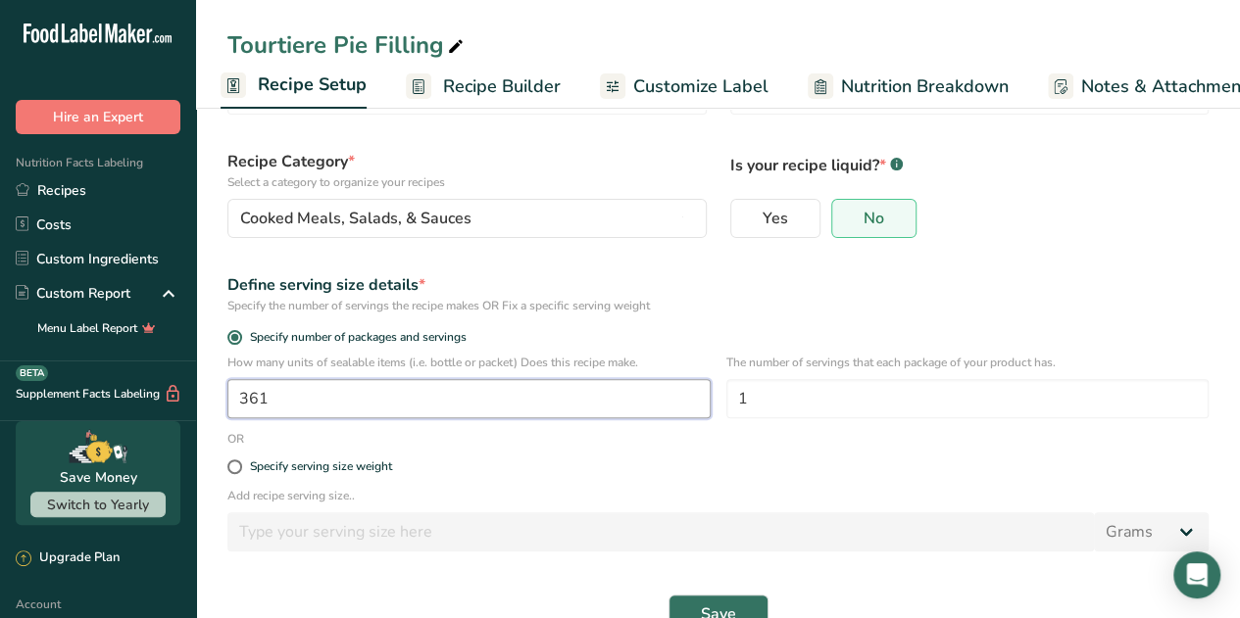
click at [410, 400] on input "361" at bounding box center [468, 398] width 483 height 39
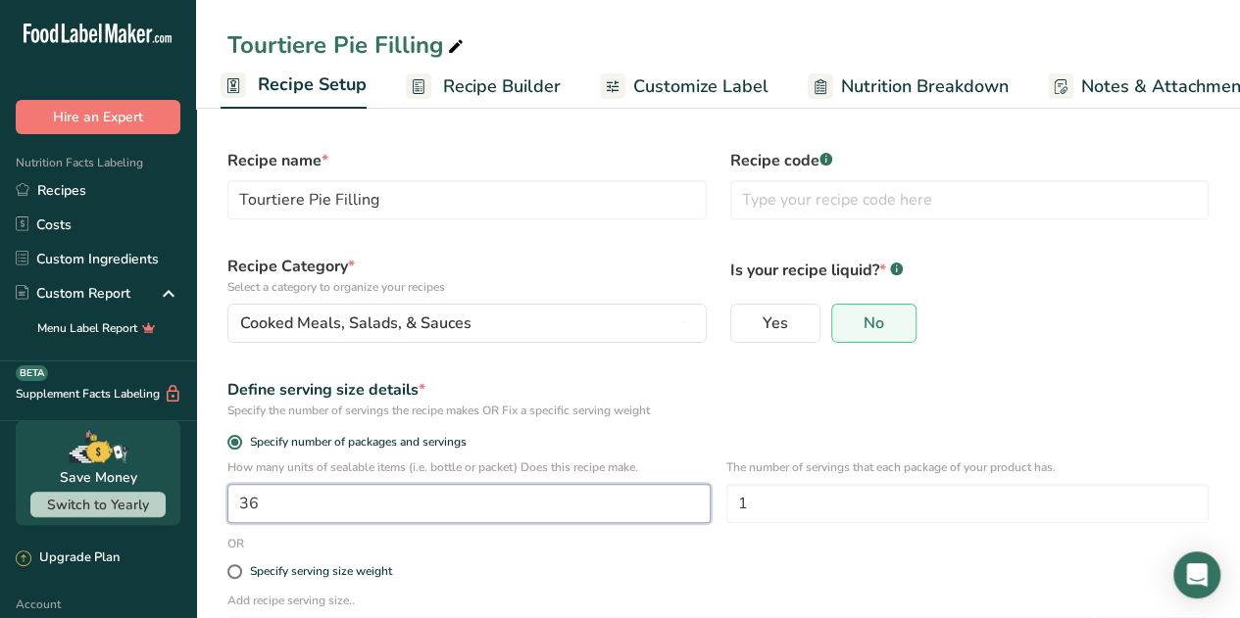
scroll to position [6, 0]
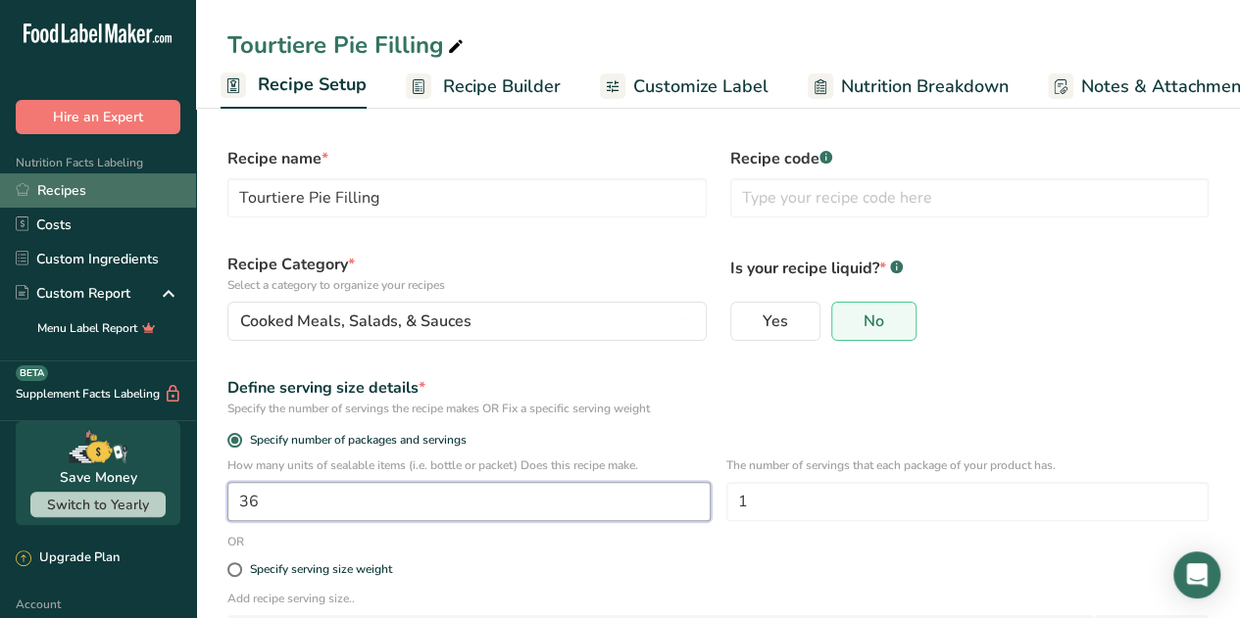
type input "36"
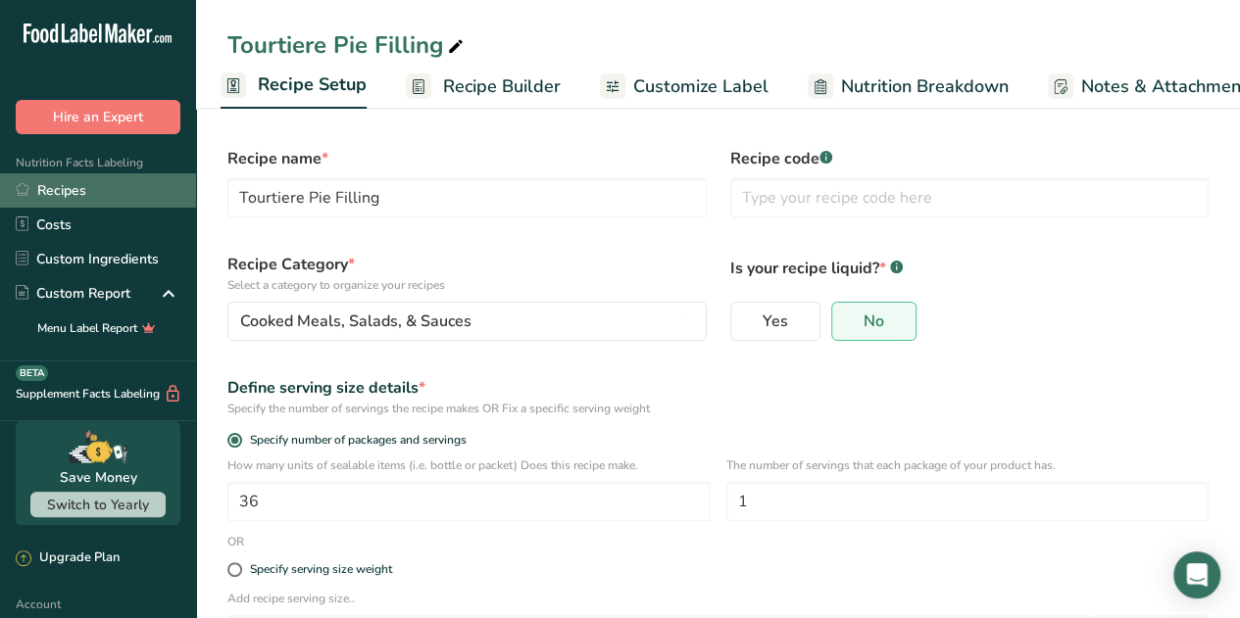
click at [52, 195] on link "Recipes" at bounding box center [98, 190] width 196 height 34
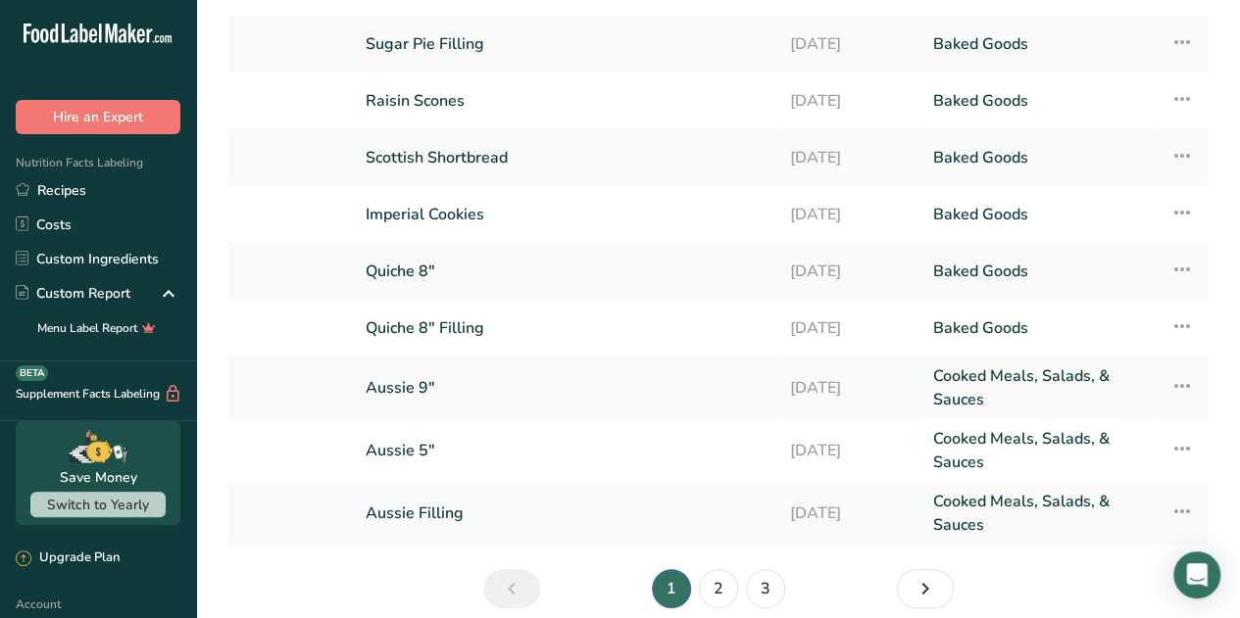
scroll to position [258, 0]
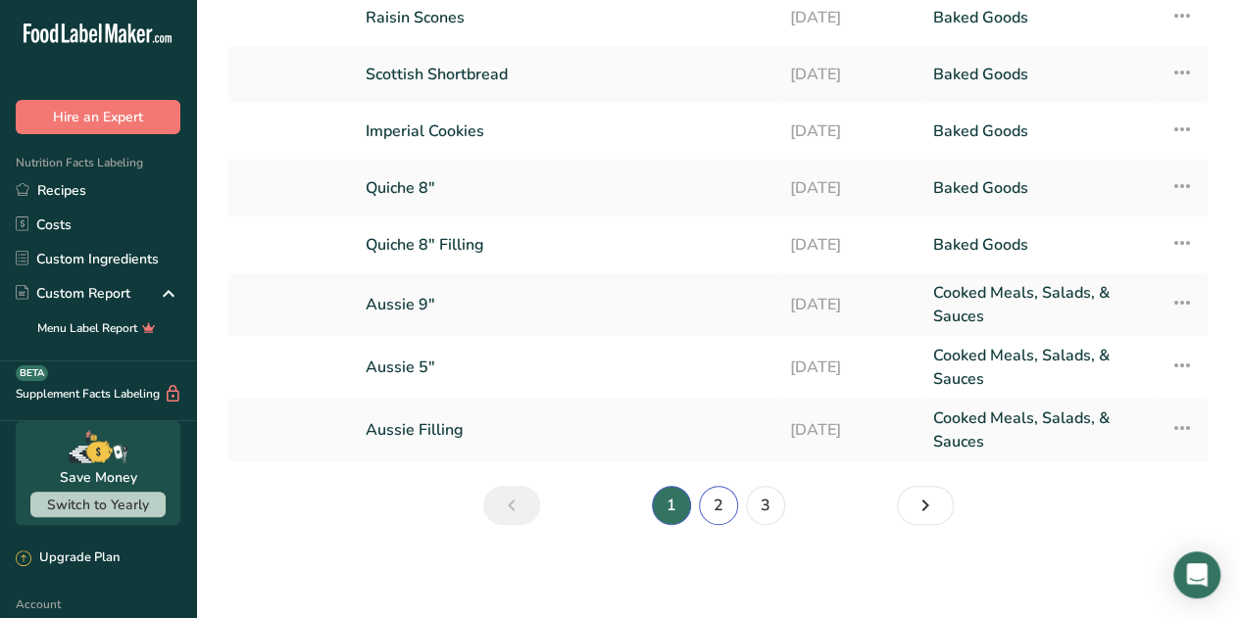
click at [716, 507] on link "2" at bounding box center [718, 505] width 39 height 39
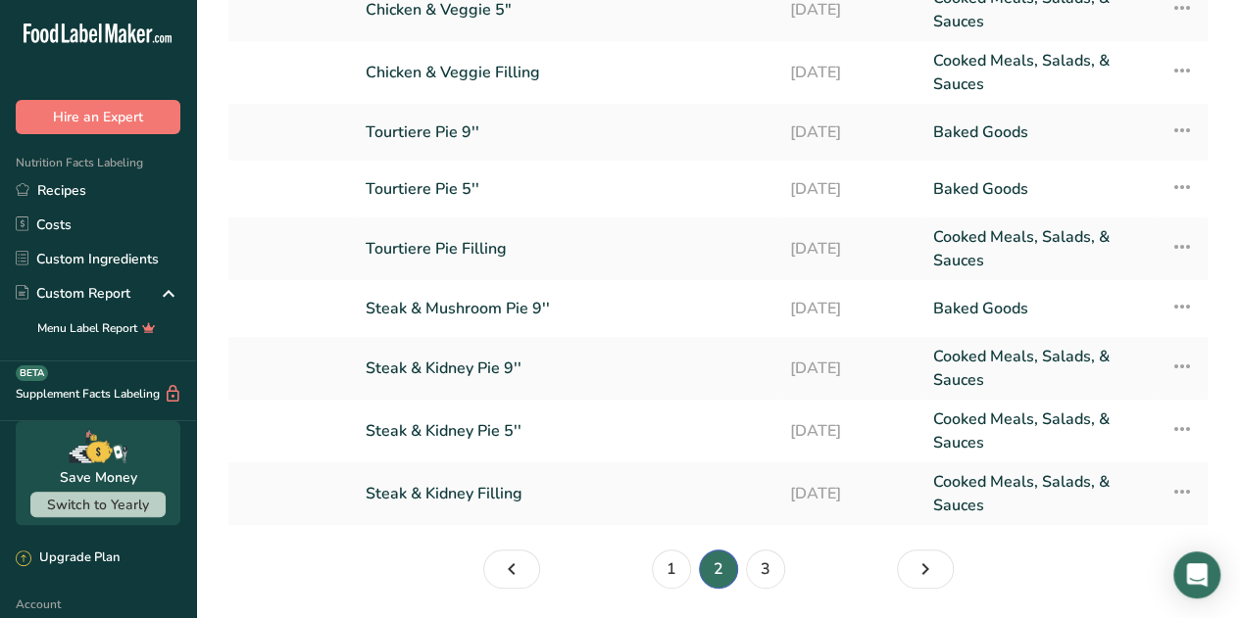
scroll to position [215, 0]
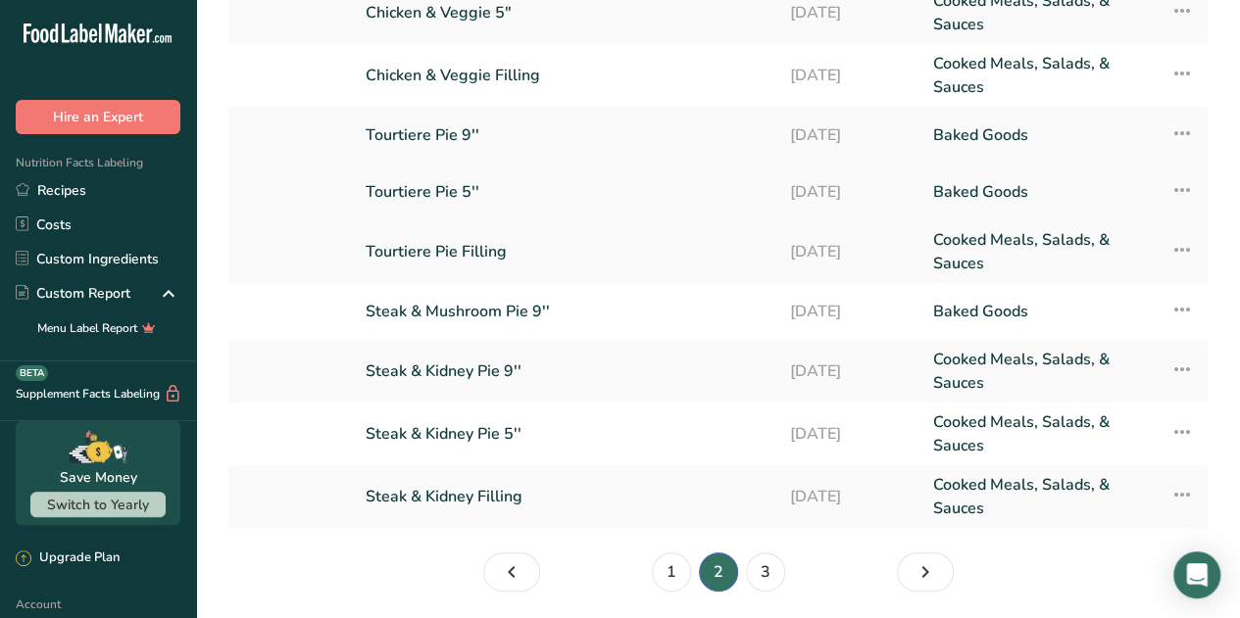
click at [941, 194] on link "Baked Goods" at bounding box center [1040, 192] width 214 height 41
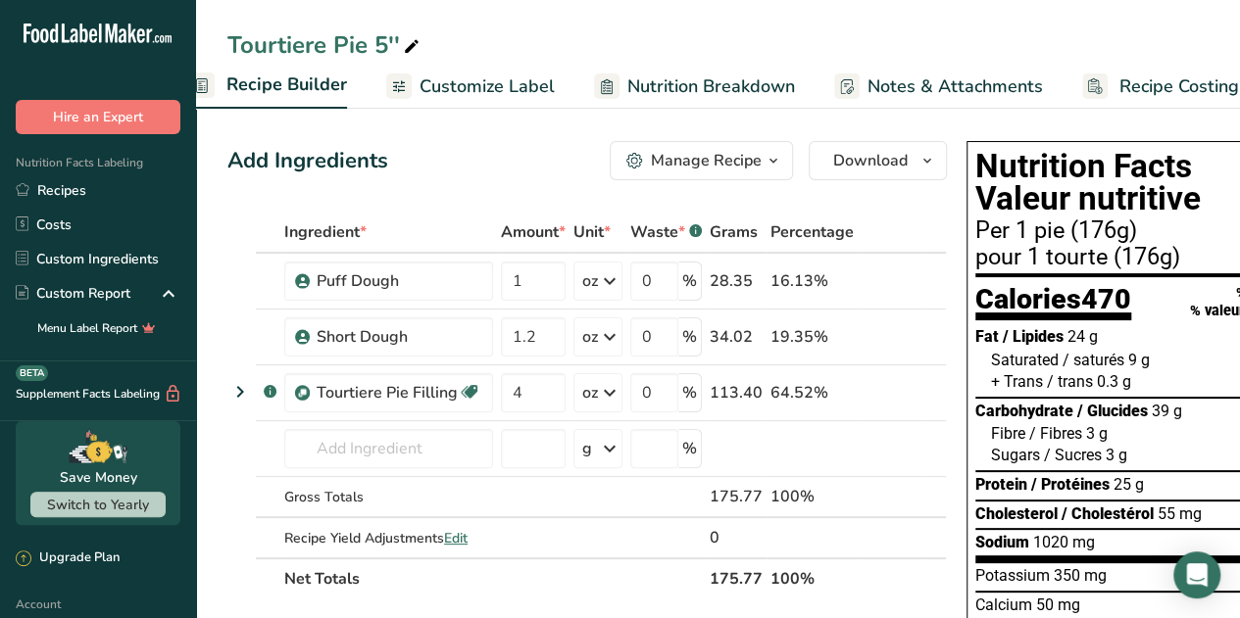
scroll to position [0, 251]
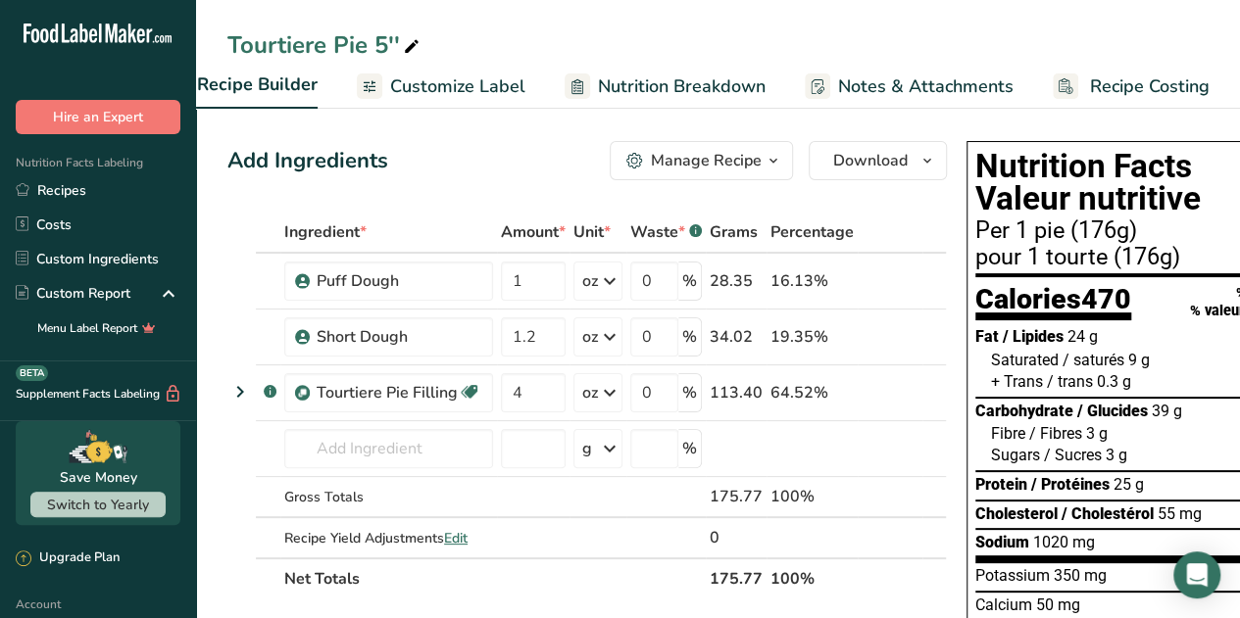
click at [1132, 85] on span "Recipe Costing" at bounding box center [1150, 87] width 120 height 26
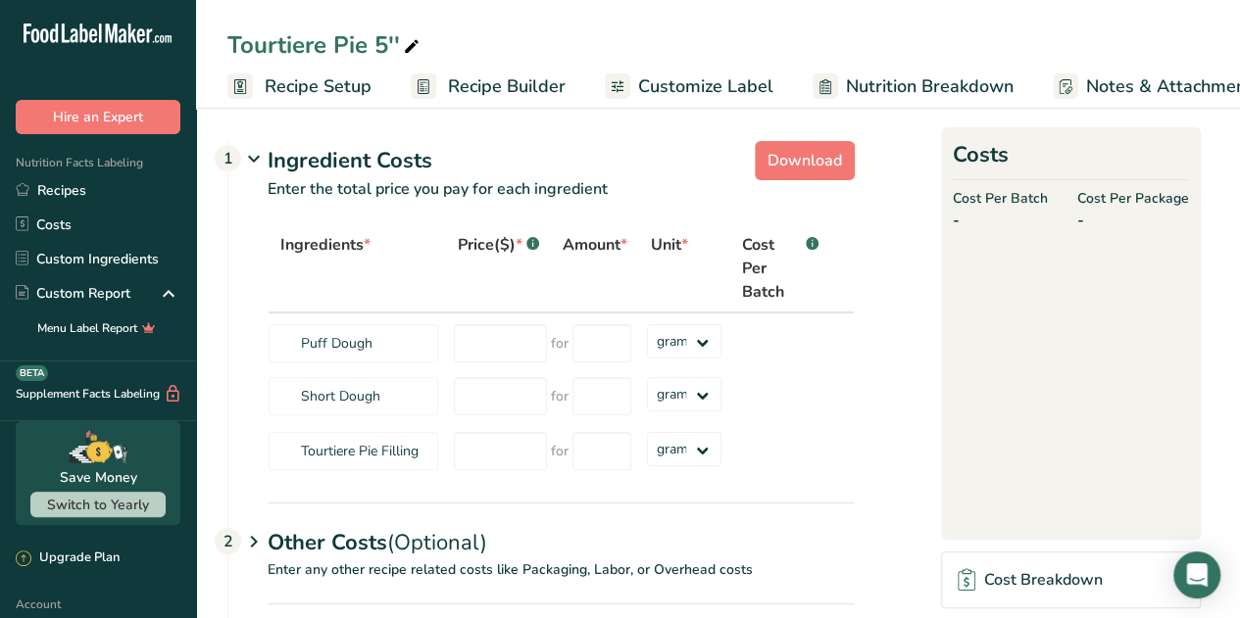
click at [284, 85] on span "Recipe Setup" at bounding box center [318, 87] width 107 height 26
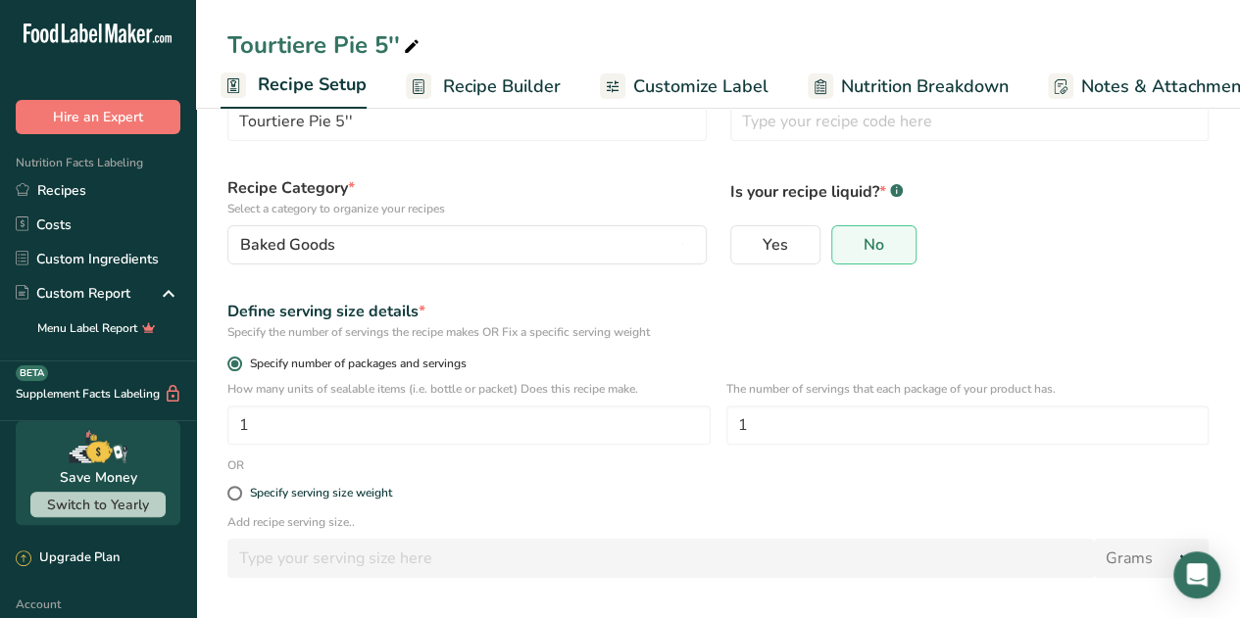
scroll to position [84, 0]
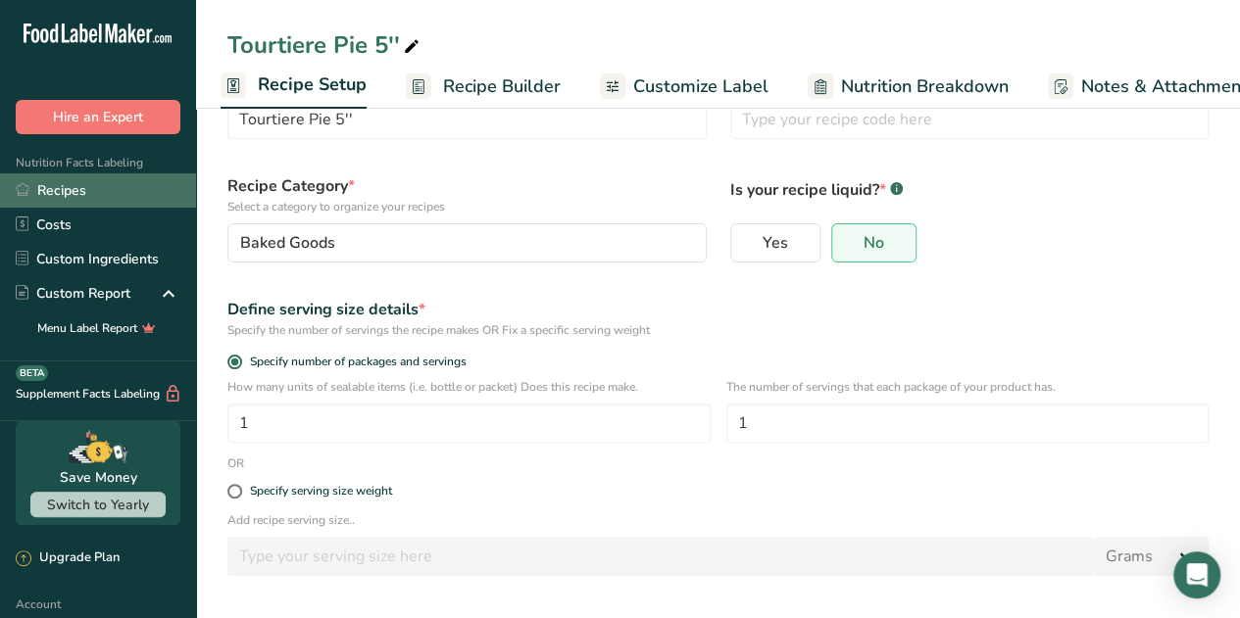
click at [68, 191] on link "Recipes" at bounding box center [98, 190] width 196 height 34
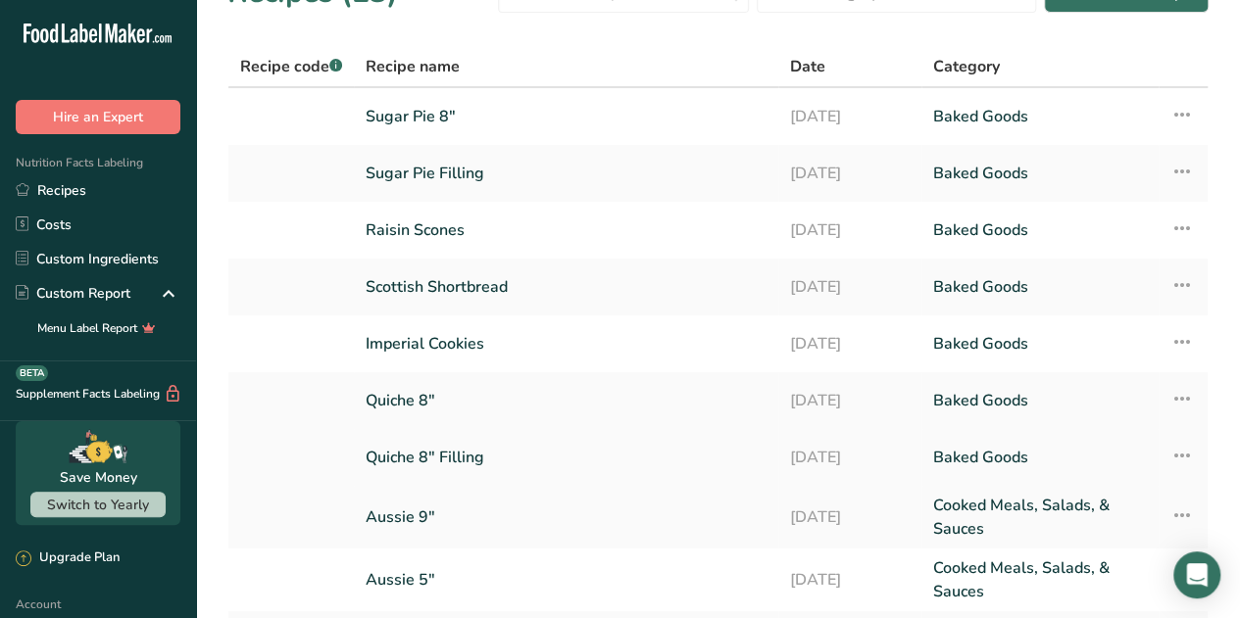
scroll to position [258, 0]
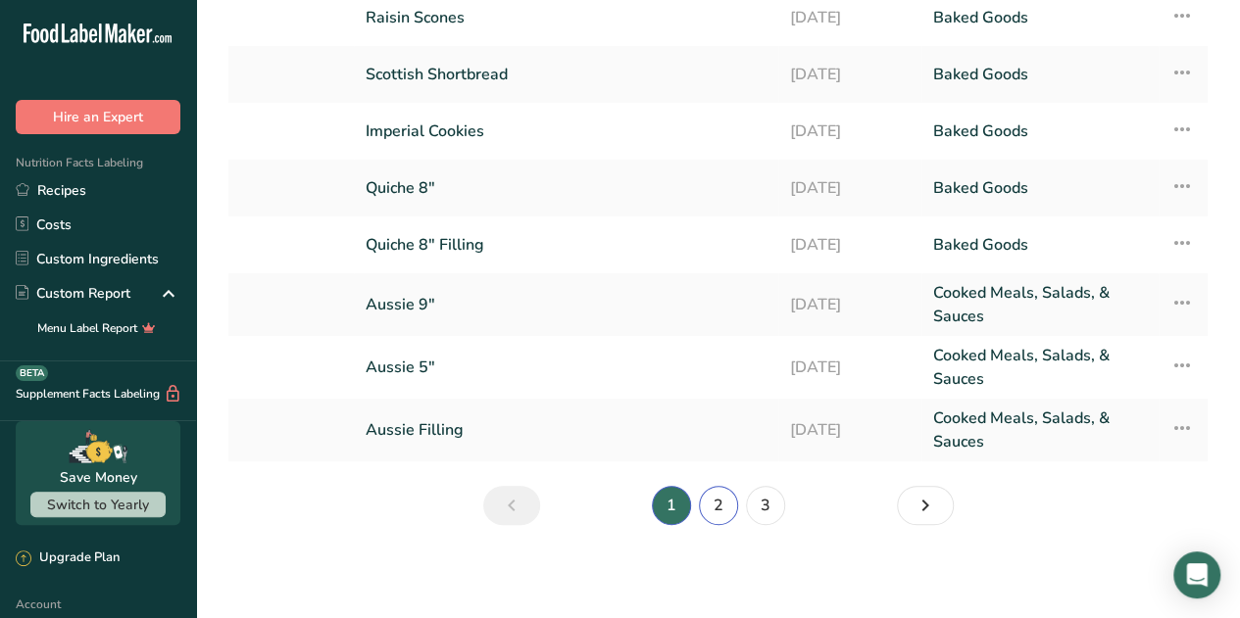
click at [721, 506] on link "2" at bounding box center [718, 505] width 39 height 39
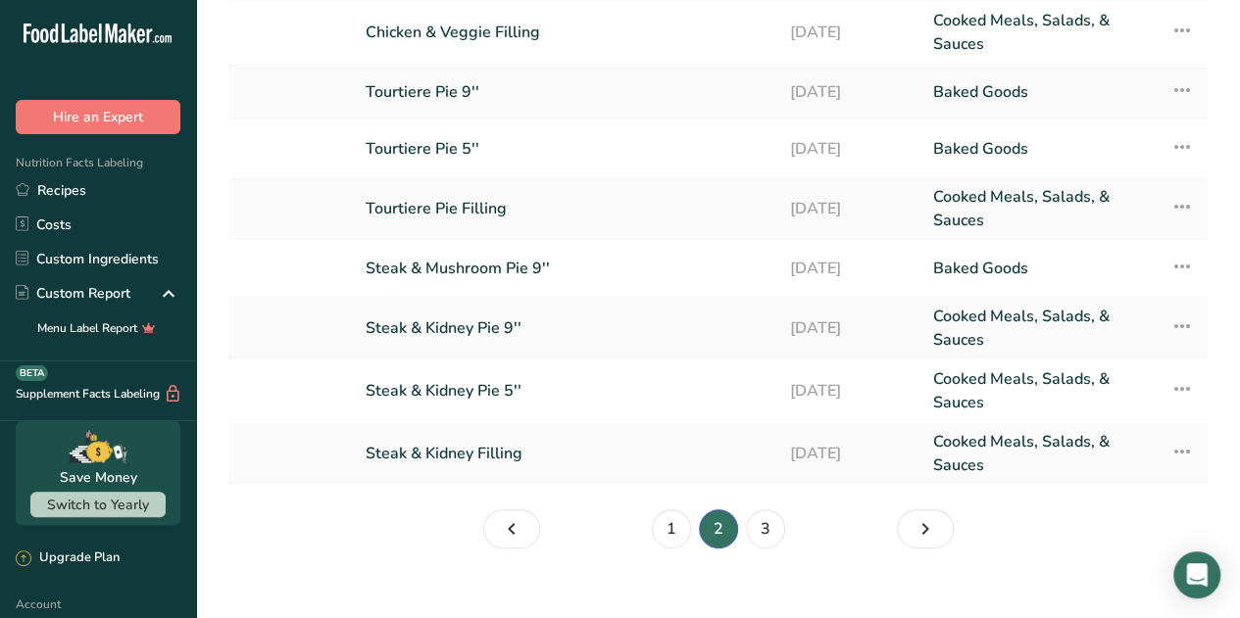
scroll to position [270, 0]
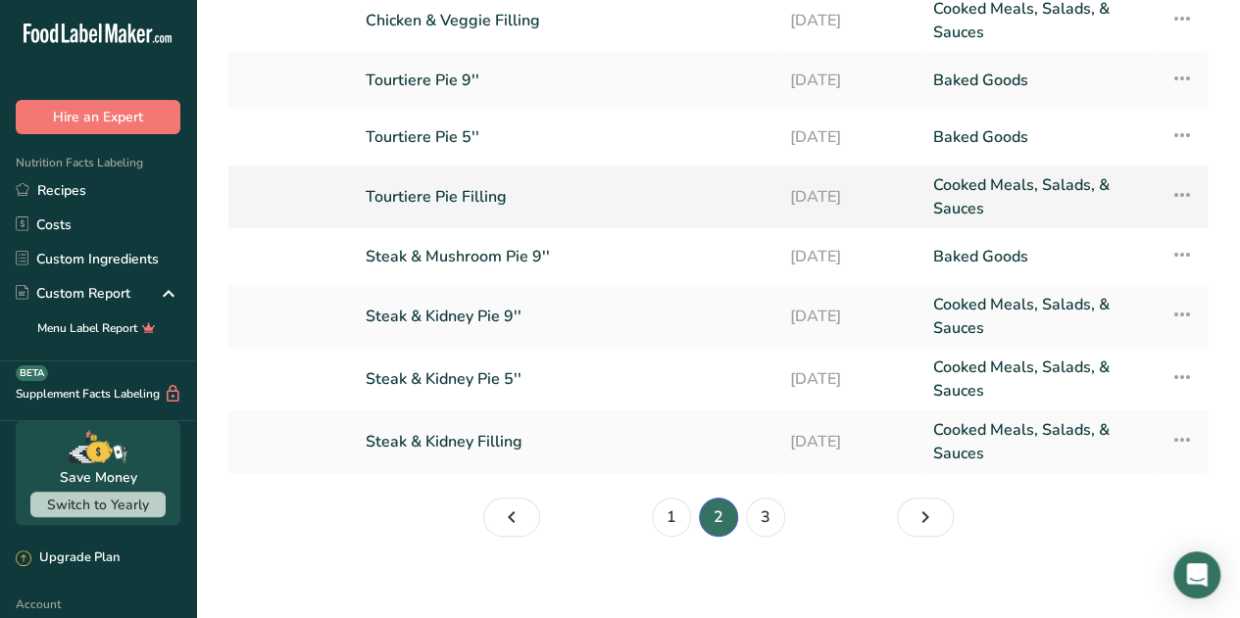
click at [471, 193] on link "Tourtiere Pie Filling" at bounding box center [566, 196] width 401 height 47
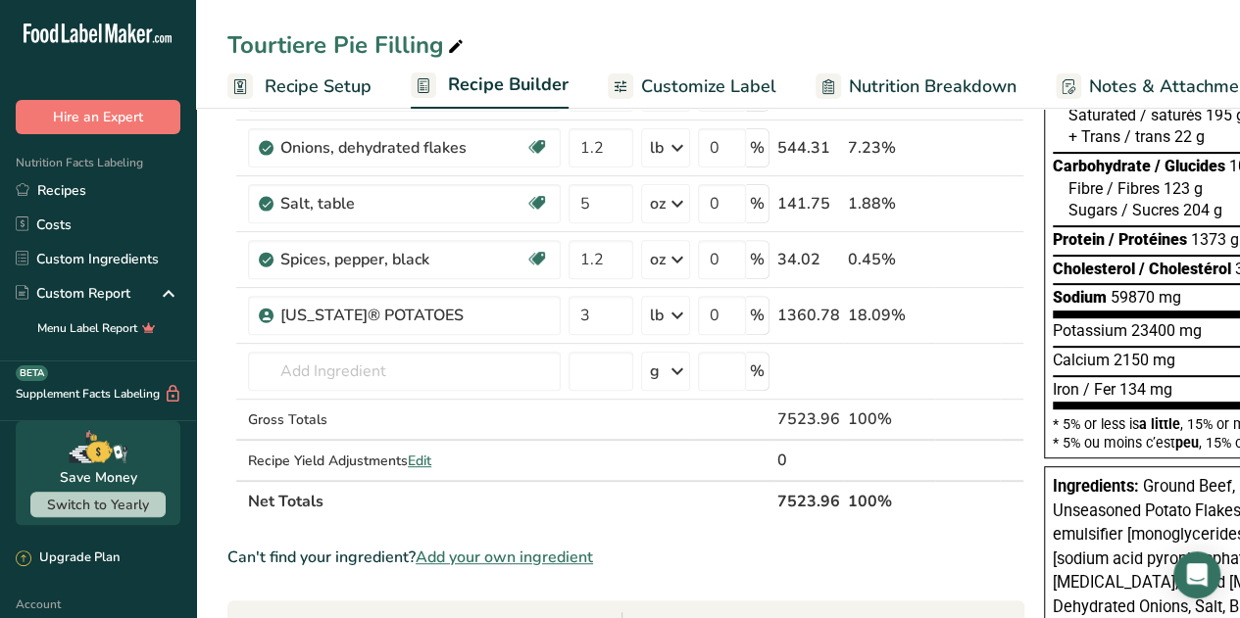
scroll to position [246, 0]
click at [274, 88] on span "Recipe Setup" at bounding box center [318, 87] width 107 height 26
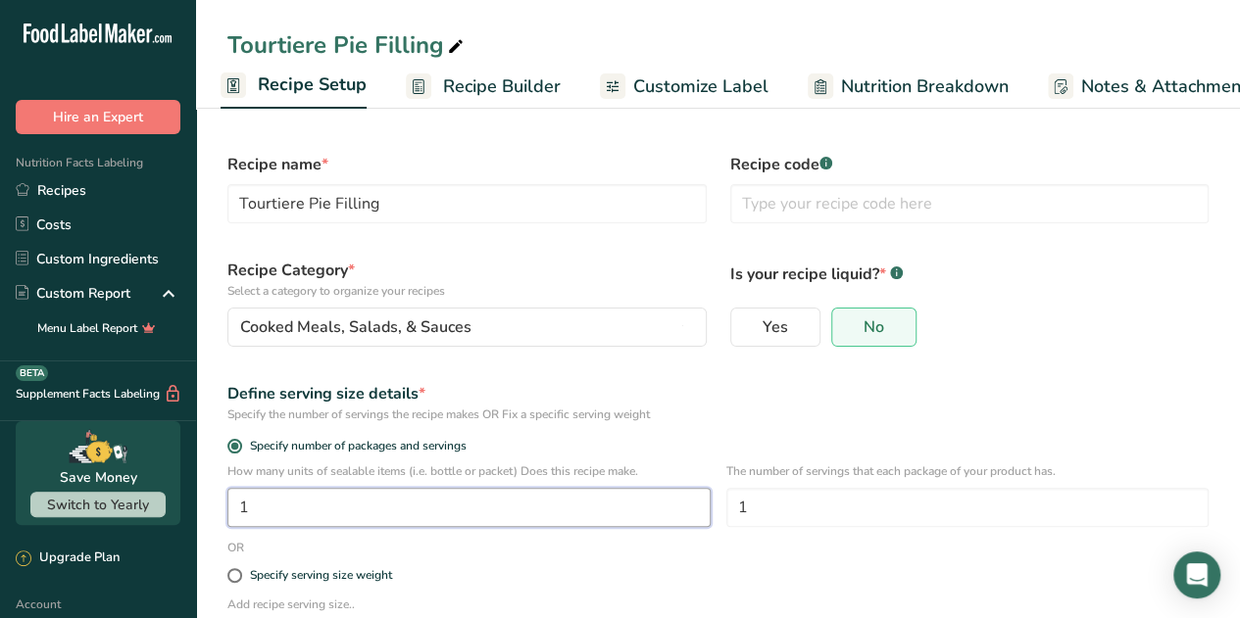
drag, startPoint x: 283, startPoint y: 511, endPoint x: 165, endPoint y: 513, distance: 118.6
click at [165, 513] on div ".a-20{fill:#fff;} Hire an Expert Nutrition Facts Labeling Recipes Costs Custom …" at bounding box center [620, 387] width 1240 height 774
type input "34"
click at [810, 554] on form "Recipe name * Tourtiere Pie Filling Recipe code .a-a{fill:#347362;}.b-a{fill:#f…" at bounding box center [718, 448] width 1005 height 614
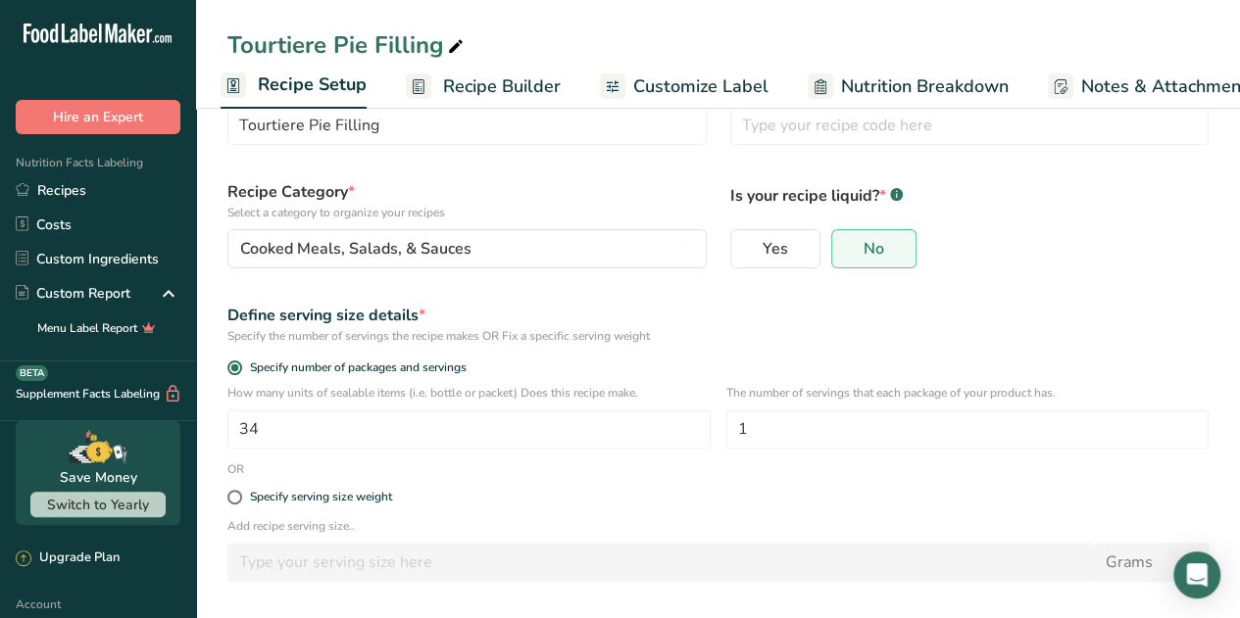
scroll to position [156, 0]
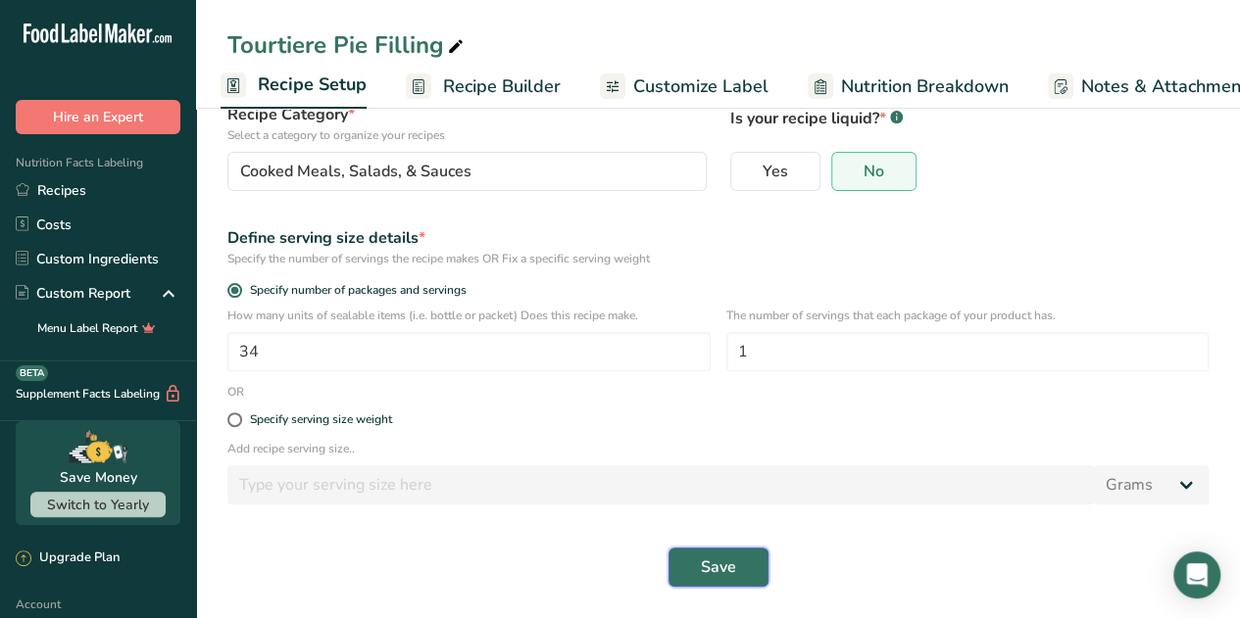
click at [725, 567] on span "Save" at bounding box center [718, 568] width 35 height 24
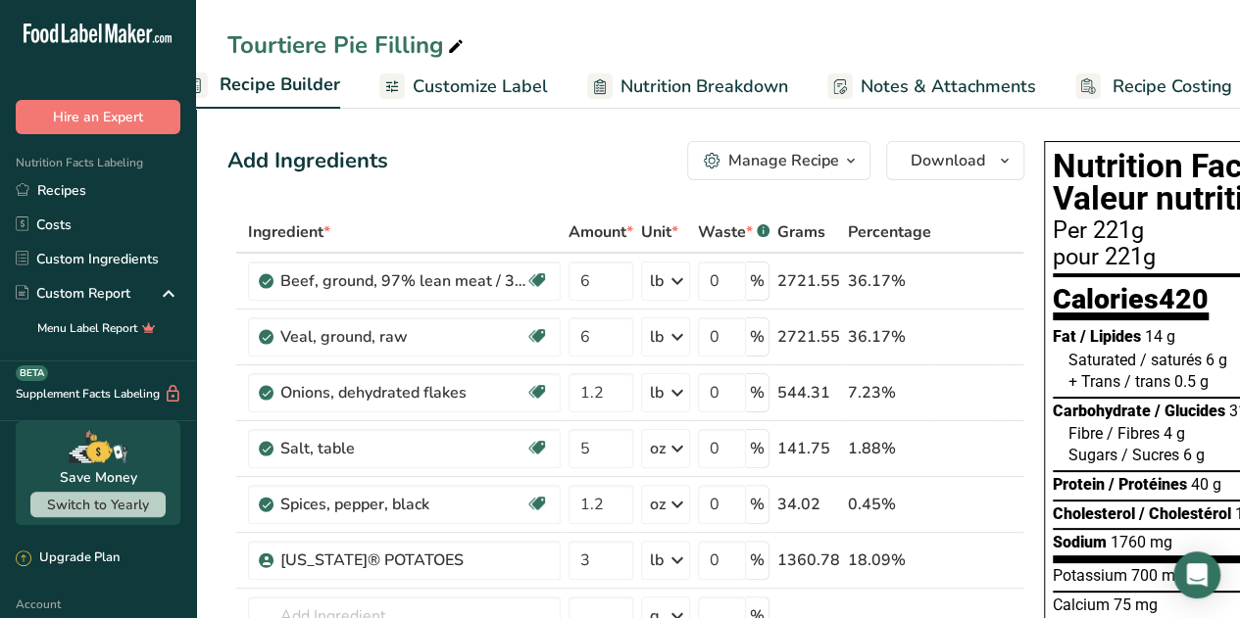
scroll to position [0, 251]
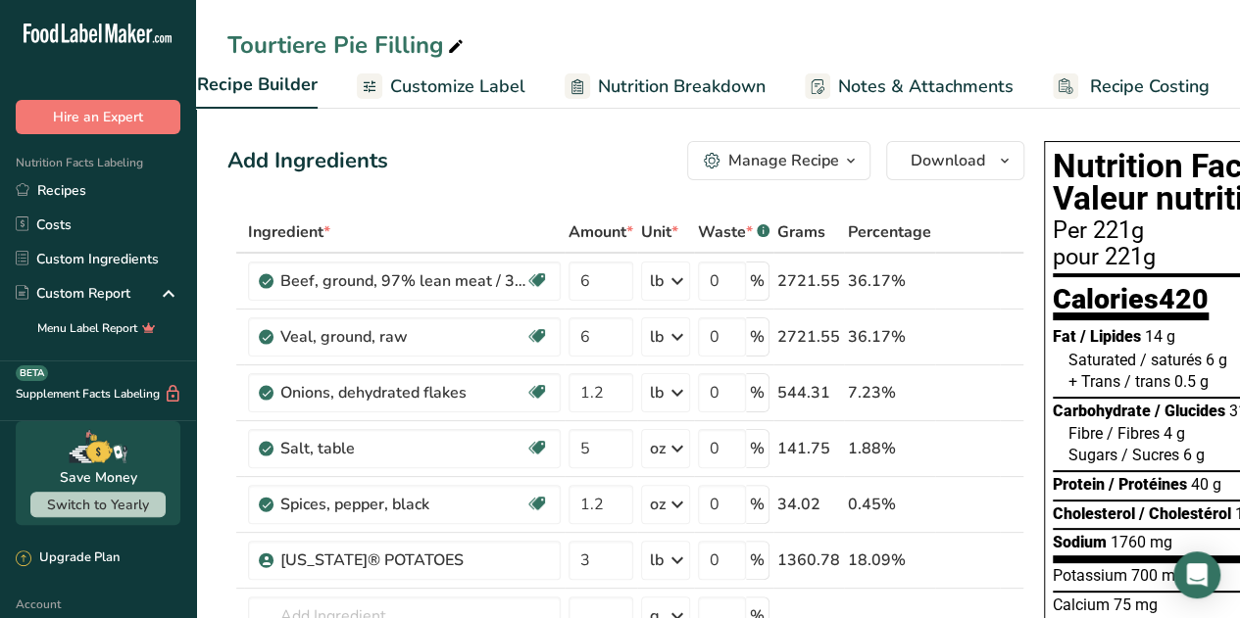
click at [1111, 85] on span "Recipe Costing" at bounding box center [1150, 87] width 120 height 26
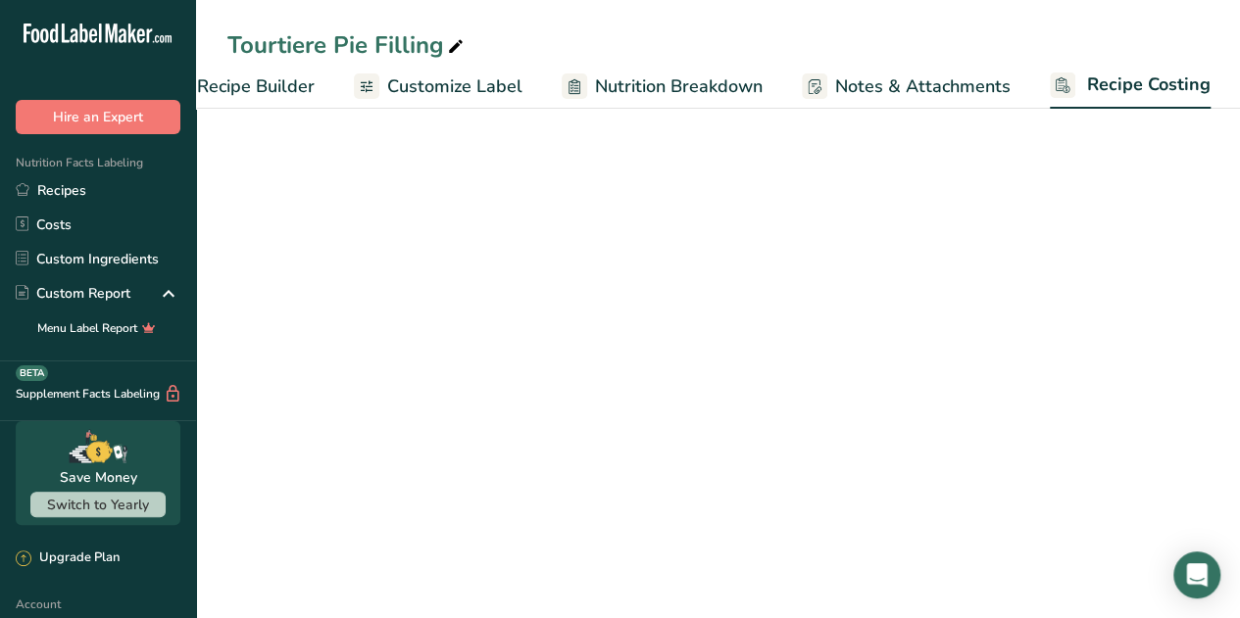
select select "12"
select select "1"
select select "12"
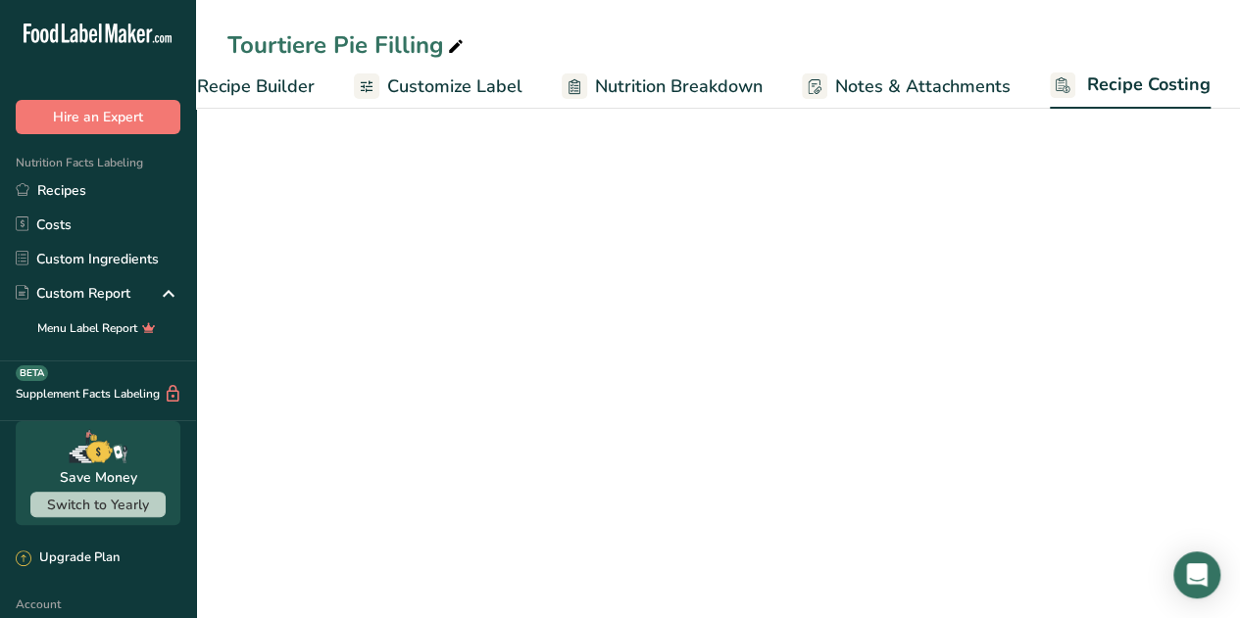
select select "12"
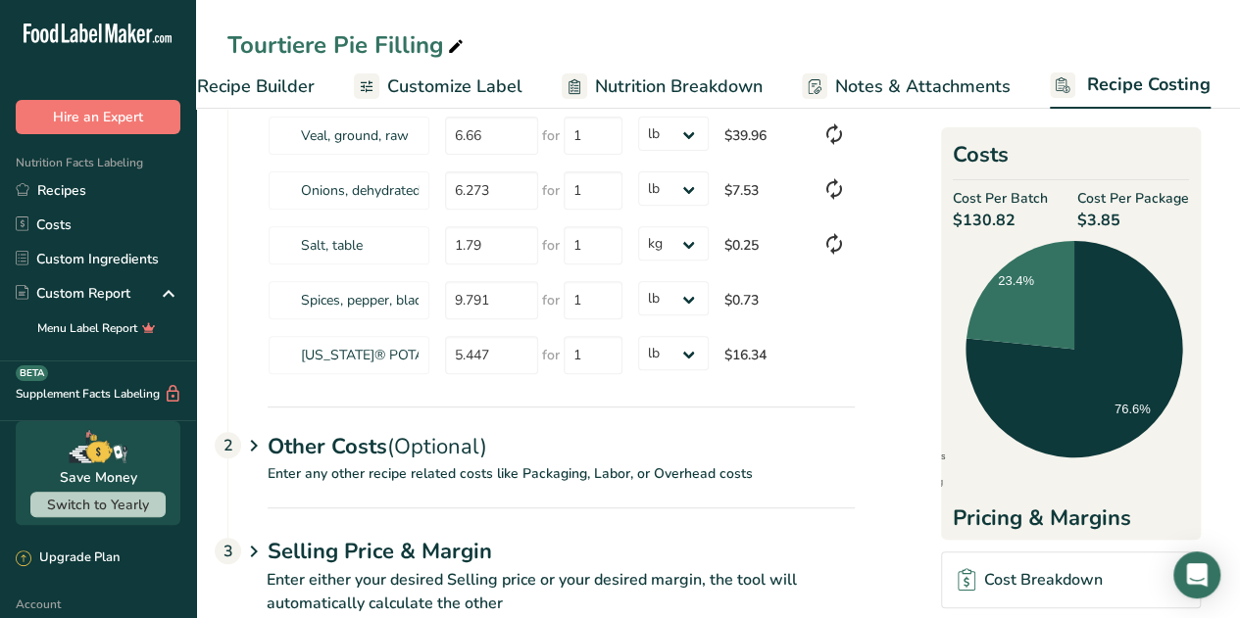
scroll to position [311, 0]
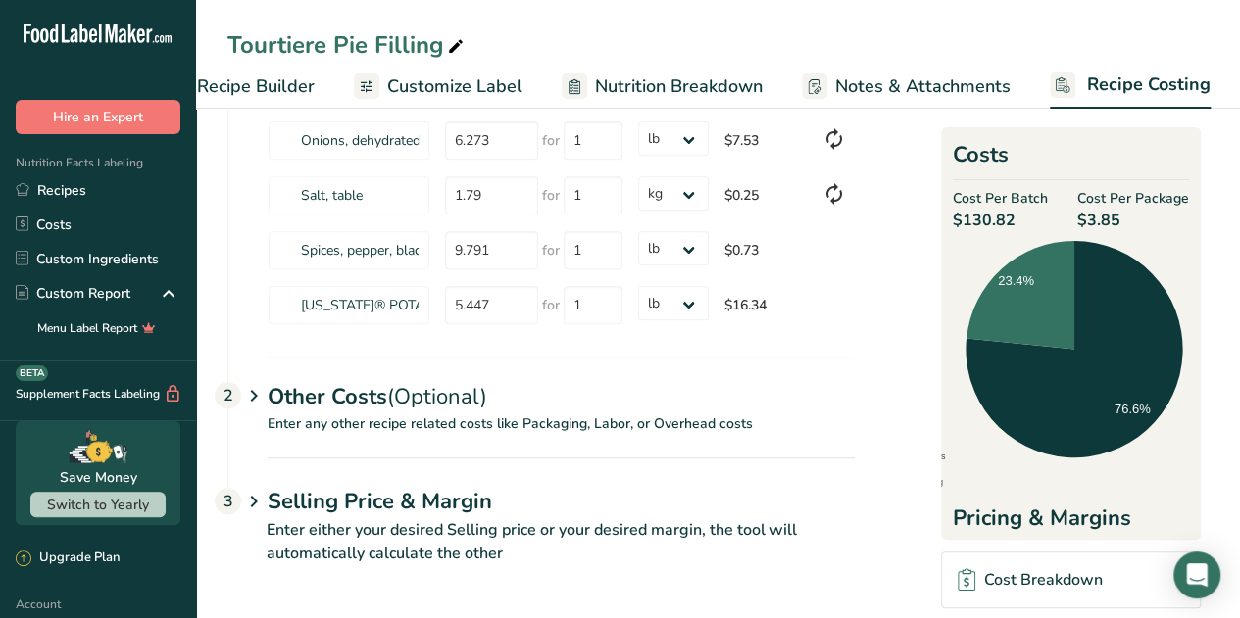
click at [424, 404] on span "(Optional)" at bounding box center [437, 396] width 100 height 29
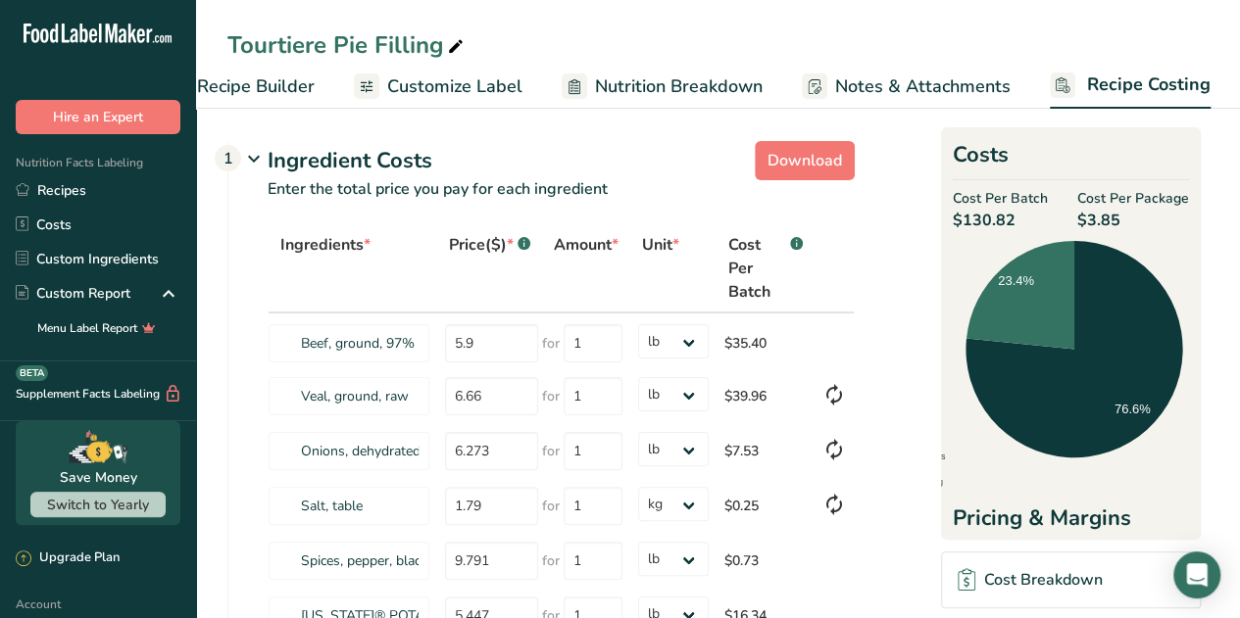
scroll to position [3, 0]
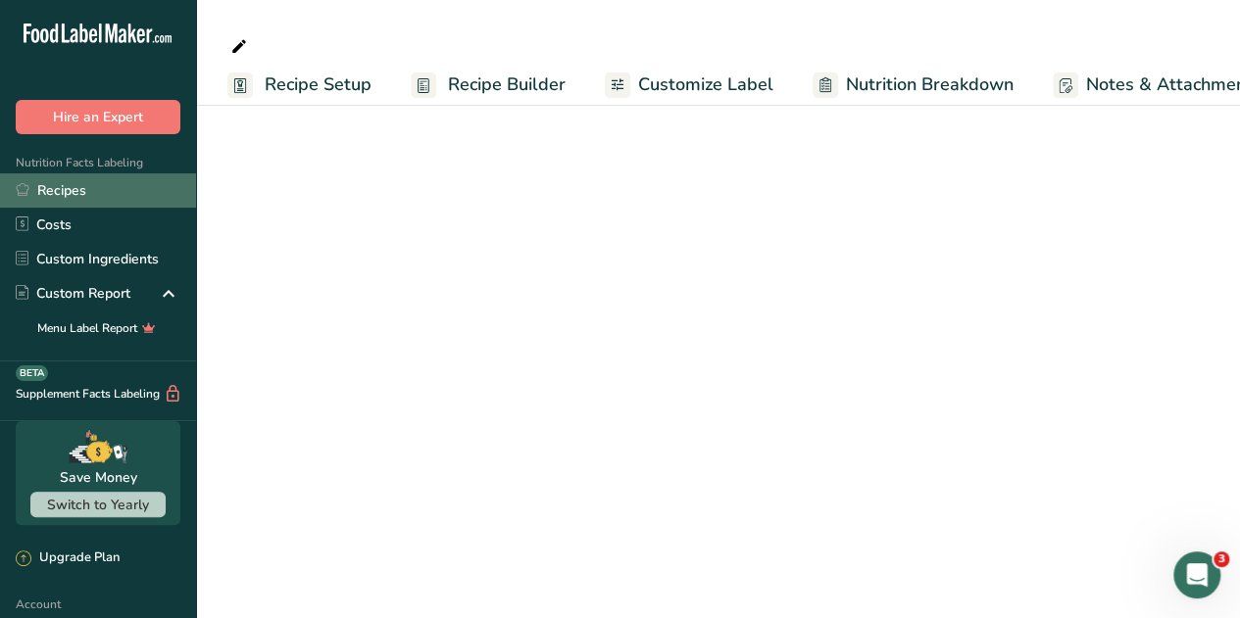
click at [78, 186] on link "Recipes" at bounding box center [98, 190] width 196 height 34
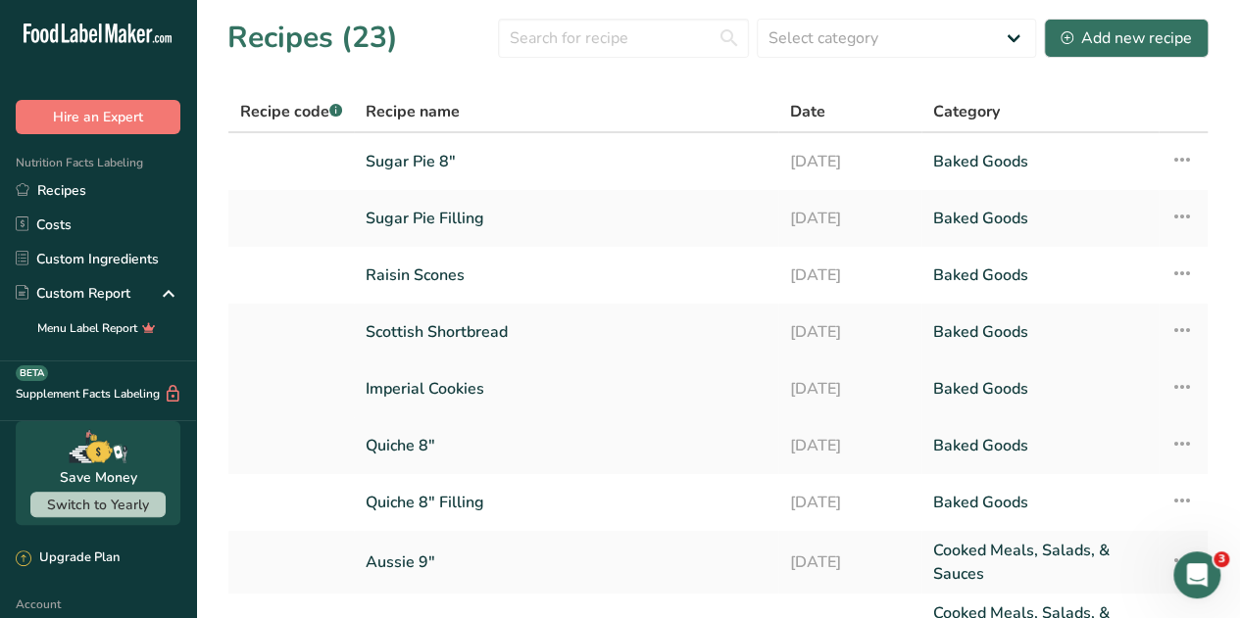
scroll to position [258, 0]
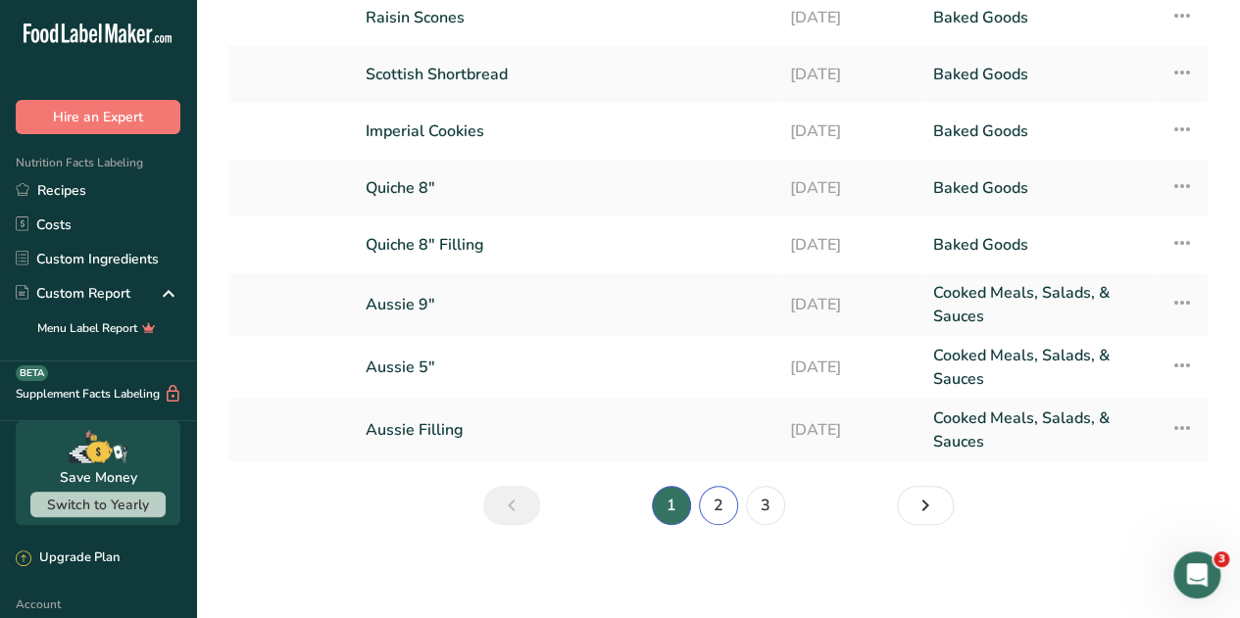
click at [715, 509] on link "2" at bounding box center [718, 505] width 39 height 39
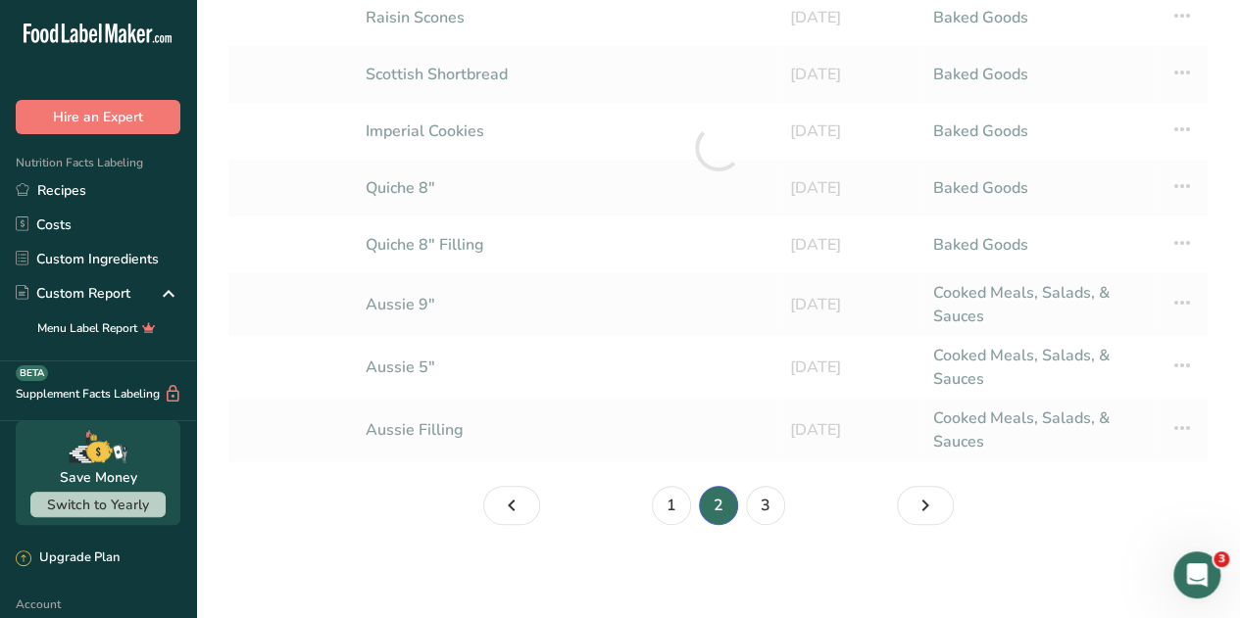
scroll to position [270, 0]
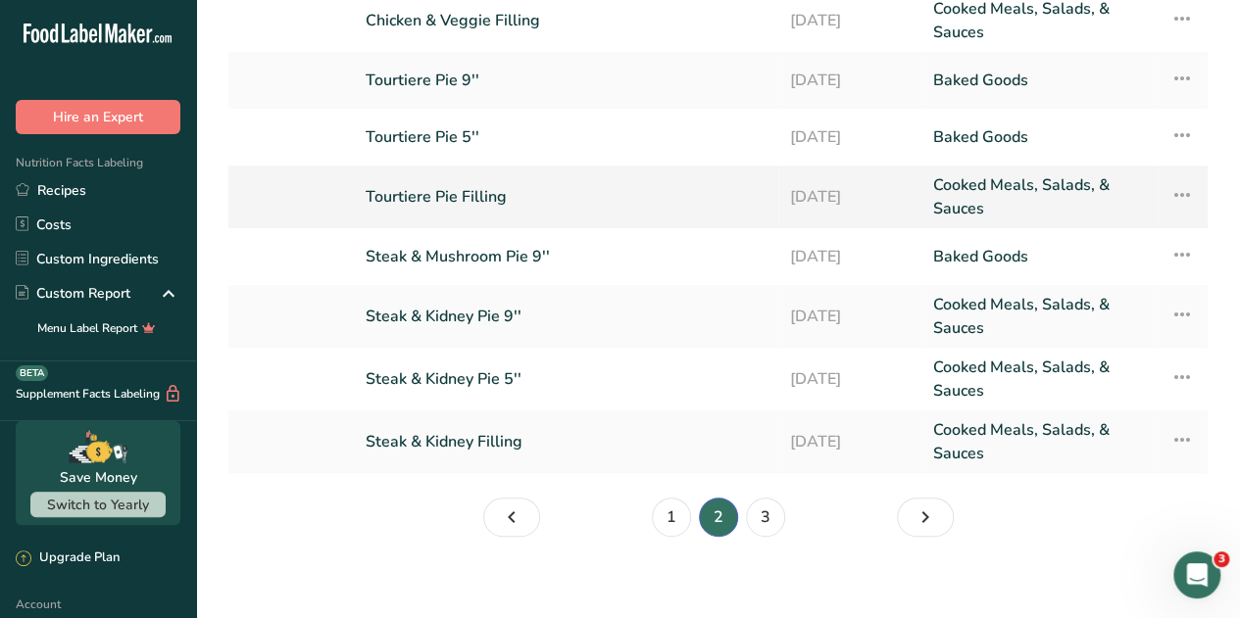
click at [428, 187] on link "Tourtiere Pie Filling" at bounding box center [566, 196] width 401 height 47
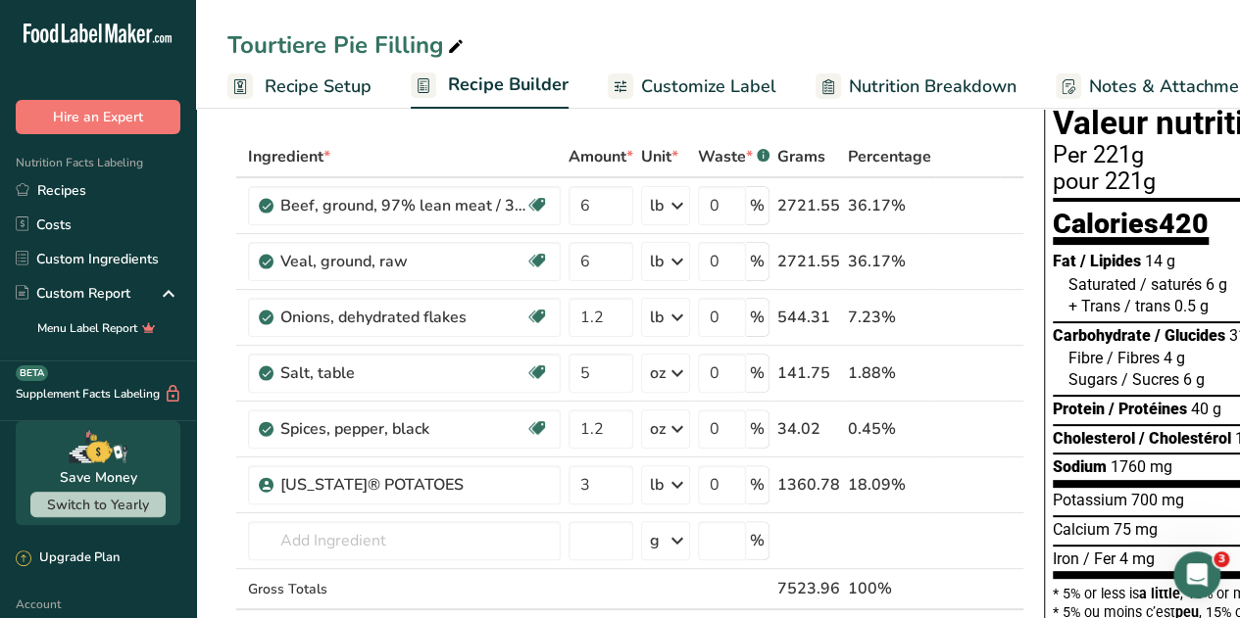
scroll to position [0, 251]
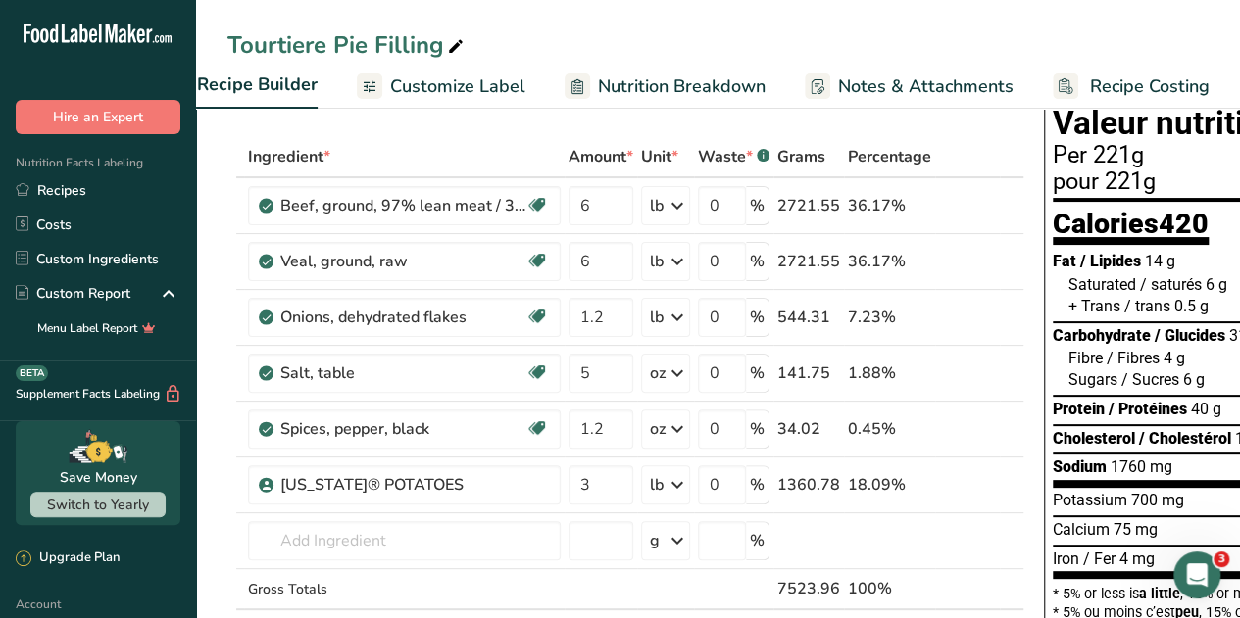
click at [1125, 75] on span "Recipe Costing" at bounding box center [1150, 87] width 120 height 26
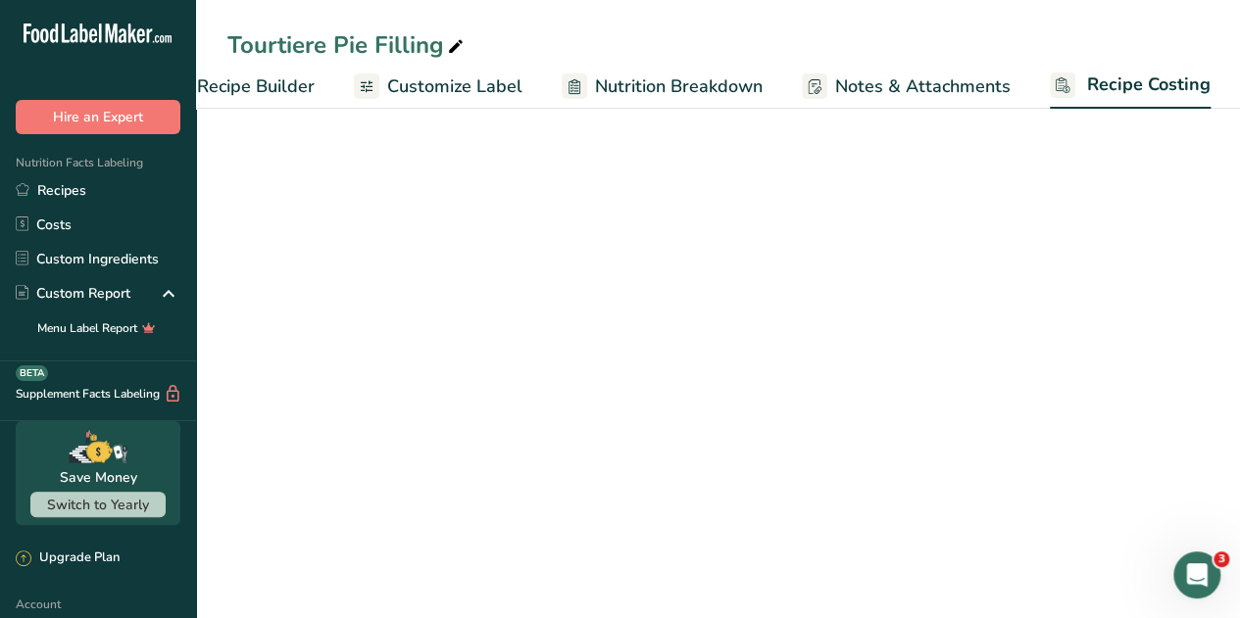
select select "12"
select select "1"
select select "12"
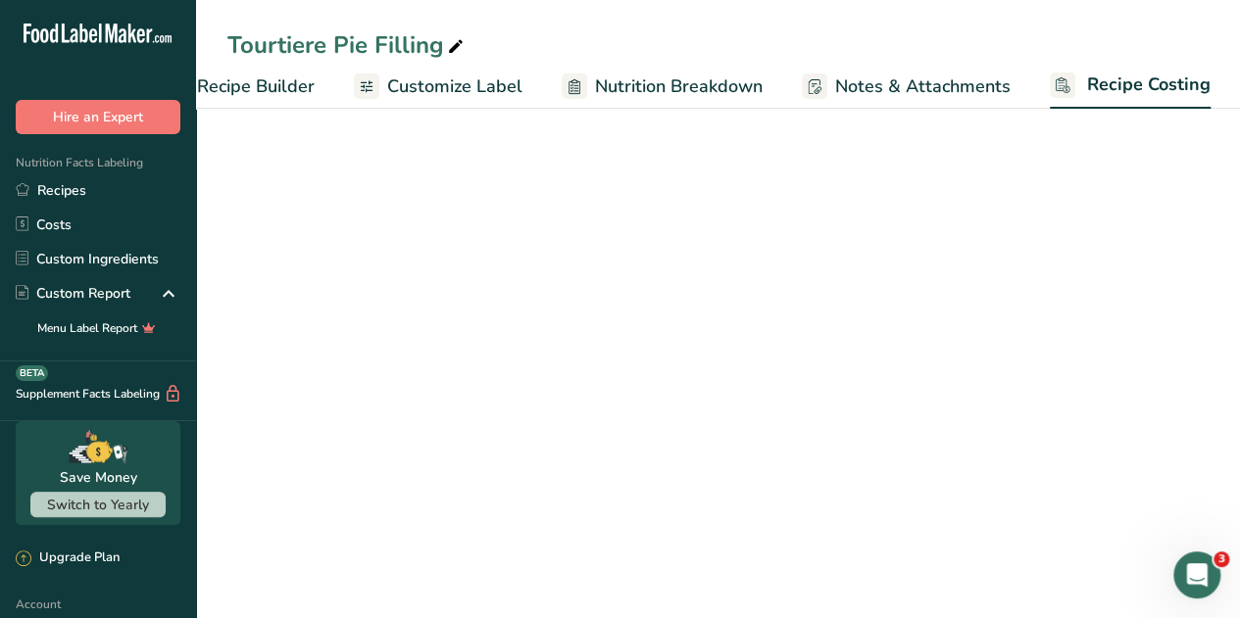
select select "12"
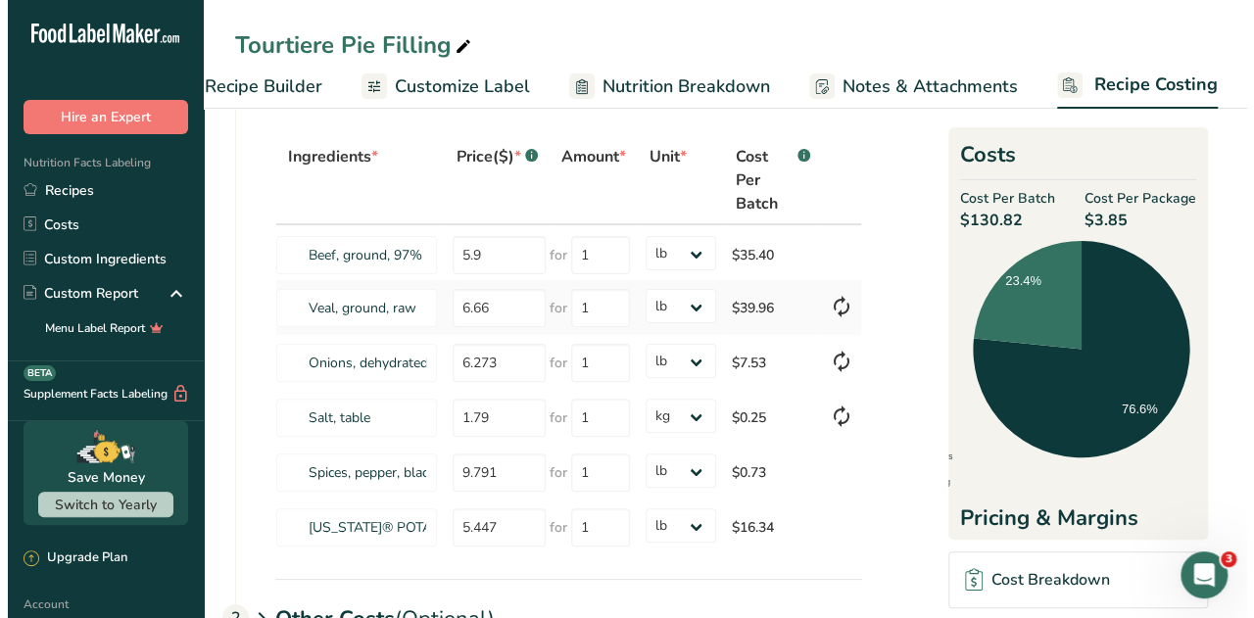
scroll to position [87, 0]
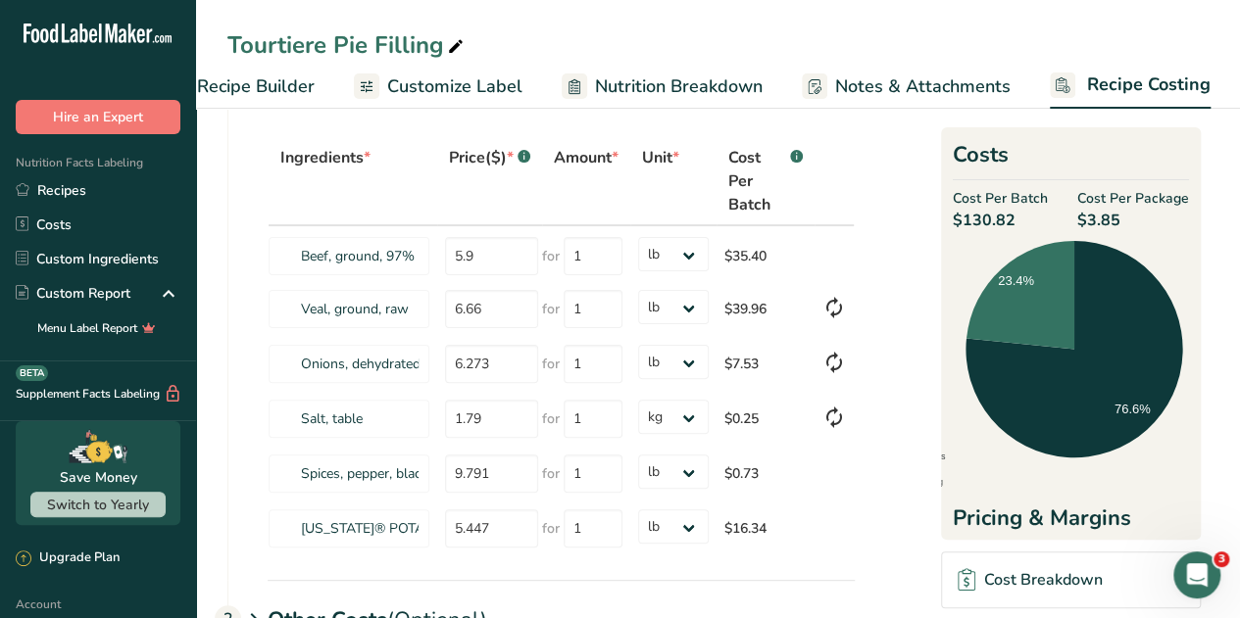
click at [1, 3] on div ".a-20{fill:#fff;} Hire an Expert Nutrition Facts Labeling Recipes Costs Custom …" at bounding box center [98, 309] width 196 height 618
click at [0, 542] on div "Upgrade Plan" at bounding box center [98, 558] width 196 height 43
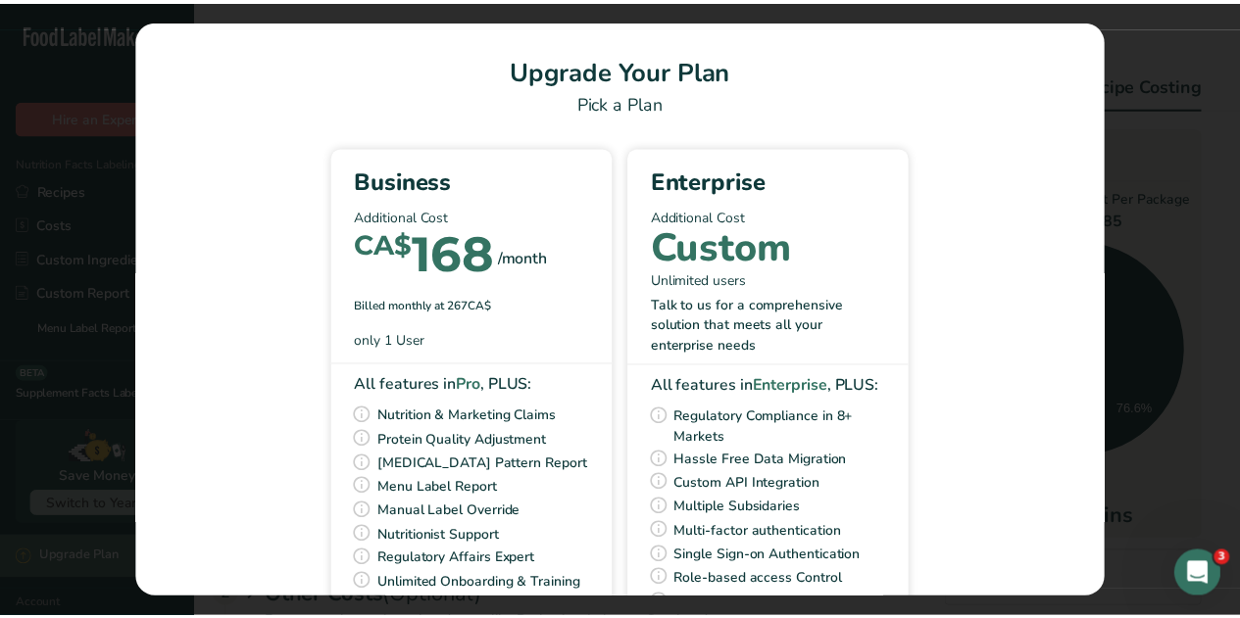
scroll to position [0, 236]
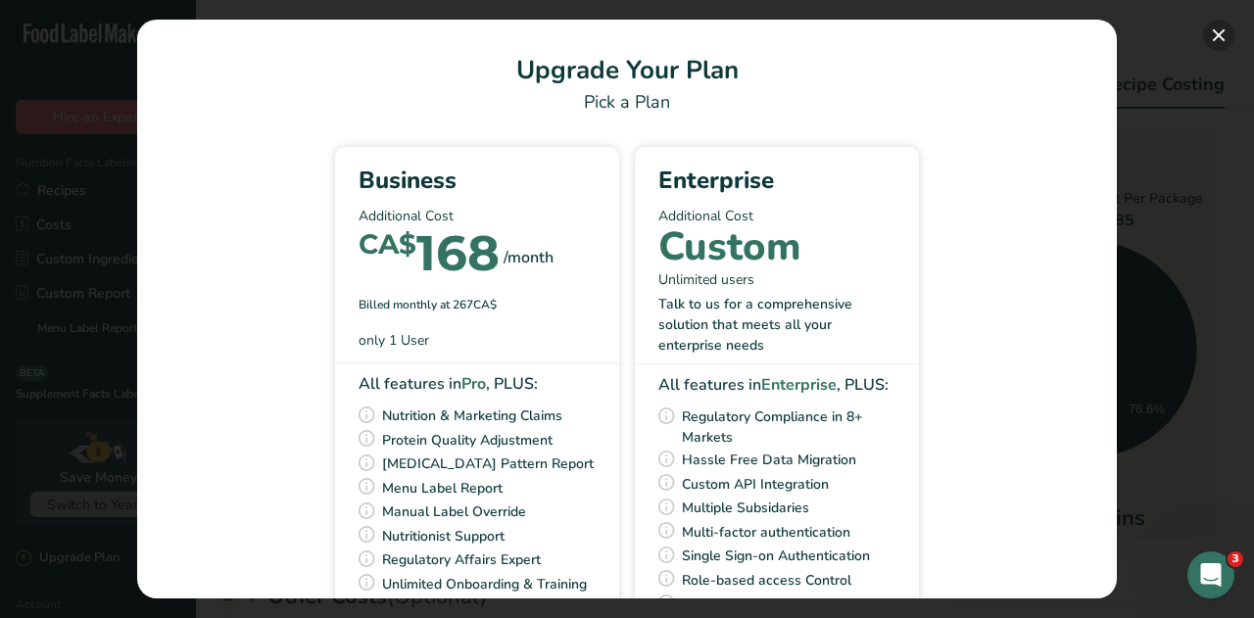
click at [1227, 38] on button "Pick Your Pricing Plan Modal" at bounding box center [1219, 35] width 31 height 31
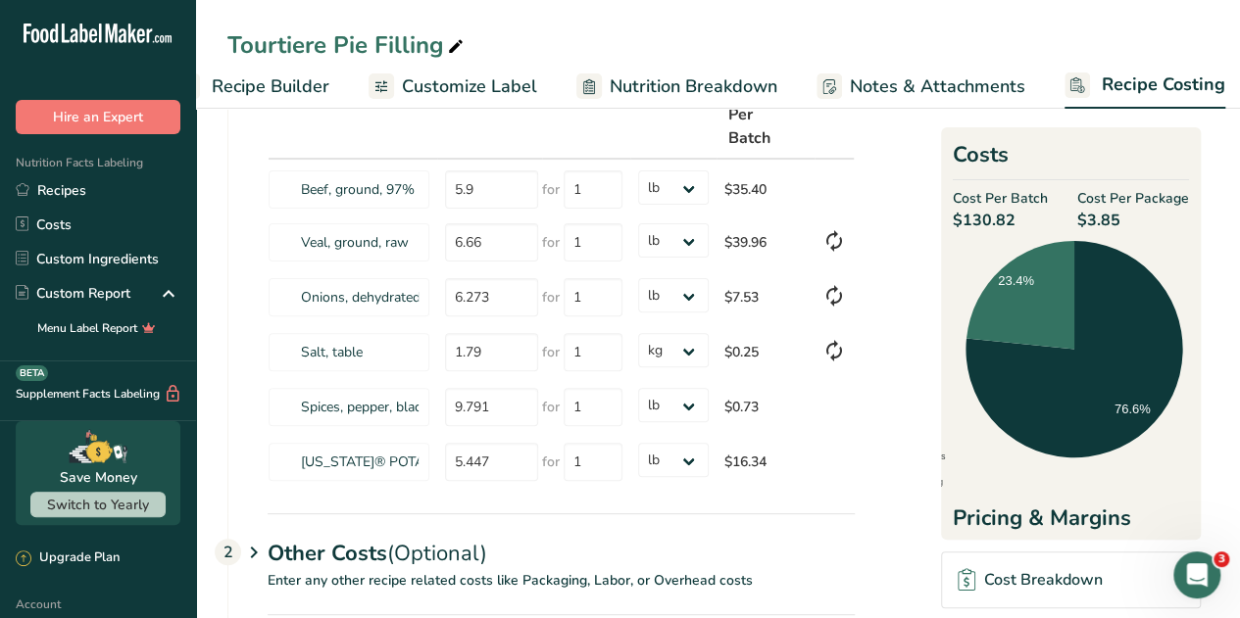
scroll to position [97, 0]
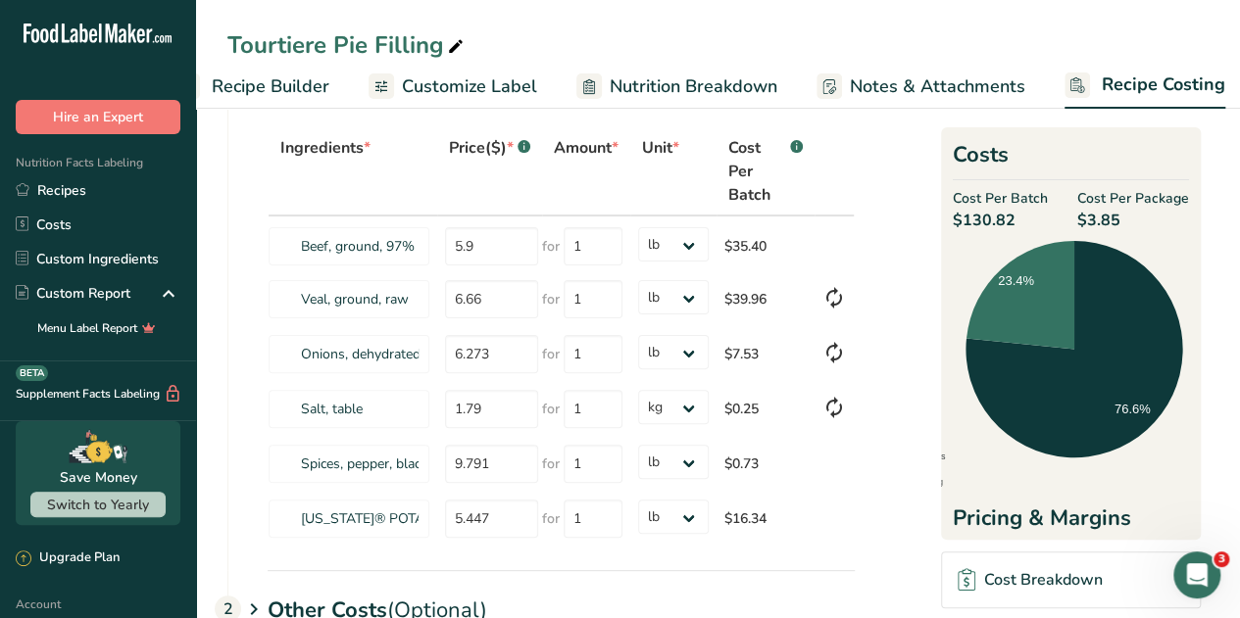
click at [1090, 232] on foreignobject "Ingredients Packaging" at bounding box center [1073, 363] width 353 height 263
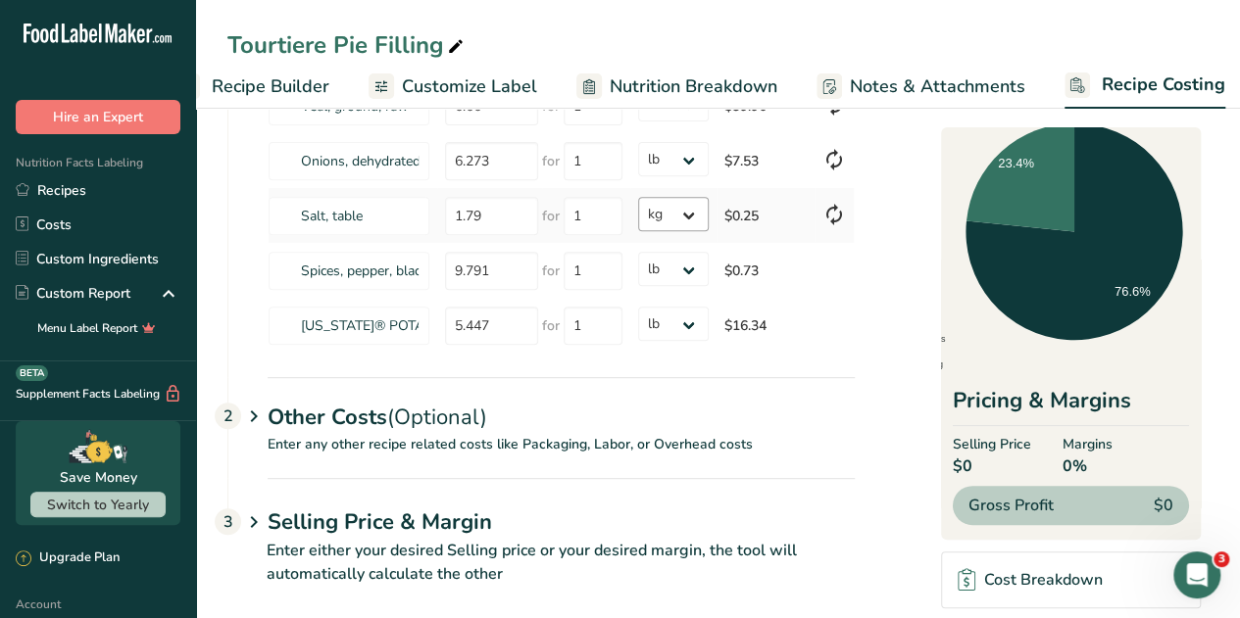
scroll to position [311, 0]
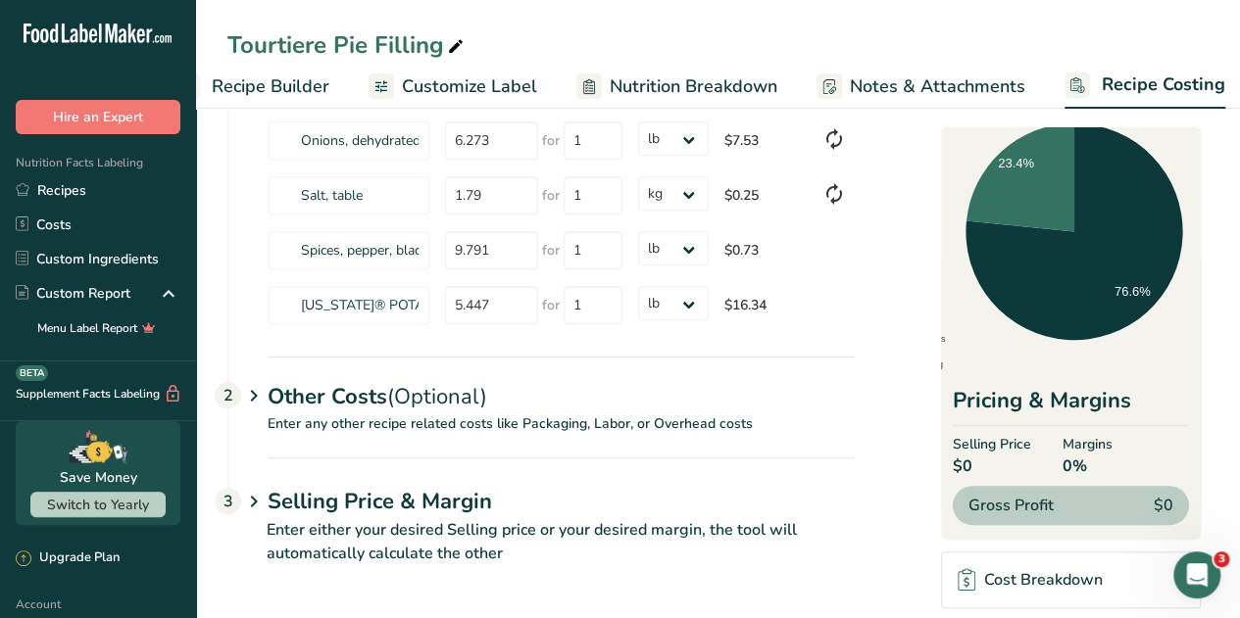
click at [408, 407] on span "(Optional)" at bounding box center [437, 396] width 100 height 29
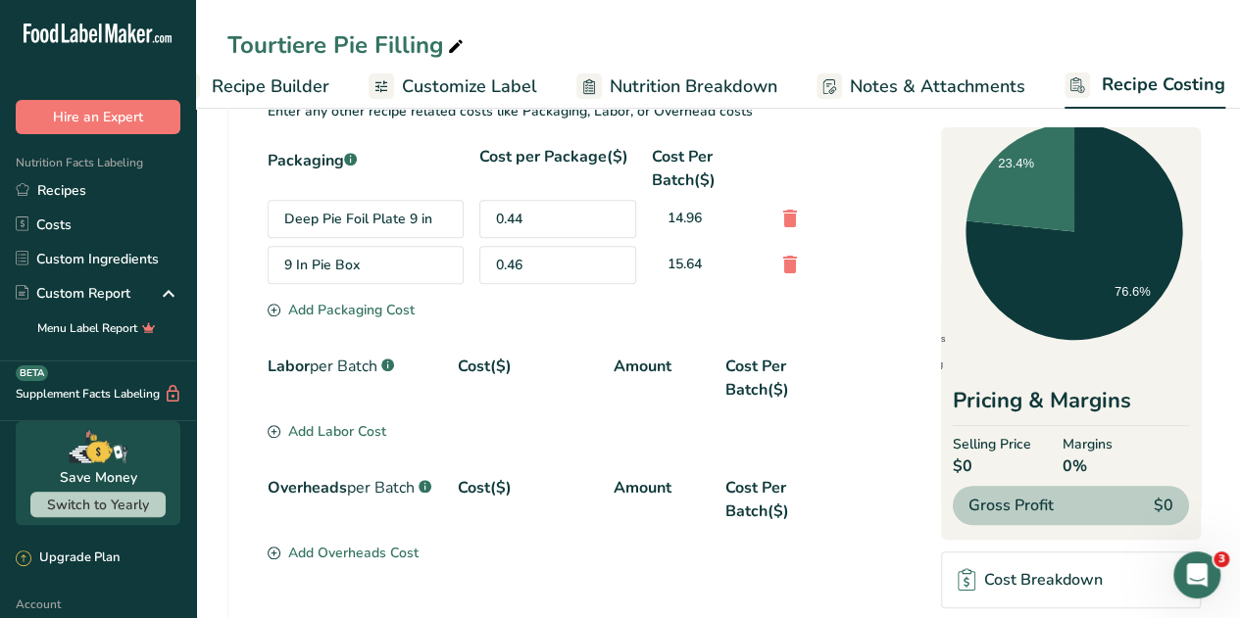
scroll to position [624, 0]
click at [374, 420] on div "Add Labor Cost" at bounding box center [327, 430] width 119 height 21
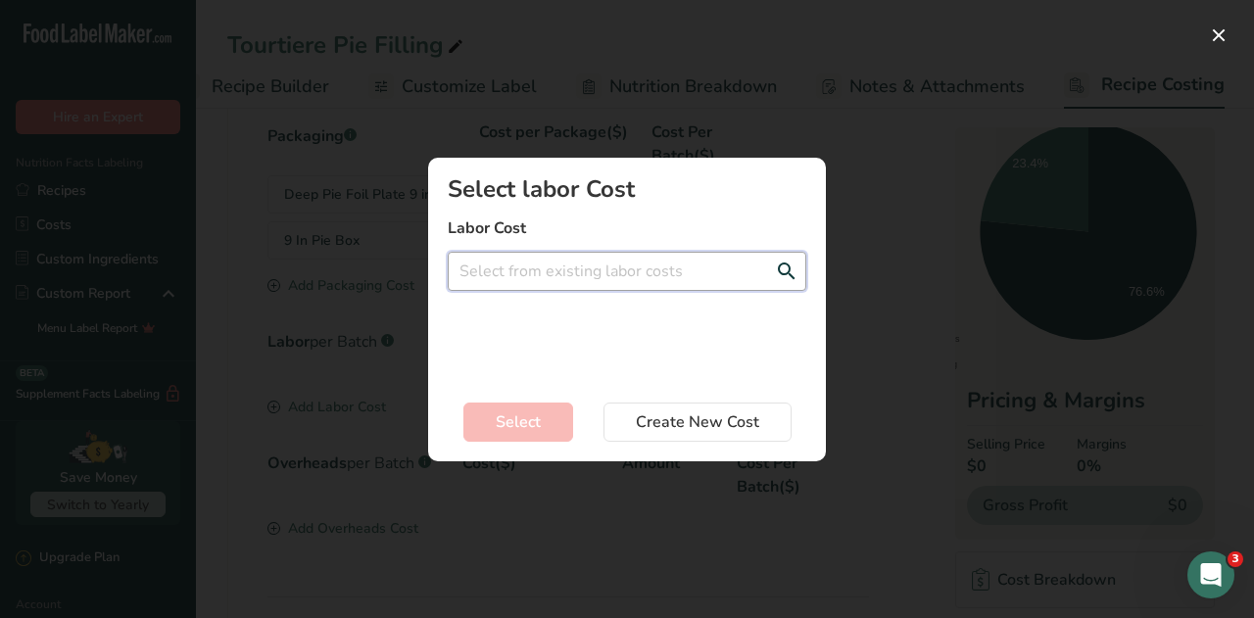
click at [566, 275] on input "Add New Recipe Cost Modal" at bounding box center [627, 271] width 359 height 39
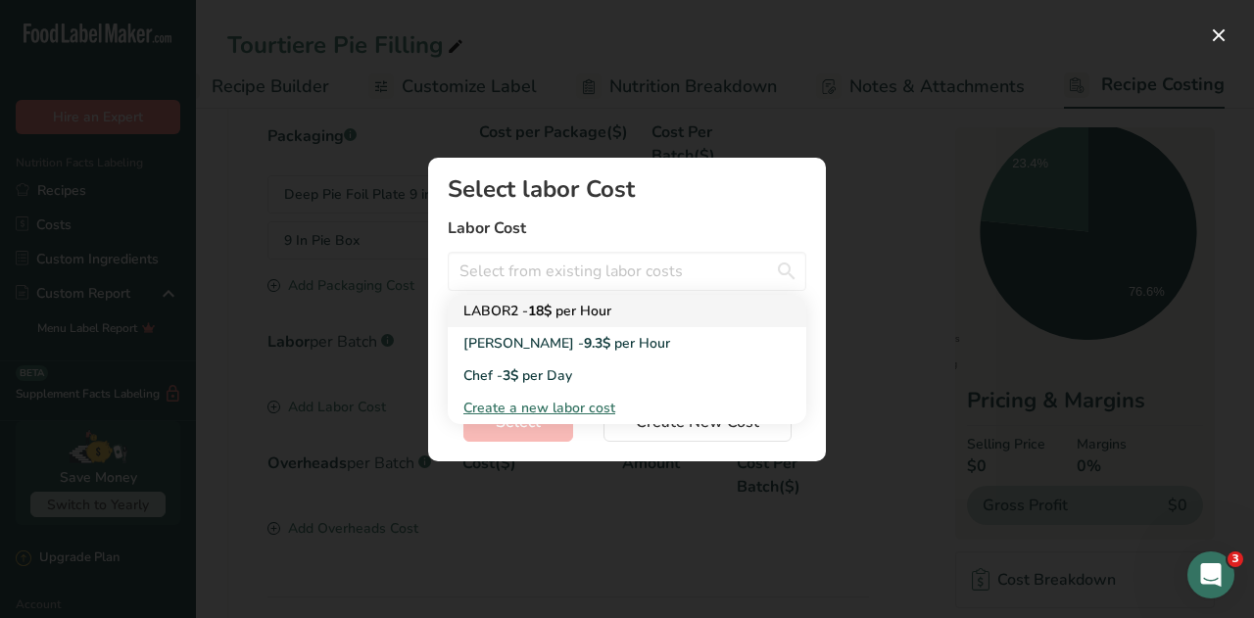
click at [501, 307] on div "LABOR2 - 18$ per Hour" at bounding box center [612, 311] width 296 height 21
type input "LABOR2 - 18$ per Hour"
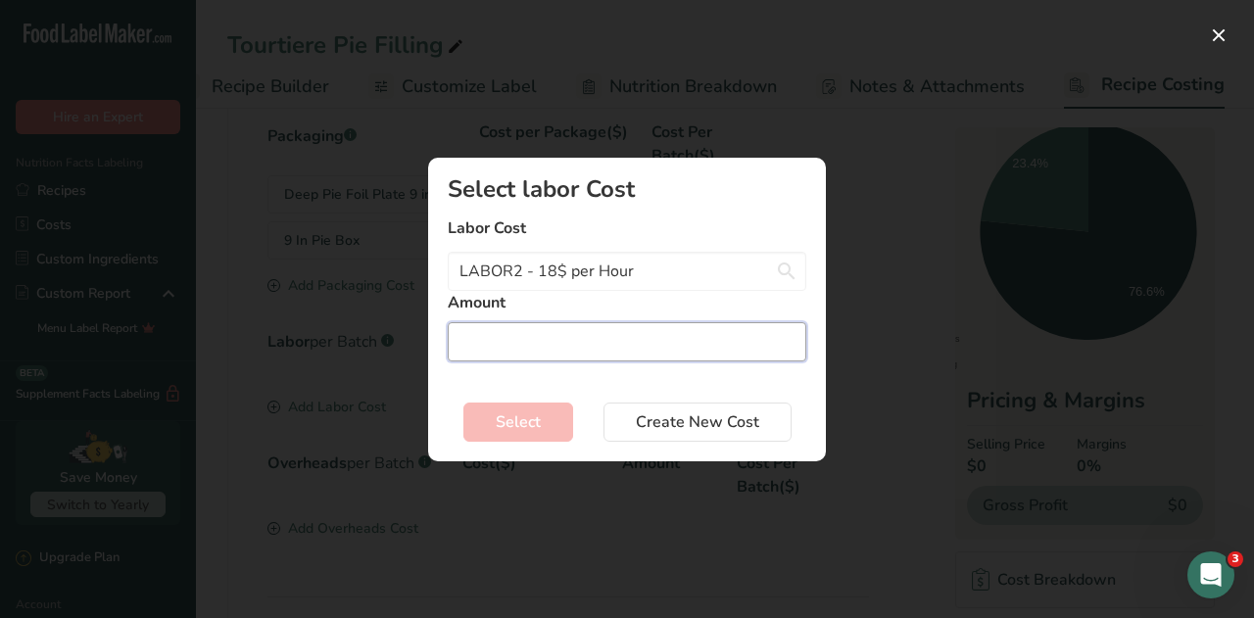
click at [500, 343] on input "Add New Recipe Cost Modal" at bounding box center [627, 341] width 359 height 39
type input "3"
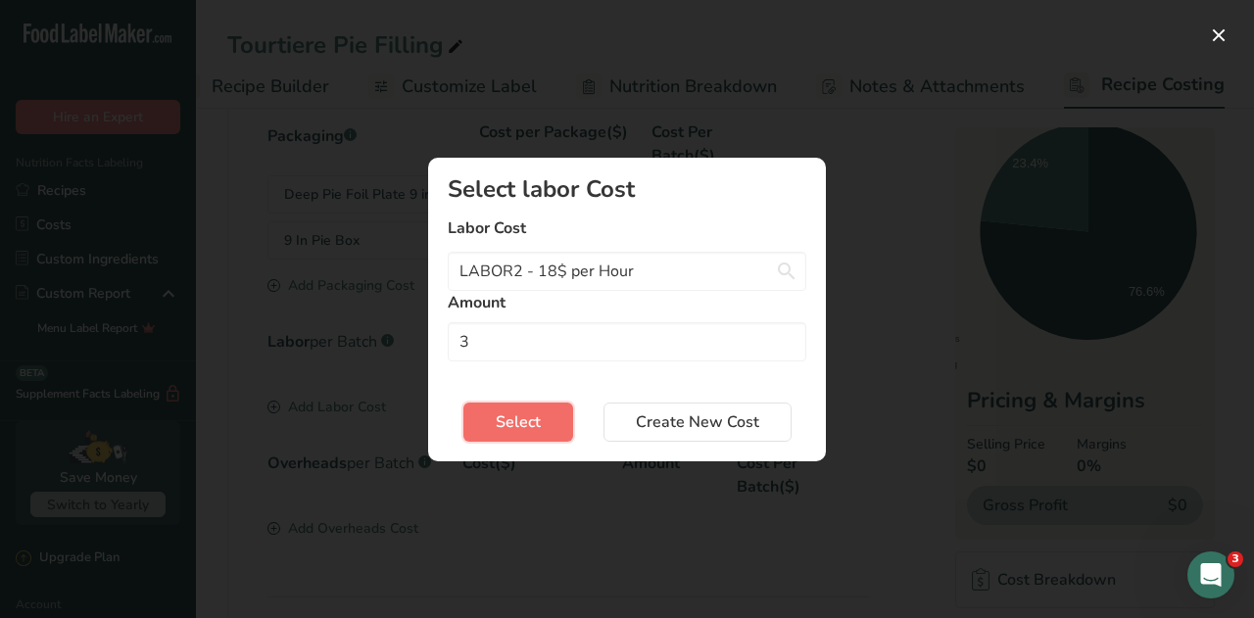
click at [517, 404] on button "Select" at bounding box center [519, 422] width 110 height 39
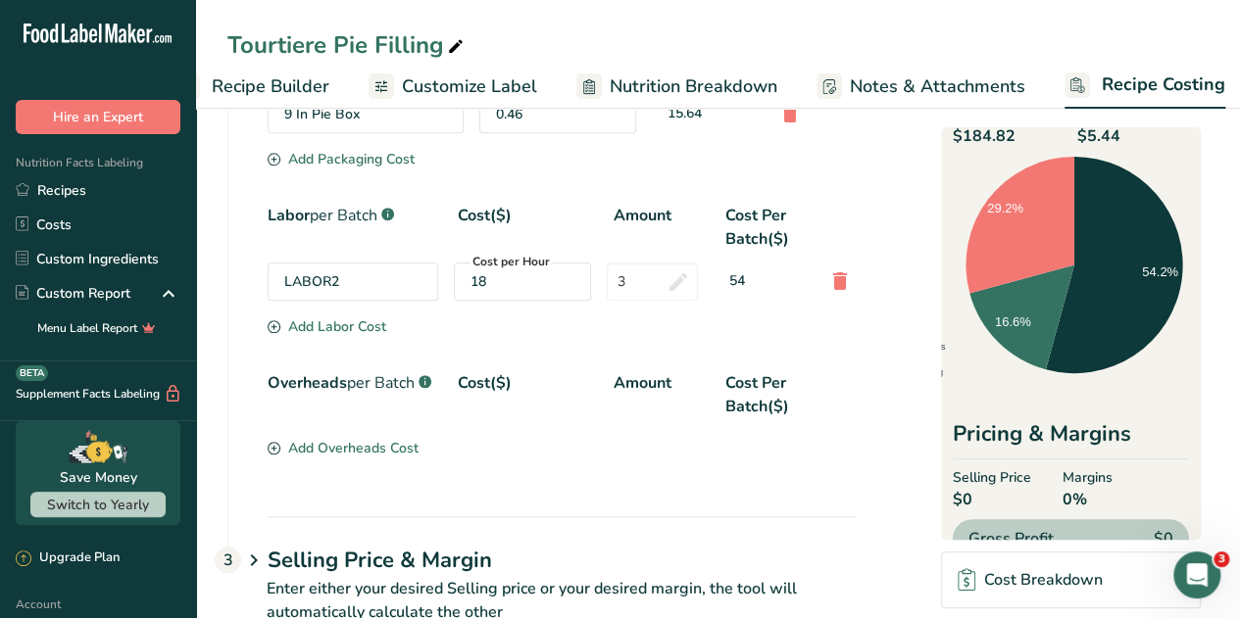
scroll to position [832, 0]
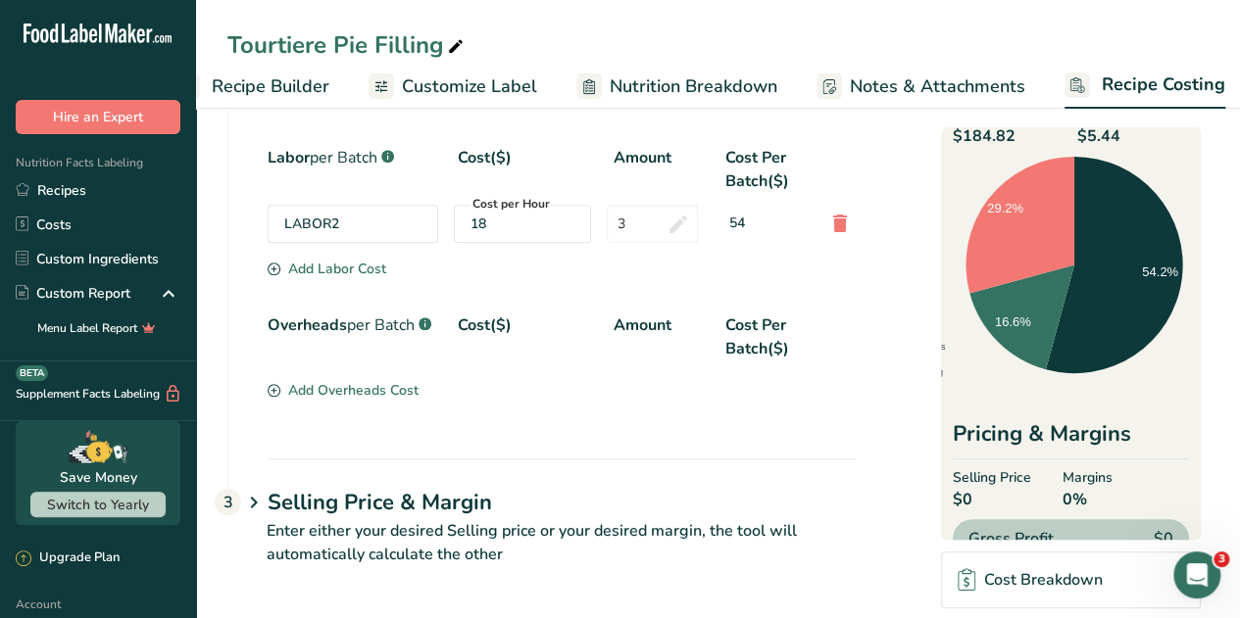
click at [414, 509] on h1 "Selling Price & Margin" at bounding box center [561, 503] width 587 height 32
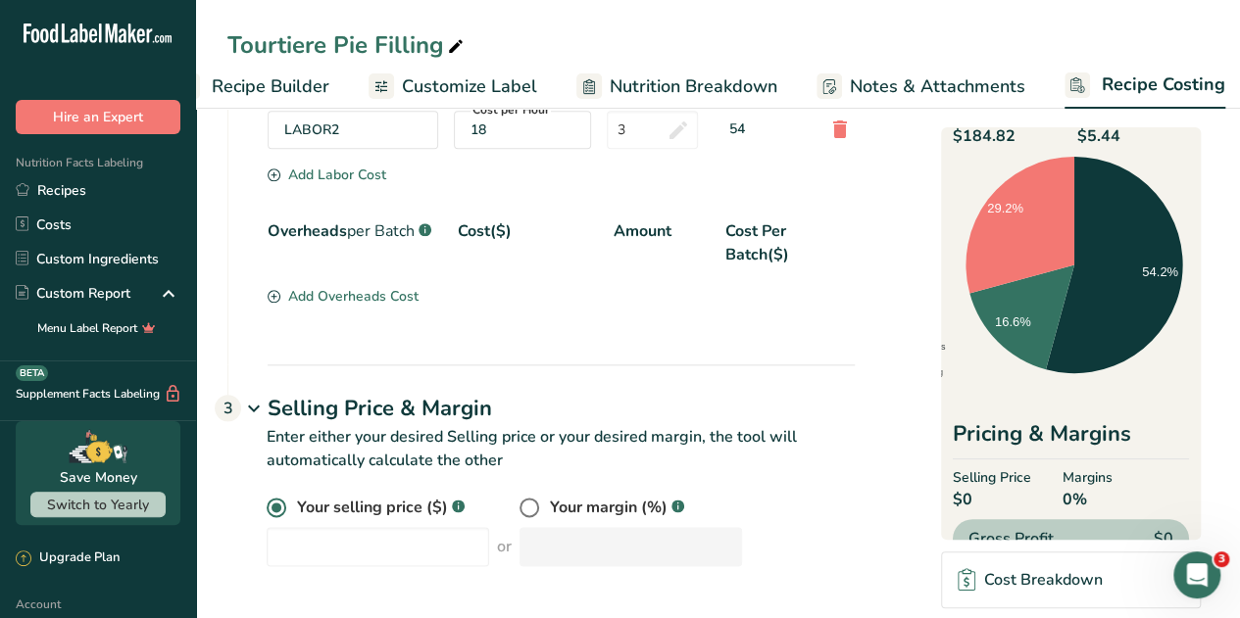
click at [320, 290] on div "Add Overheads Cost" at bounding box center [343, 296] width 151 height 21
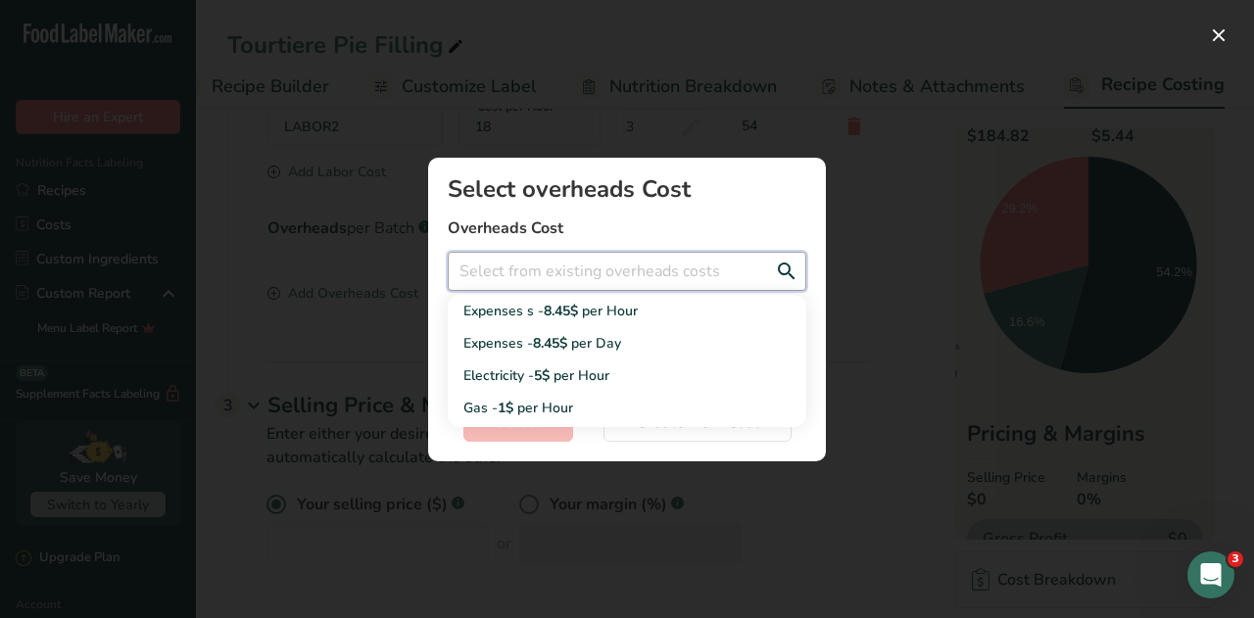
click at [486, 279] on input "Add New Recipe Cost Modal" at bounding box center [627, 271] width 359 height 39
click at [518, 305] on div "Expenses s - 8.45$ per Hour" at bounding box center [612, 311] width 296 height 21
type input "Expenses s - 8.45$ per Hour"
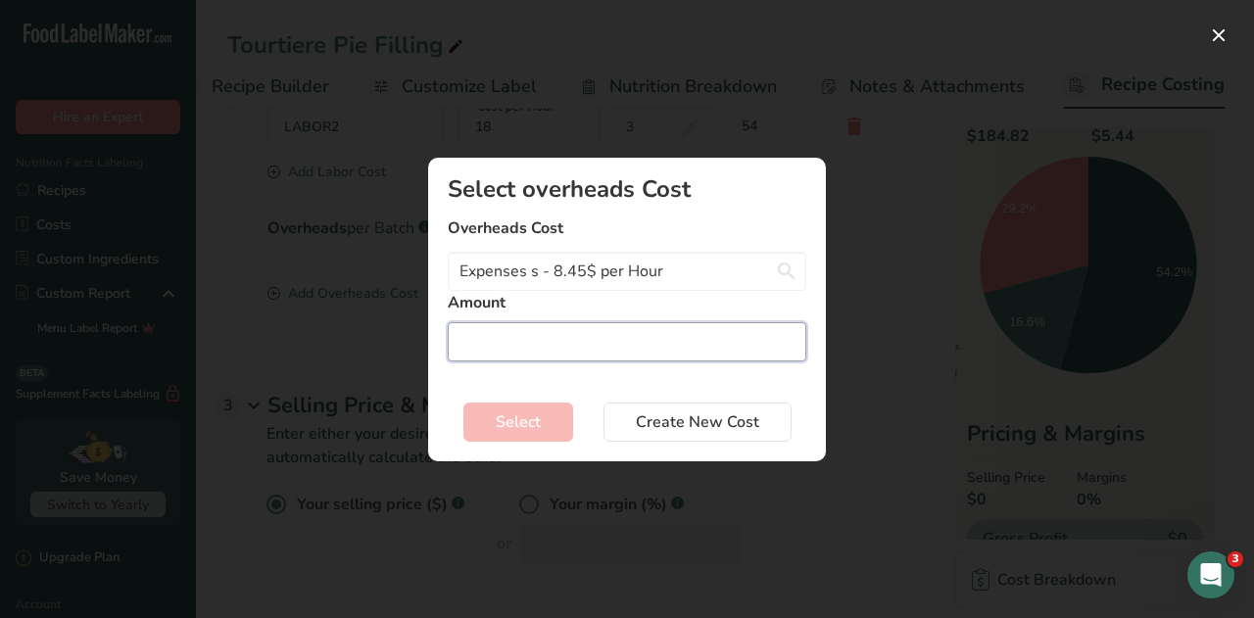
click at [496, 342] on input "Add New Recipe Cost Modal" at bounding box center [627, 341] width 359 height 39
type input "3"
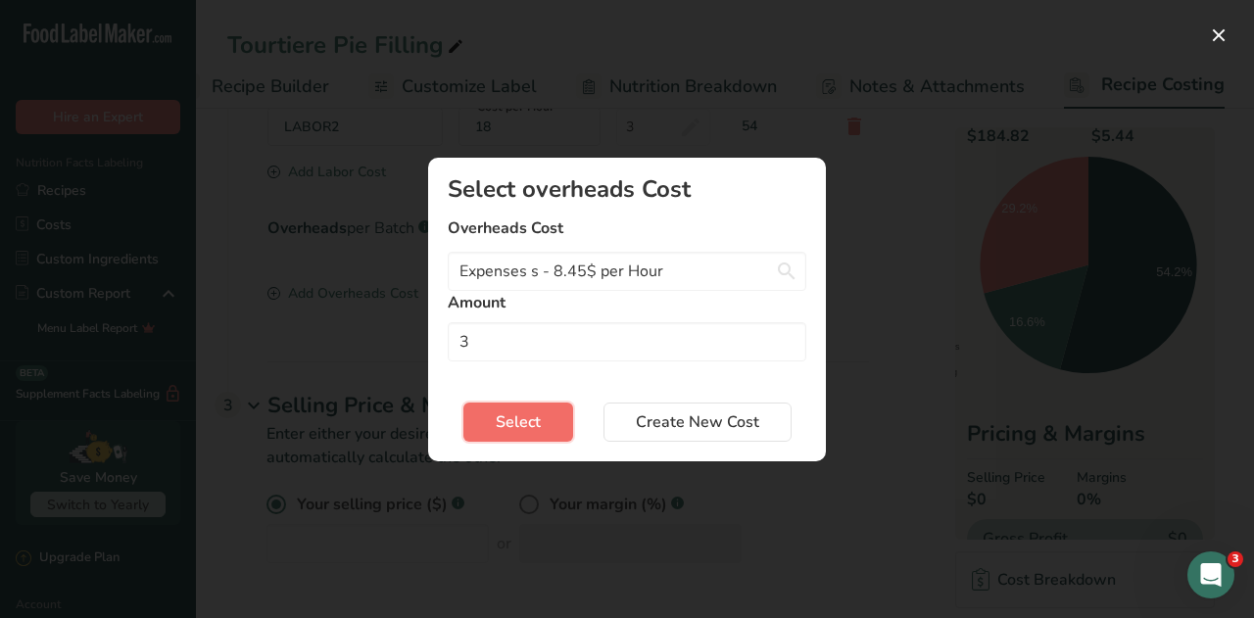
click at [531, 420] on span "Select" at bounding box center [518, 423] width 45 height 24
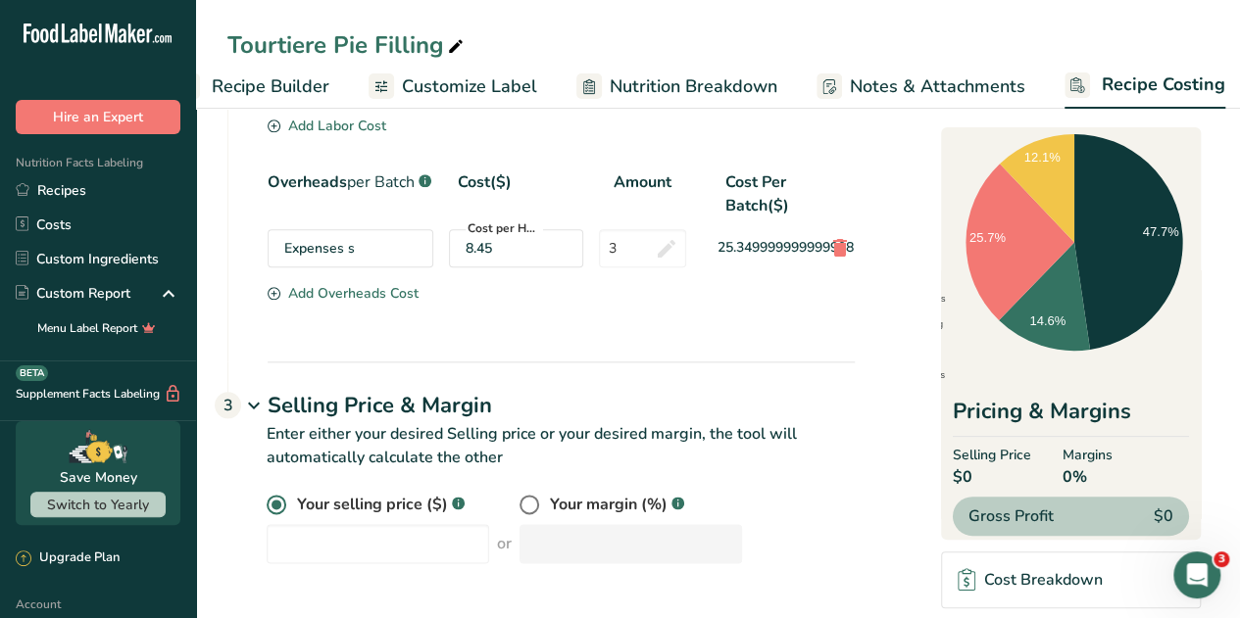
scroll to position [108, 0]
click at [357, 550] on input "number" at bounding box center [378, 543] width 222 height 39
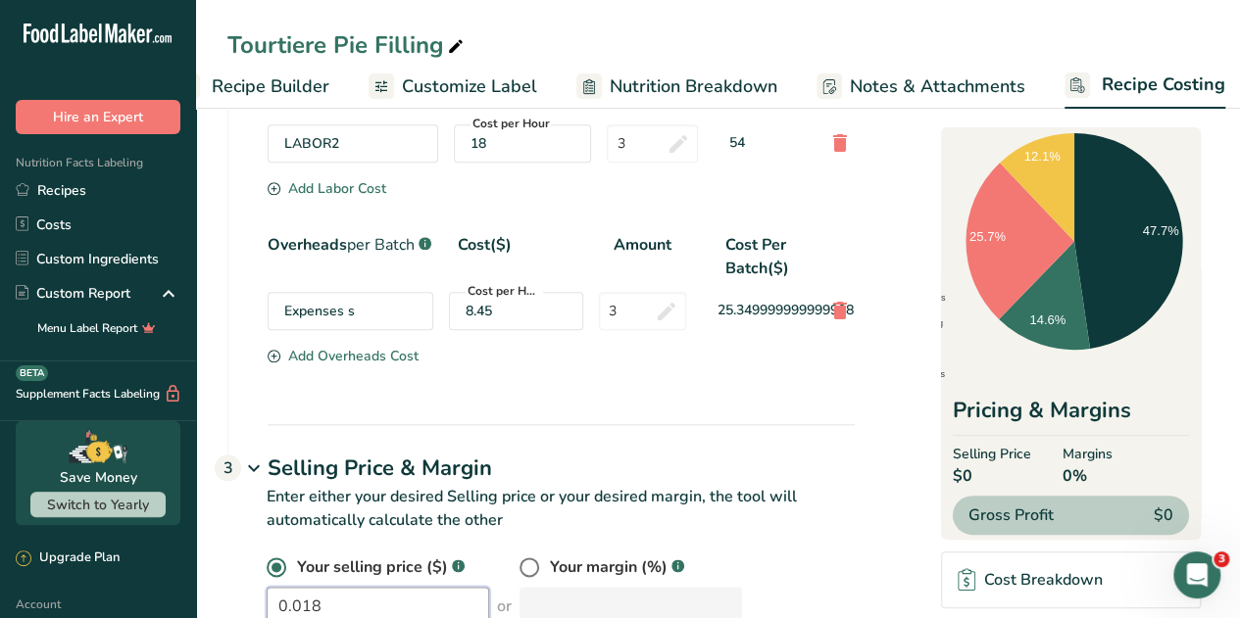
scroll to position [987, 0]
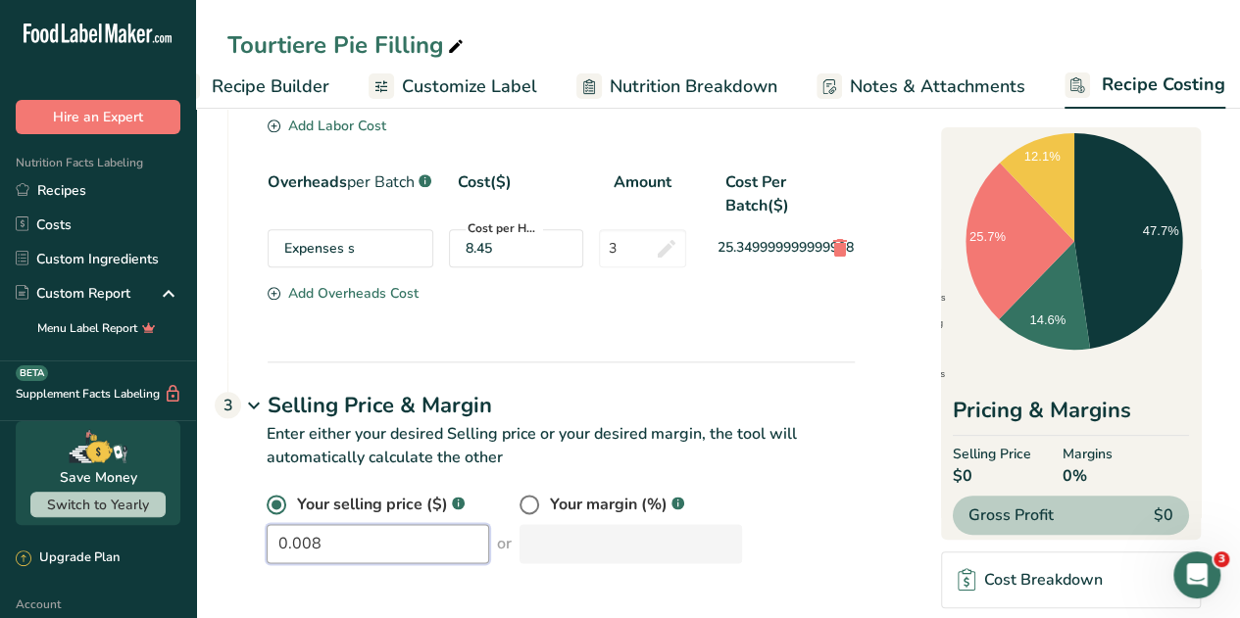
type input "0"
type input "610.3"
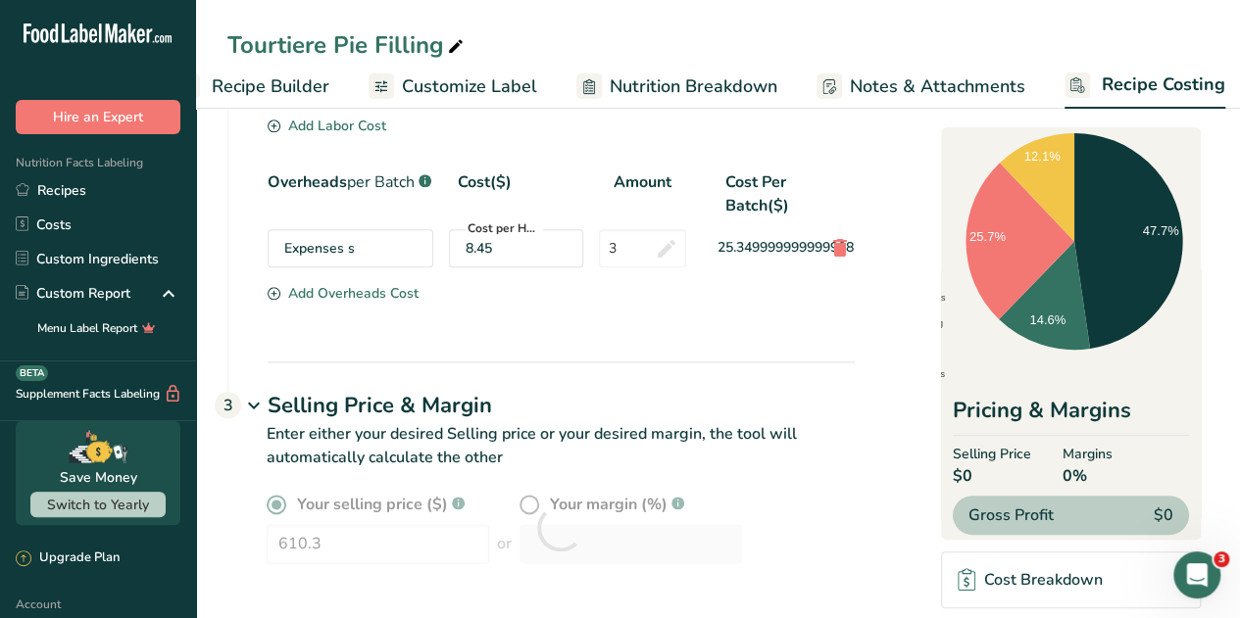
click at [821, 452] on p "Enter either your desired Selling price or your desired margin, the tool will a…" at bounding box center [540, 457] width 627 height 71
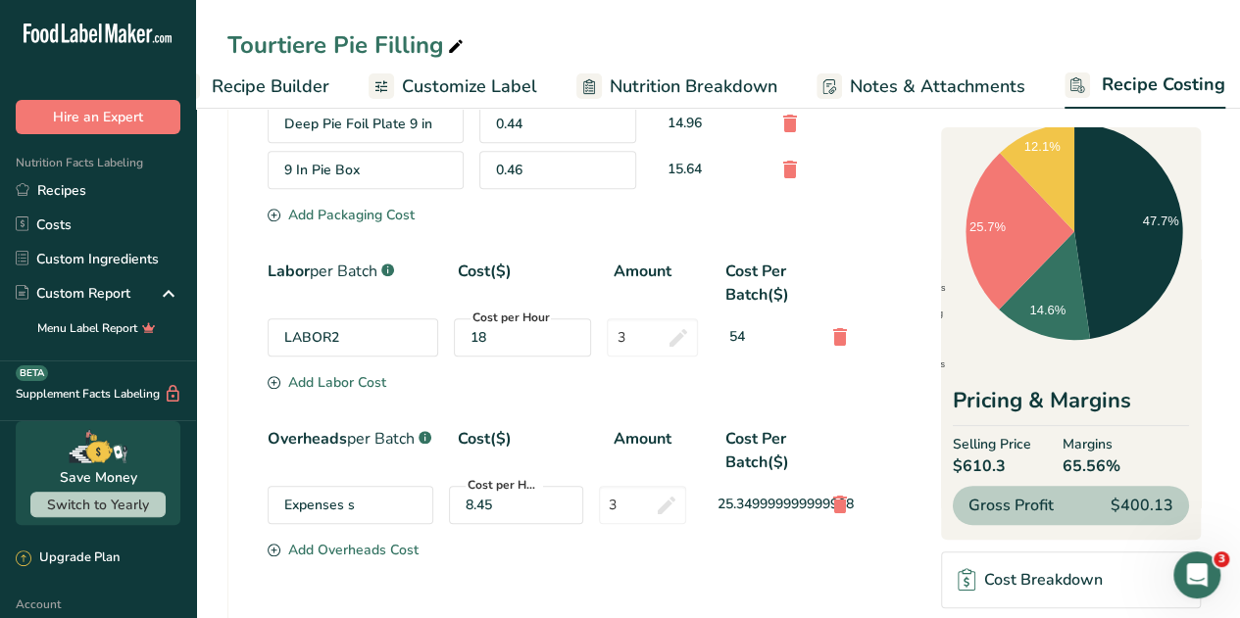
scroll to position [893, 0]
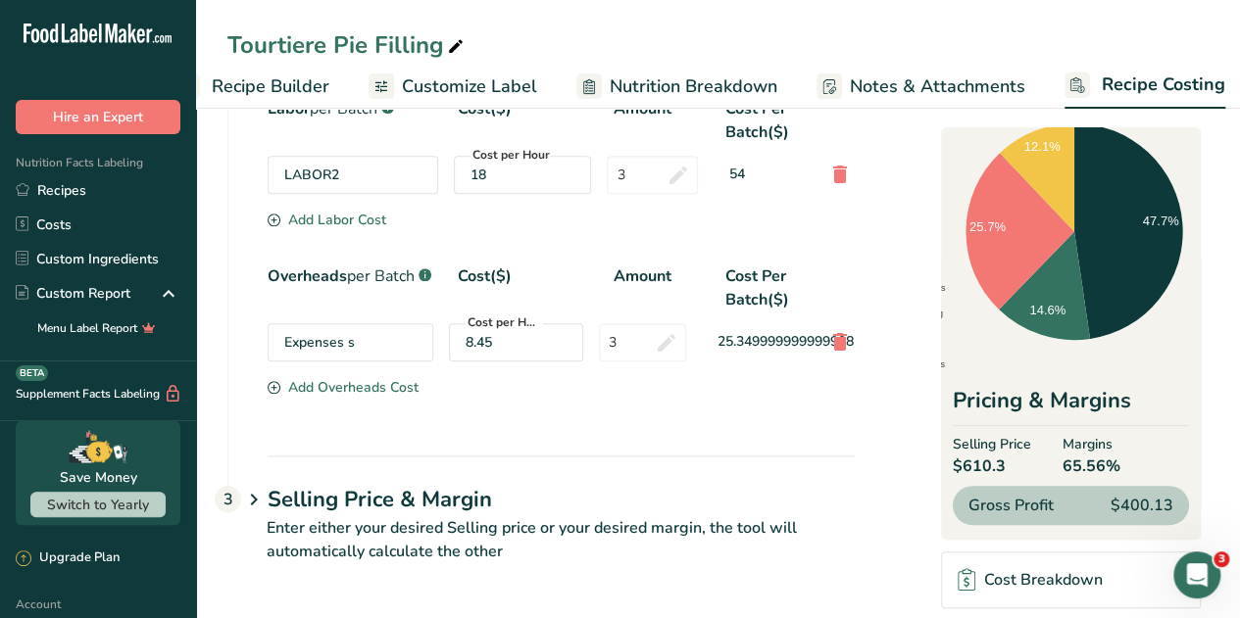
click at [1043, 575] on div "Cost Breakdown" at bounding box center [1030, 580] width 144 height 24
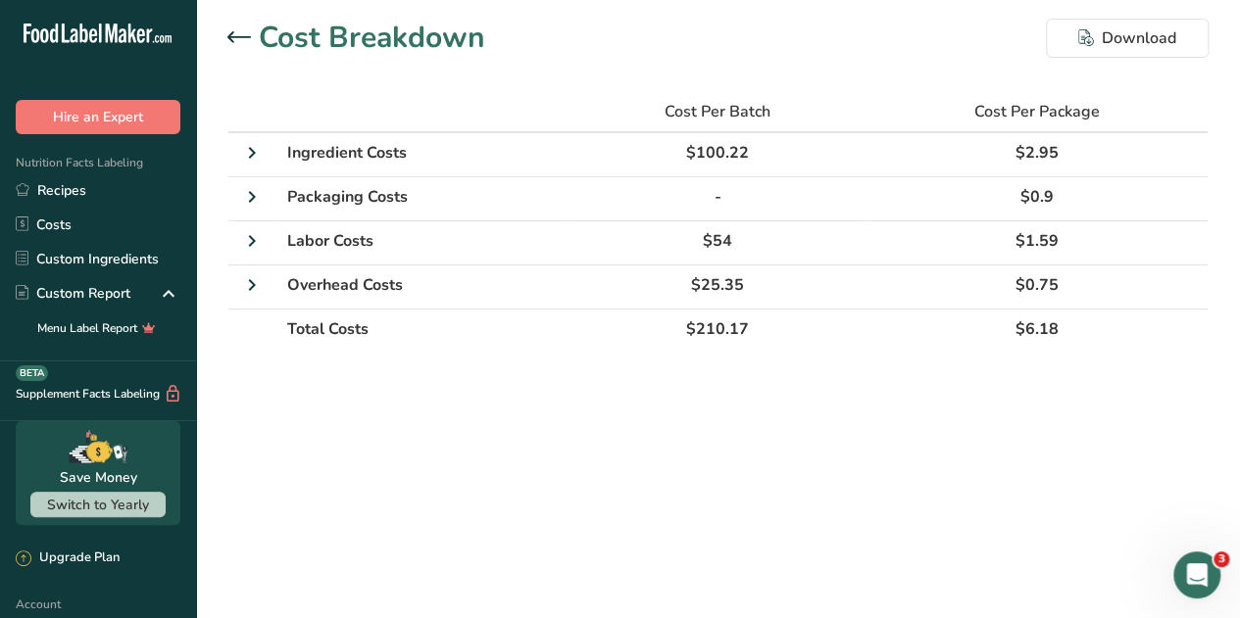
click at [228, 28] on div at bounding box center [242, 38] width 31 height 24
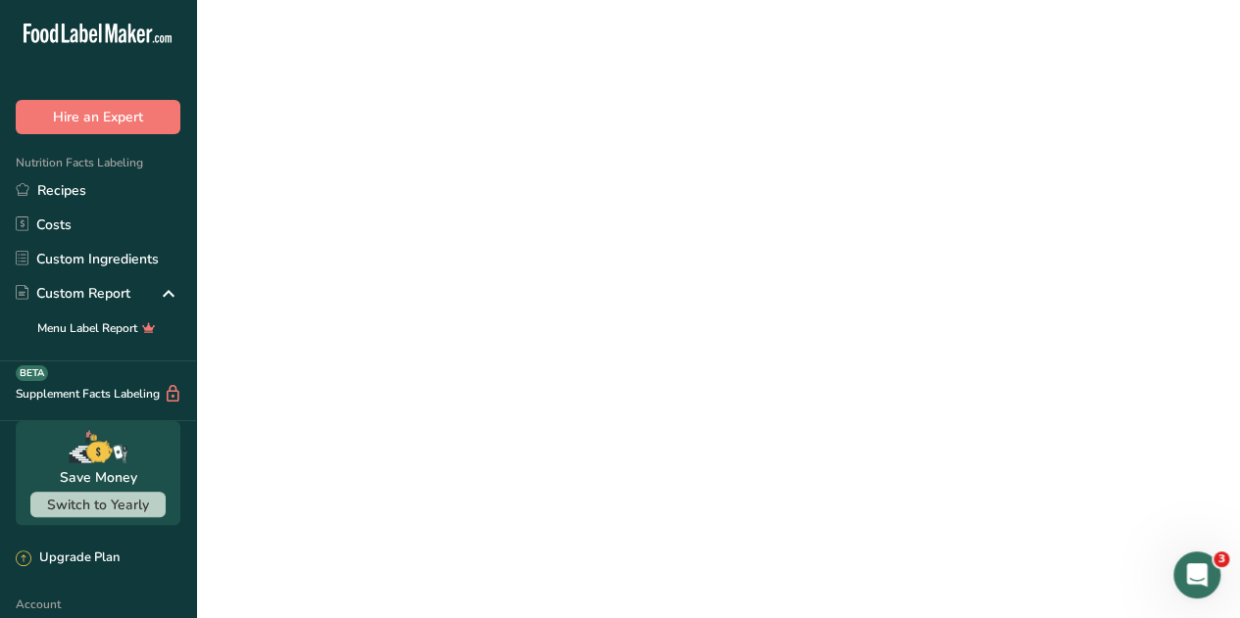
scroll to position [65, 0]
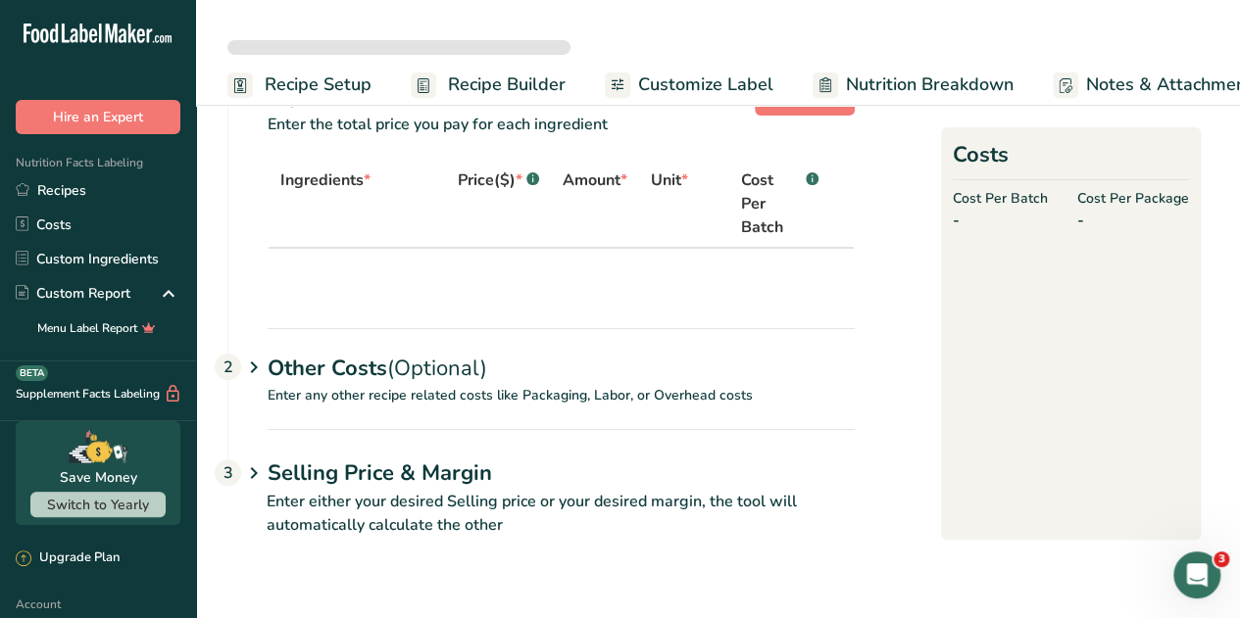
select select "12"
select select "1"
select select "12"
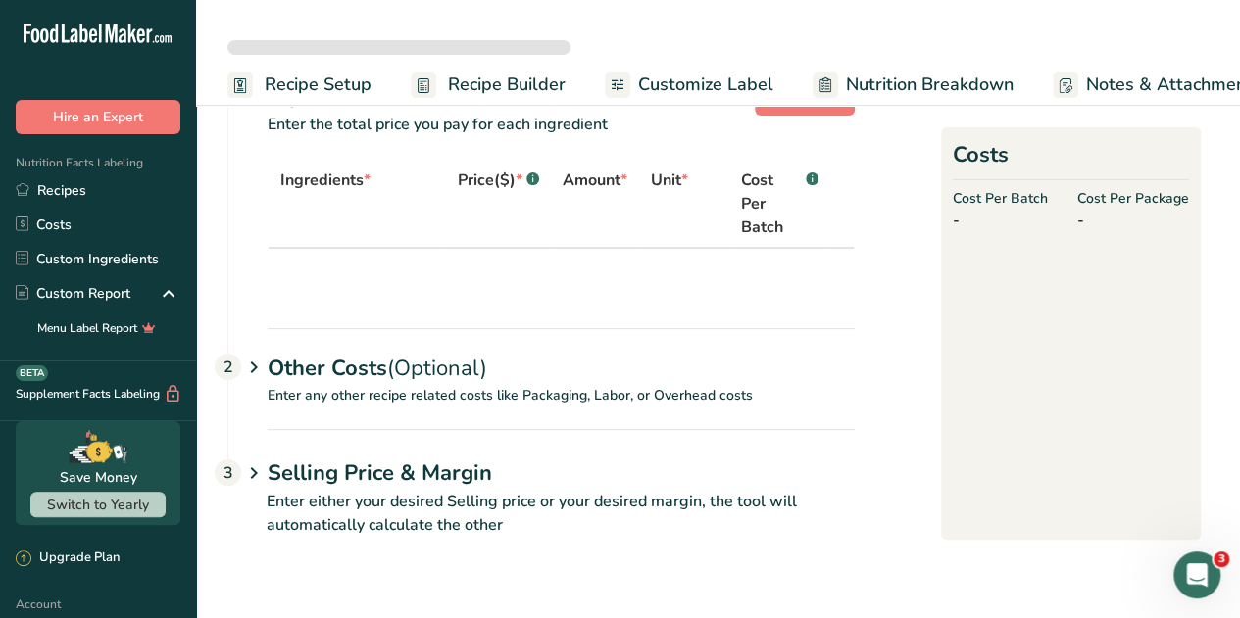
select select "12"
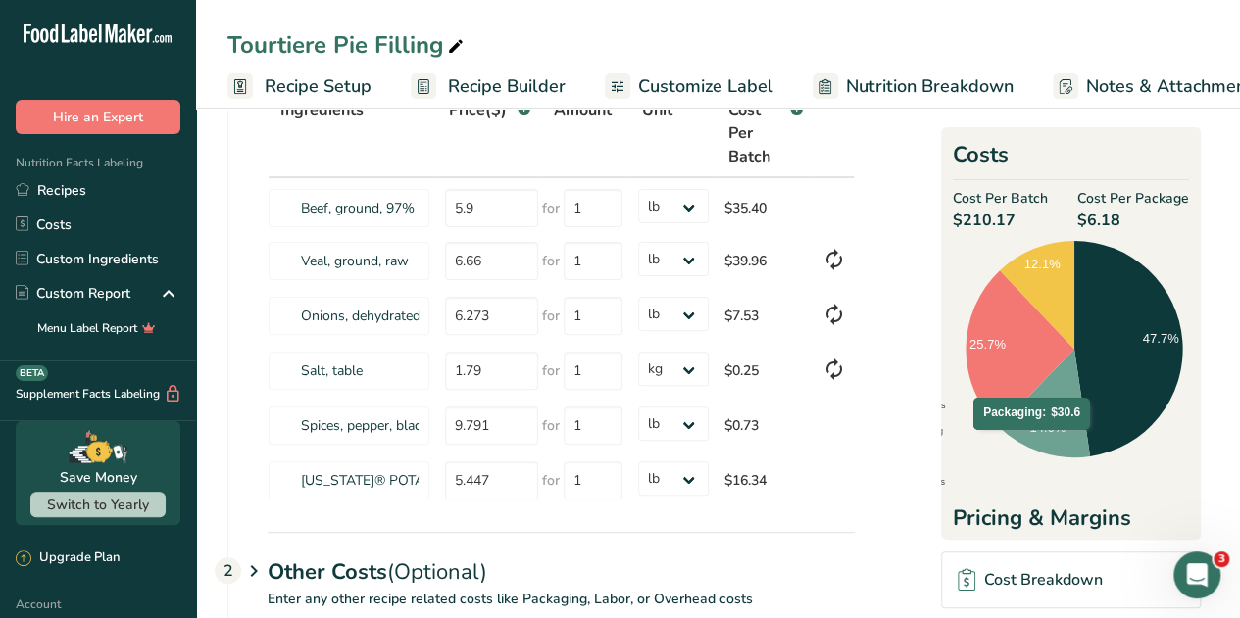
scroll to position [118, 0]
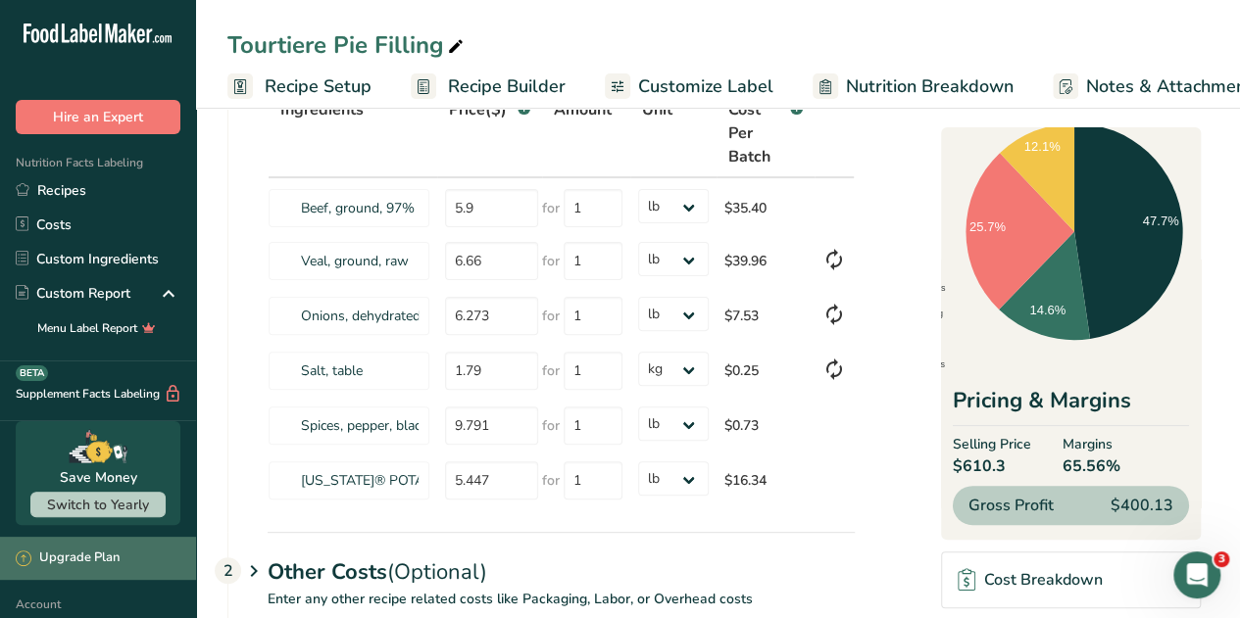
click at [0, 569] on div "Upgrade Plan" at bounding box center [98, 558] width 196 height 43
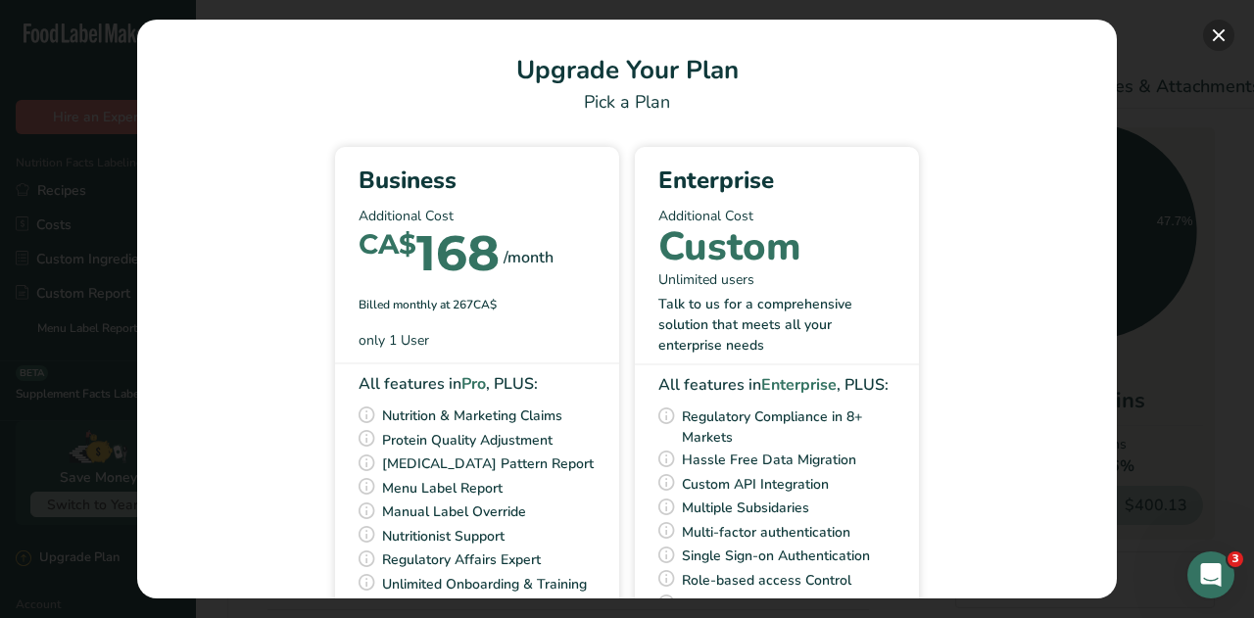
click at [1213, 40] on button "Pick Your Pricing Plan Modal" at bounding box center [1219, 35] width 31 height 31
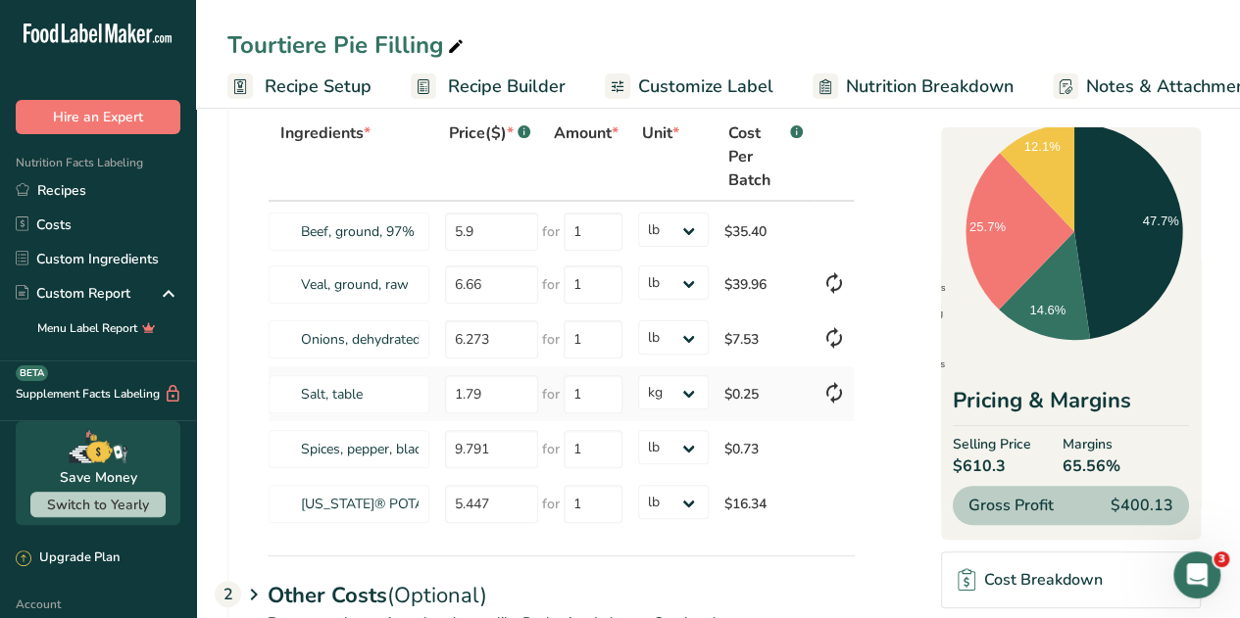
scroll to position [84, 0]
